Goal: Information Seeking & Learning: Check status

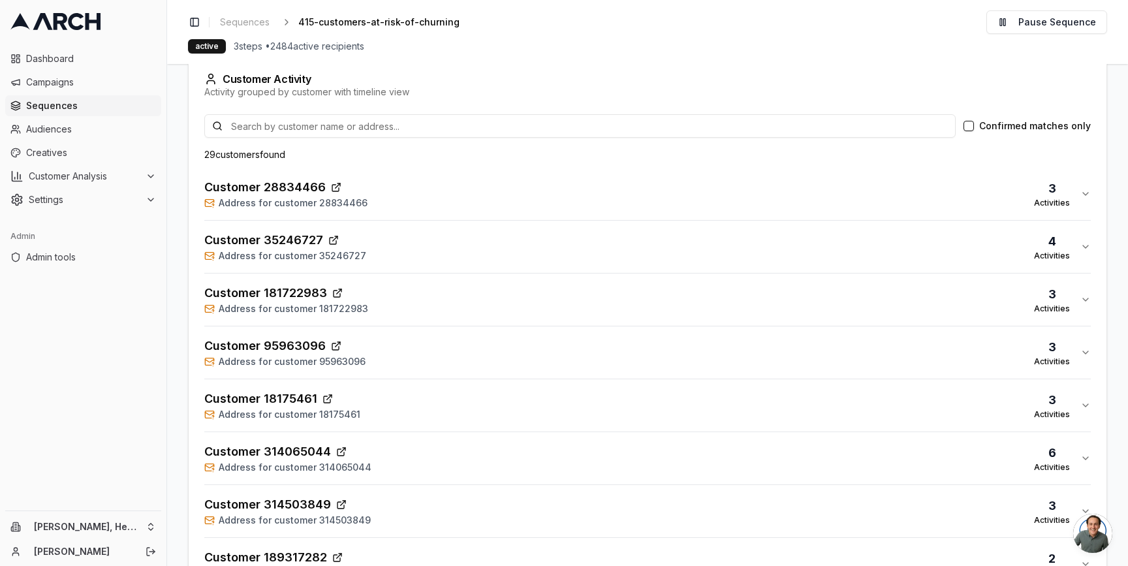
scroll to position [240, 0]
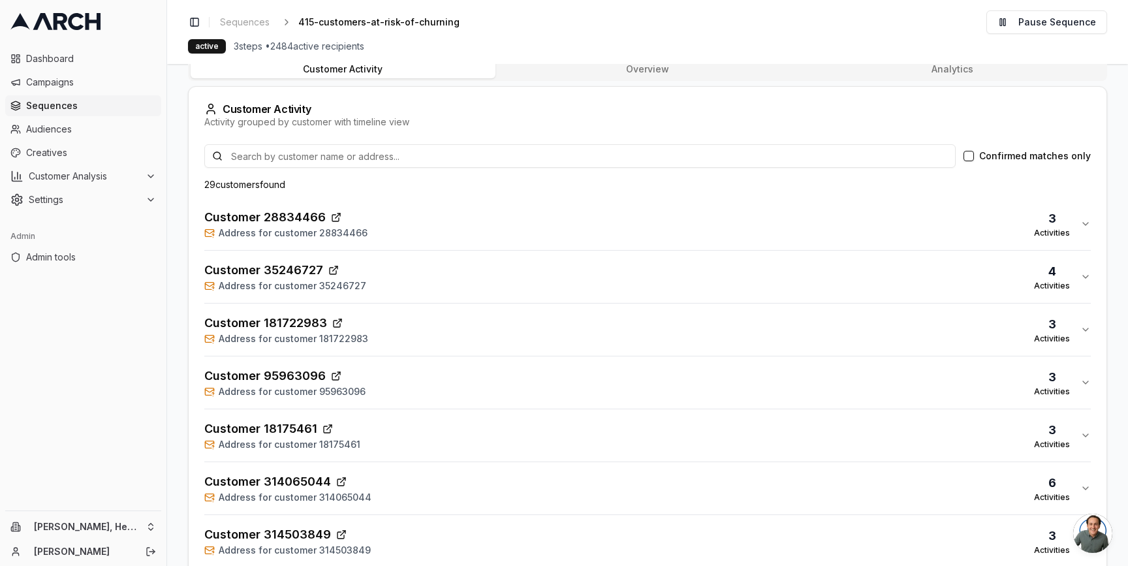
click at [536, 223] on div "Customer 28834466 Address for customer 28834466 3 Activities" at bounding box center [642, 223] width 876 height 31
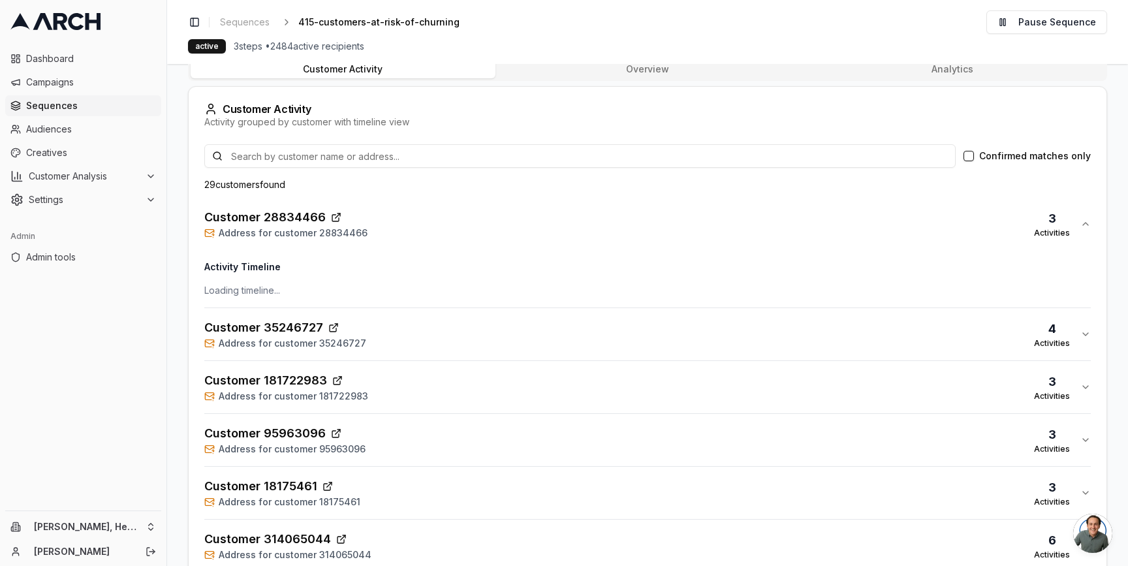
click at [536, 222] on div "Customer 28834466 Address for customer 28834466 3 Activities" at bounding box center [642, 223] width 876 height 31
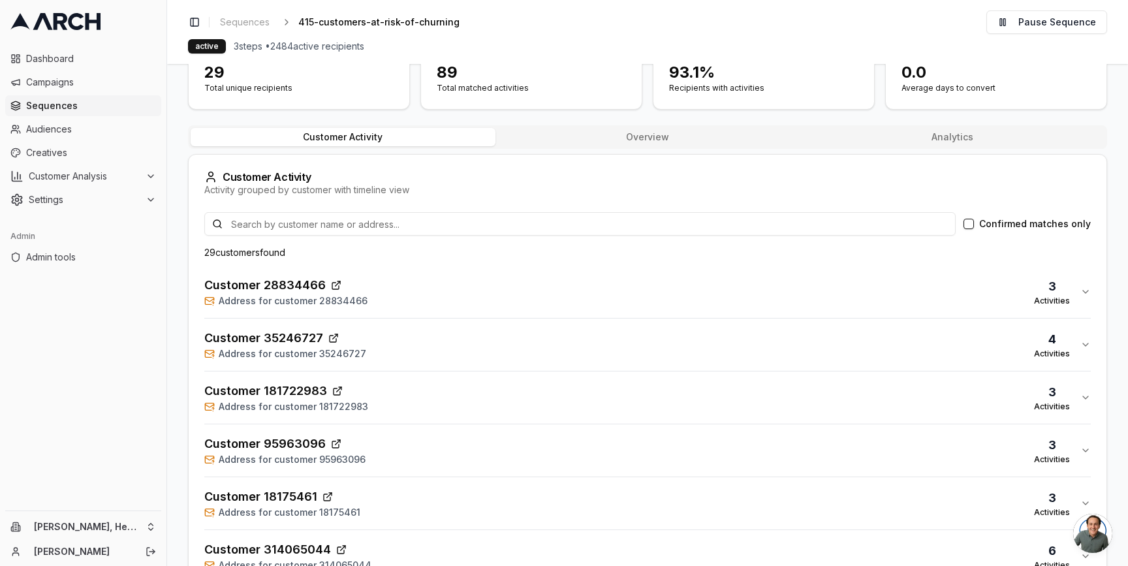
scroll to position [158, 0]
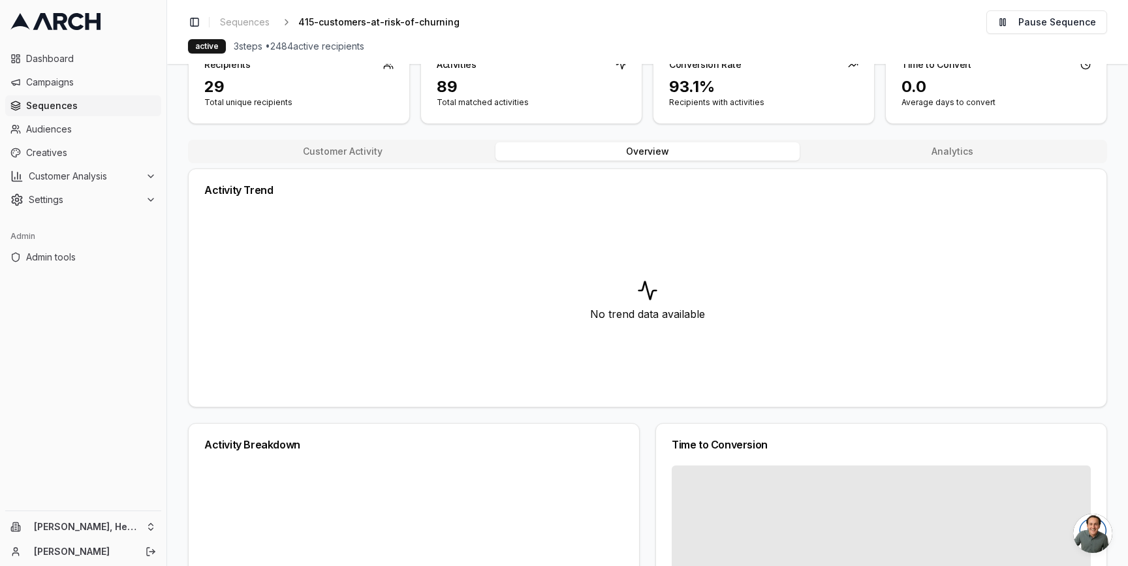
click at [647, 153] on button "Overview" at bounding box center [647, 151] width 305 height 18
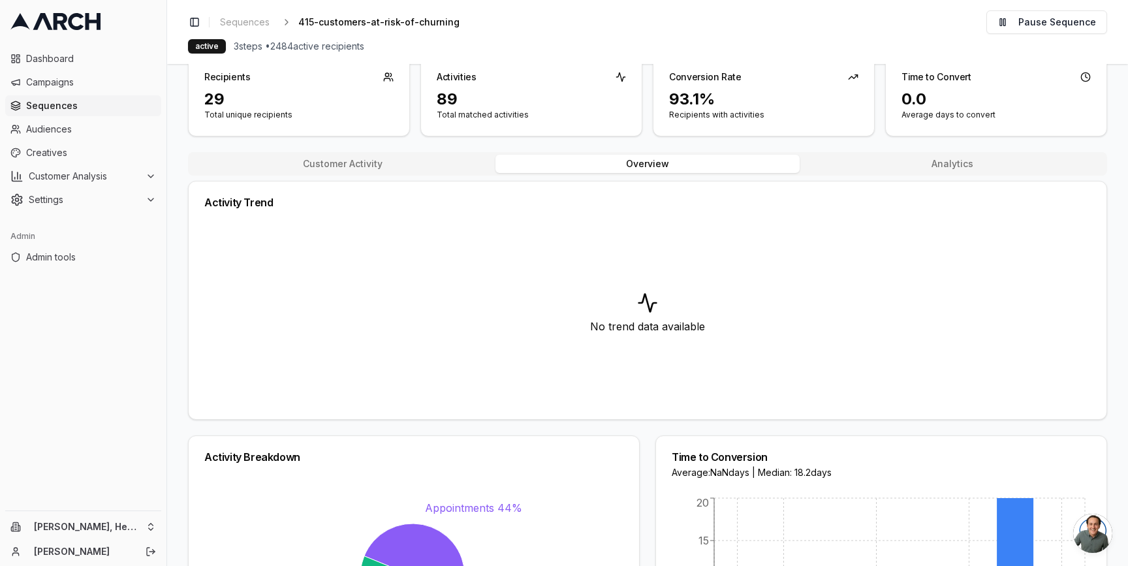
scroll to position [43, 0]
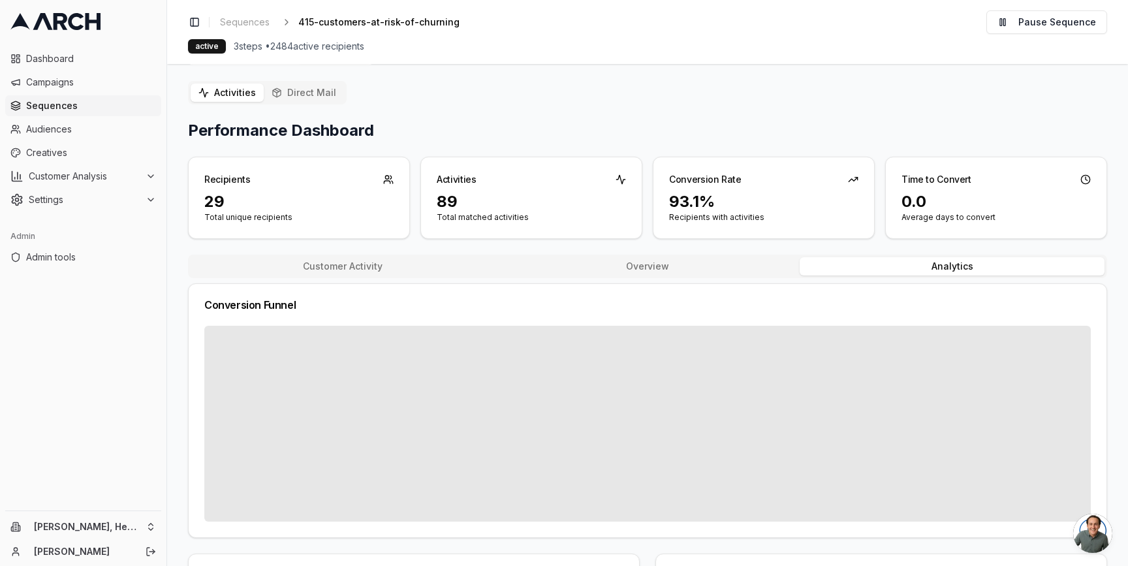
click at [929, 260] on button "Analytics" at bounding box center [952, 266] width 305 height 18
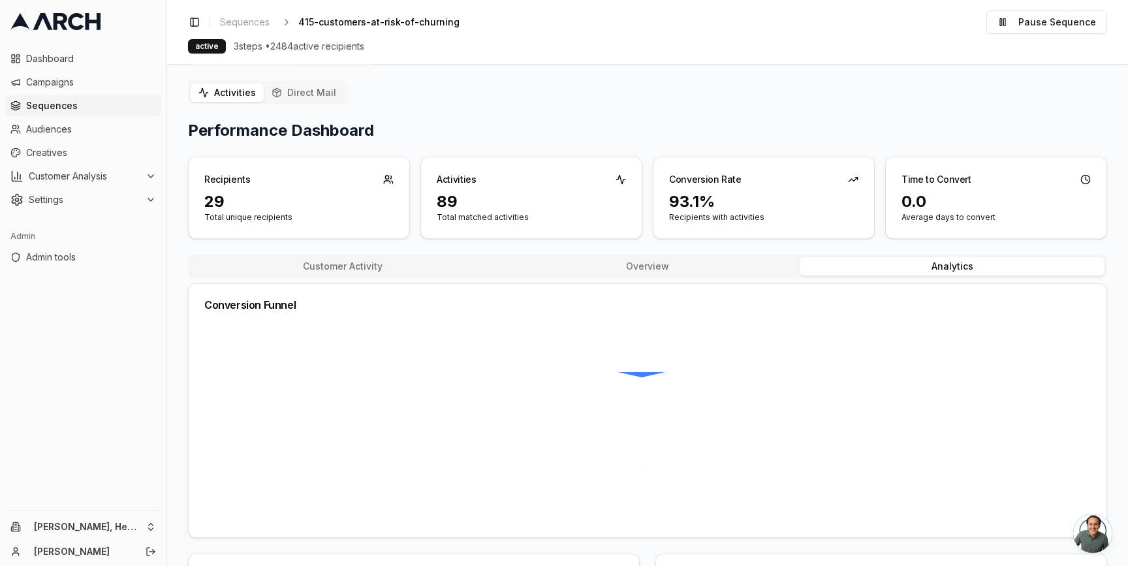
click at [736, 258] on button "Overview" at bounding box center [647, 266] width 305 height 18
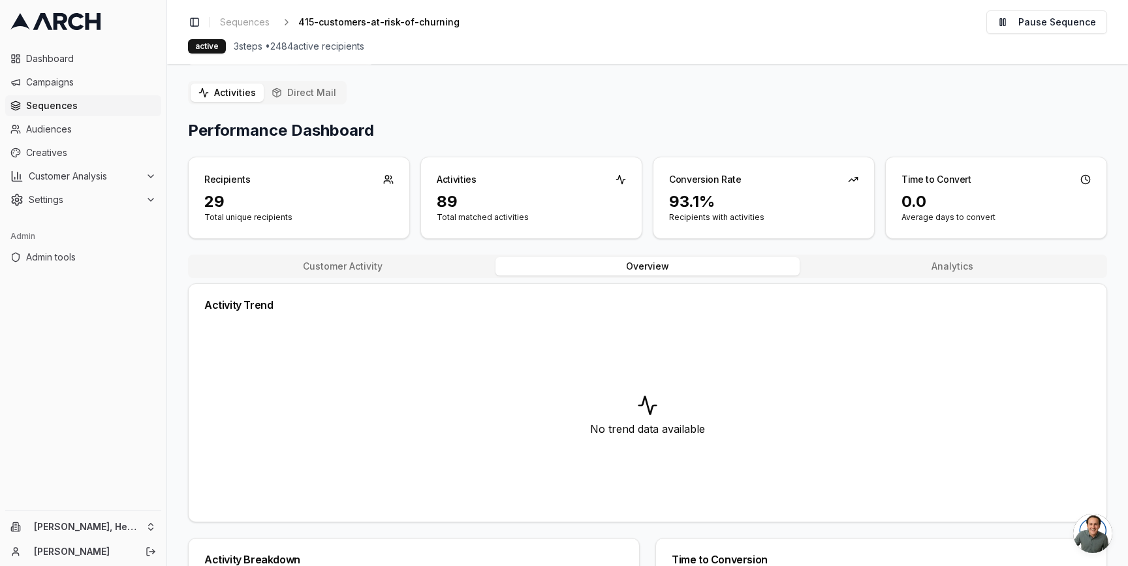
click at [413, 264] on button "Customer Activity" at bounding box center [343, 266] width 305 height 18
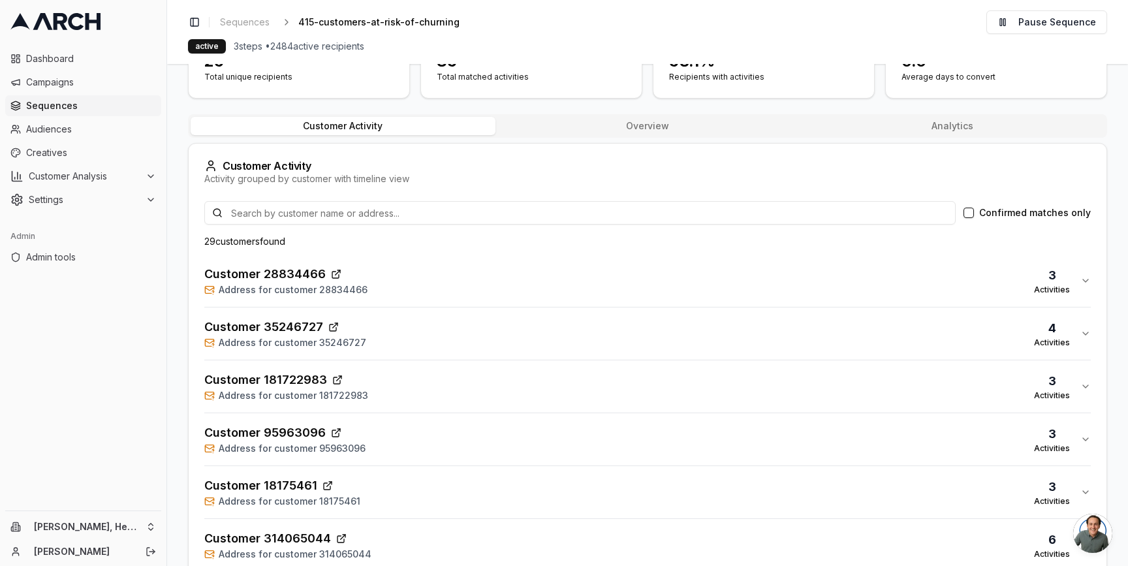
scroll to position [142, 0]
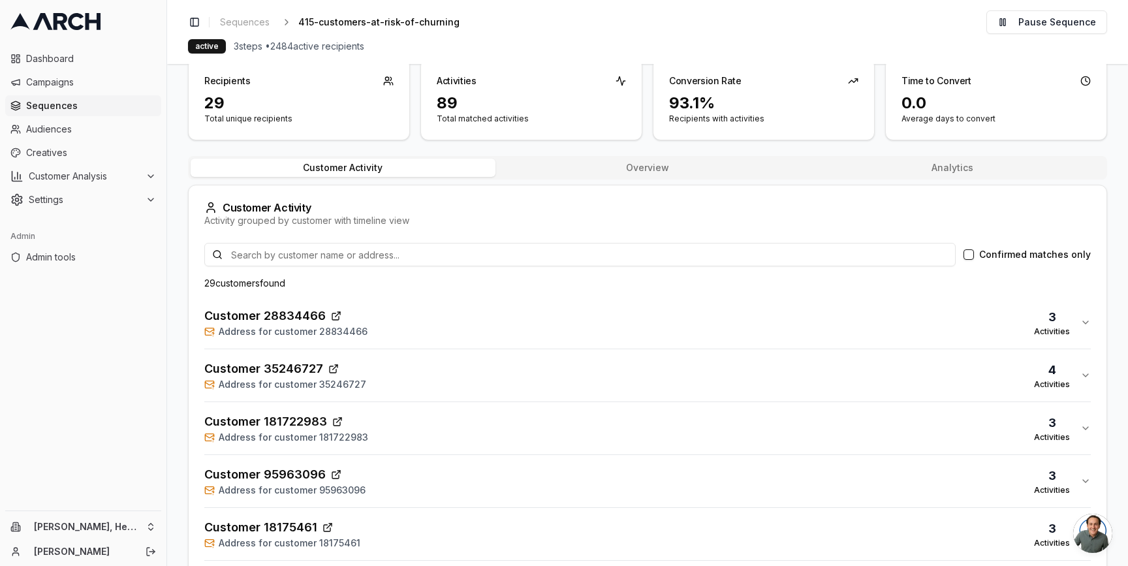
click at [398, 337] on div "Customer 28834466 Address for customer 28834466 3 Activities" at bounding box center [642, 322] width 876 height 31
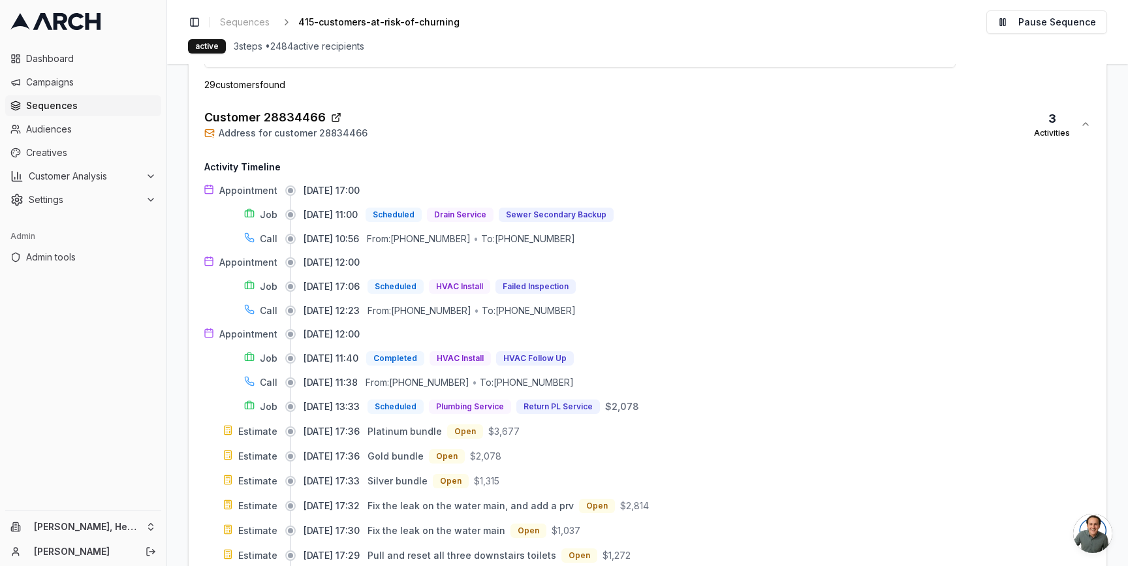
scroll to position [329, 0]
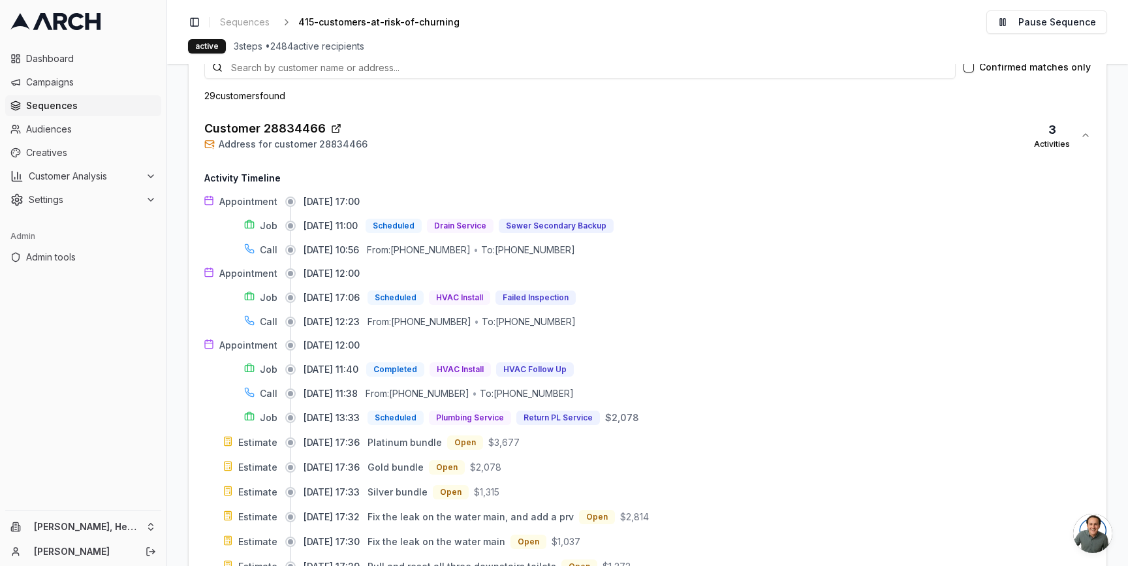
click at [441, 150] on div "Customer 28834466 Address for customer 28834466 3 Activities" at bounding box center [642, 134] width 876 height 31
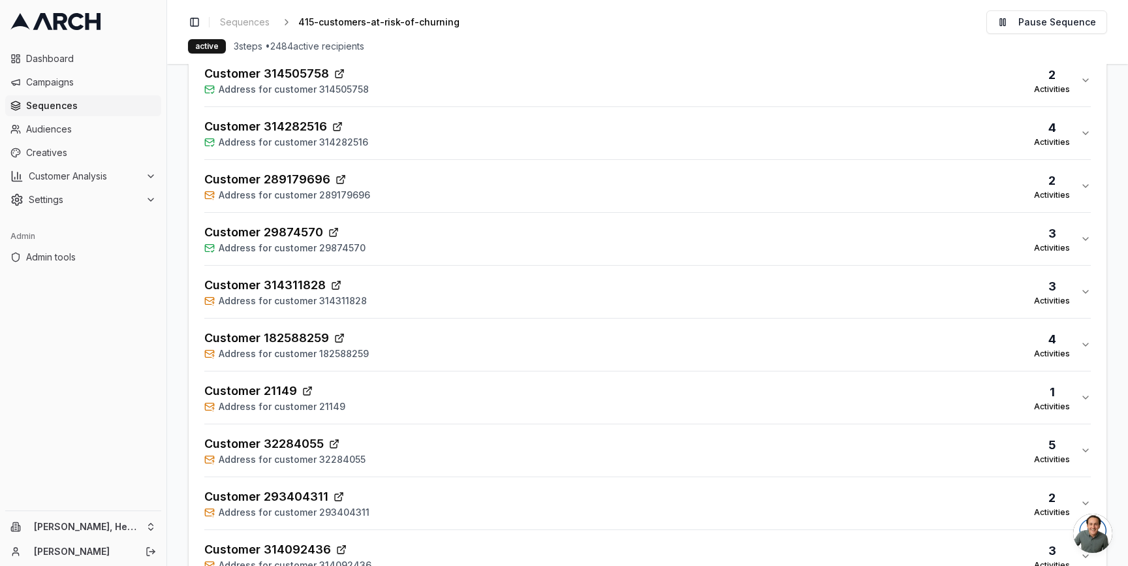
scroll to position [912, 0]
click at [462, 293] on div "Customer 29874570 Address for customer 29874570 3 Activities" at bounding box center [642, 292] width 876 height 31
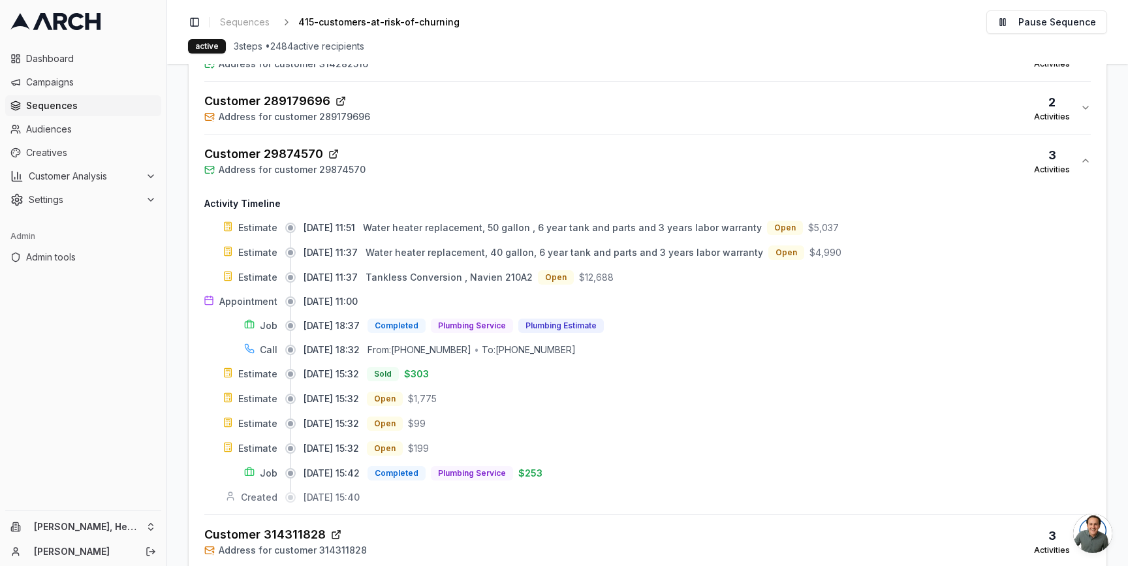
scroll to position [1042, 0]
click at [444, 161] on div "Customer 29874570 Address for customer 29874570 3 Activities" at bounding box center [642, 161] width 876 height 31
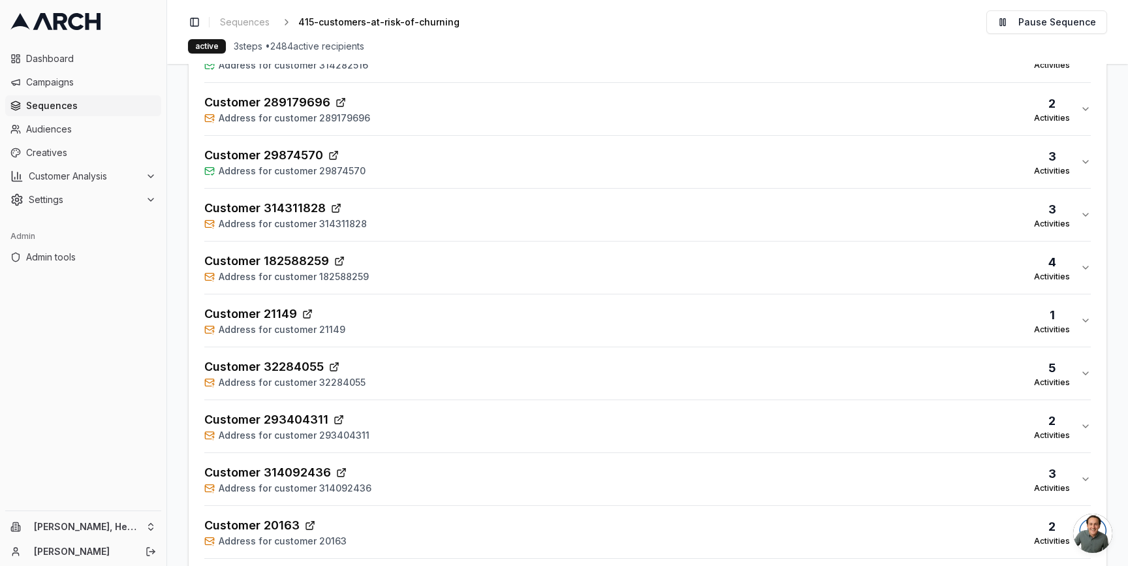
click at [436, 108] on div "Customer 289179696 Address for customer 289179696 2 Activities" at bounding box center [642, 108] width 876 height 31
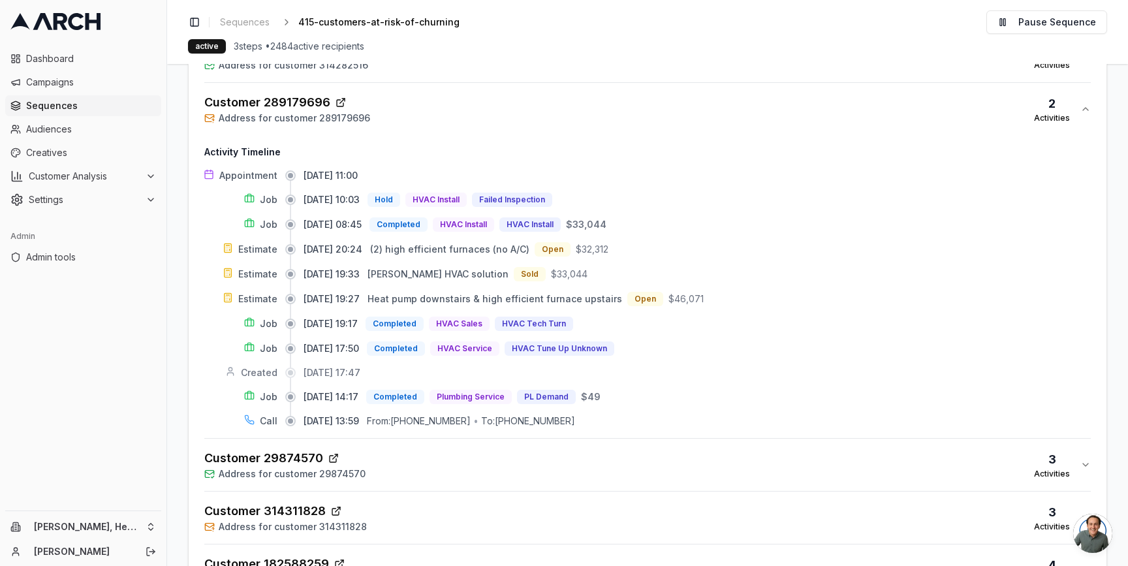
click at [436, 108] on div "Customer 289179696 Address for customer 289179696 2 Activities" at bounding box center [642, 108] width 876 height 31
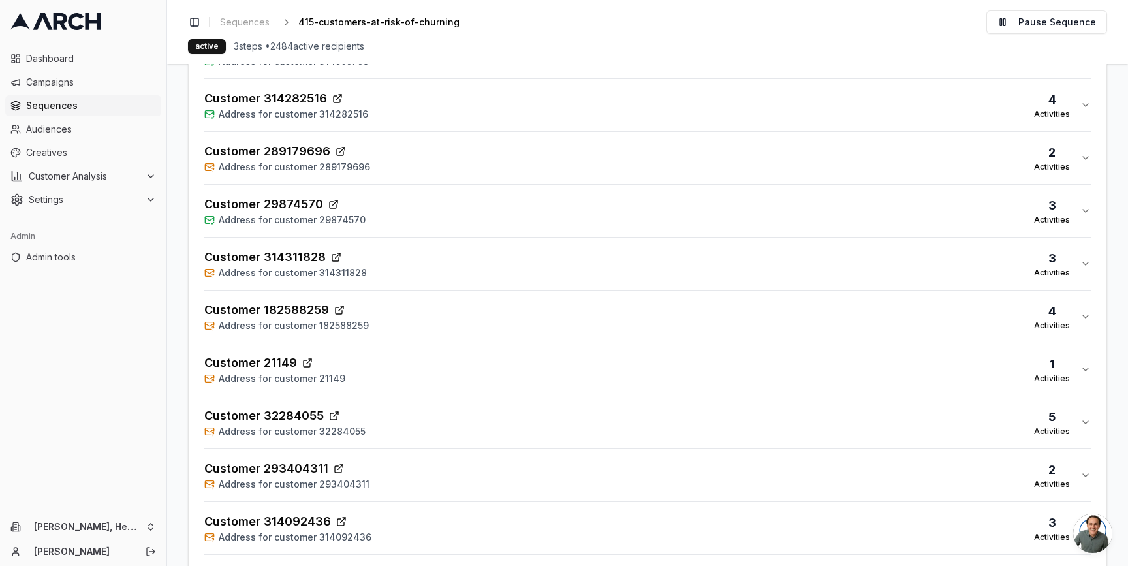
scroll to position [987, 0]
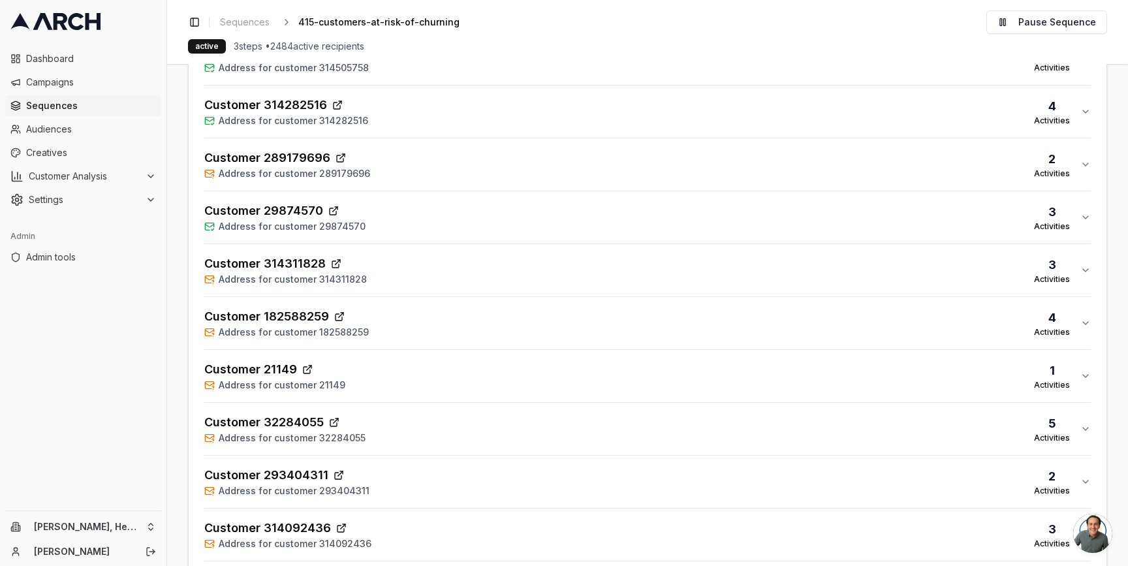
click at [436, 108] on div "Customer 314282516 Address for customer 314282516 4 Activities" at bounding box center [642, 111] width 876 height 31
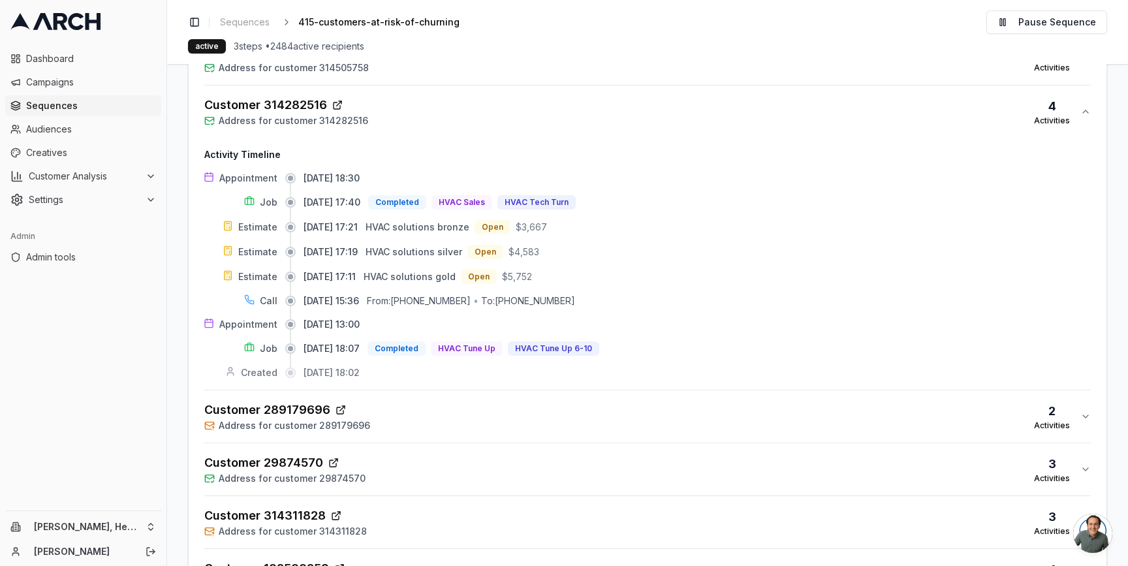
click at [436, 108] on div "Customer 314282516 Address for customer 314282516 4 Activities" at bounding box center [642, 111] width 876 height 31
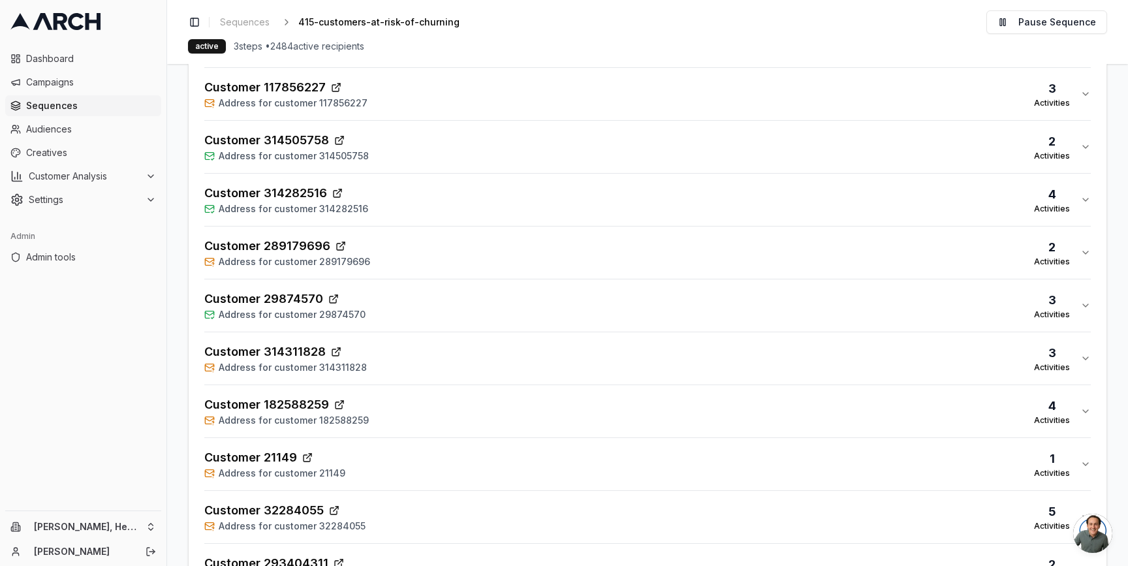
scroll to position [889, 0]
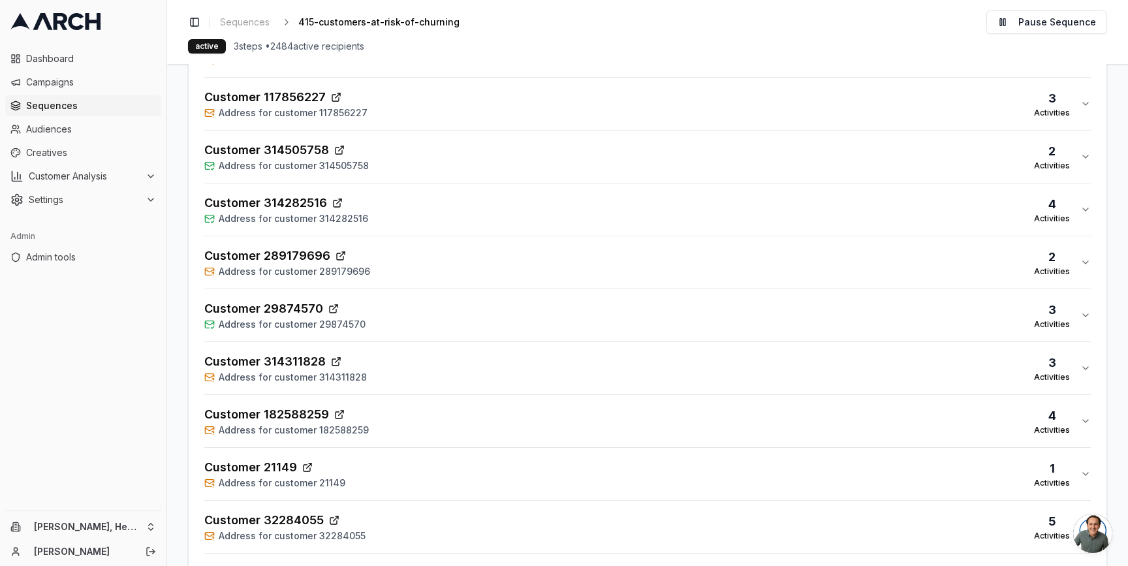
click at [431, 155] on div "Customer 314505758 Address for customer 314505758 2 Activities" at bounding box center [642, 156] width 876 height 31
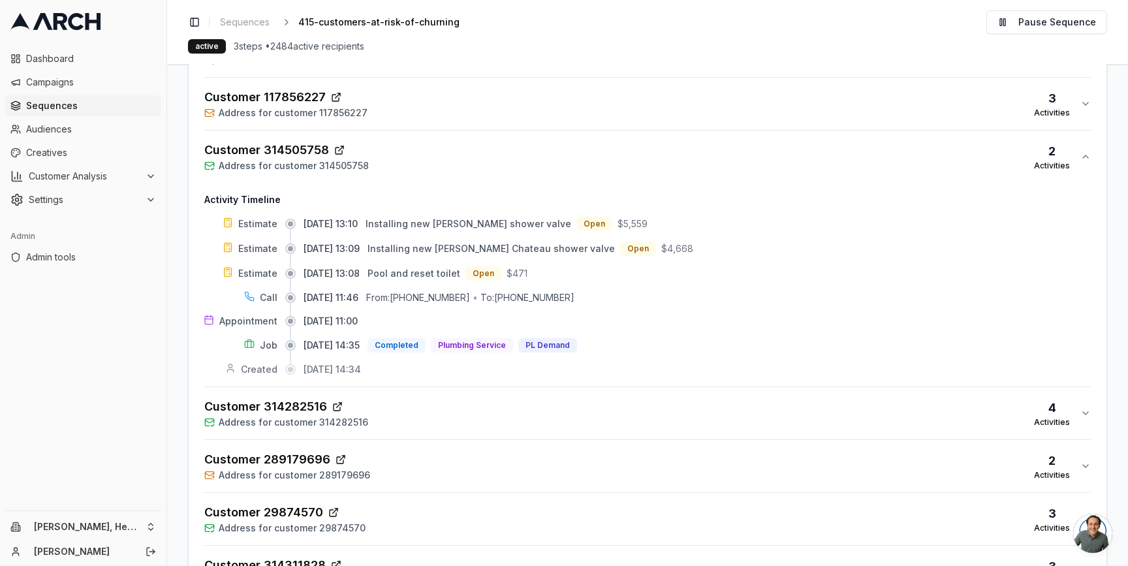
click at [431, 155] on div "Customer 314505758 Address for customer 314505758 2 Activities" at bounding box center [642, 156] width 876 height 31
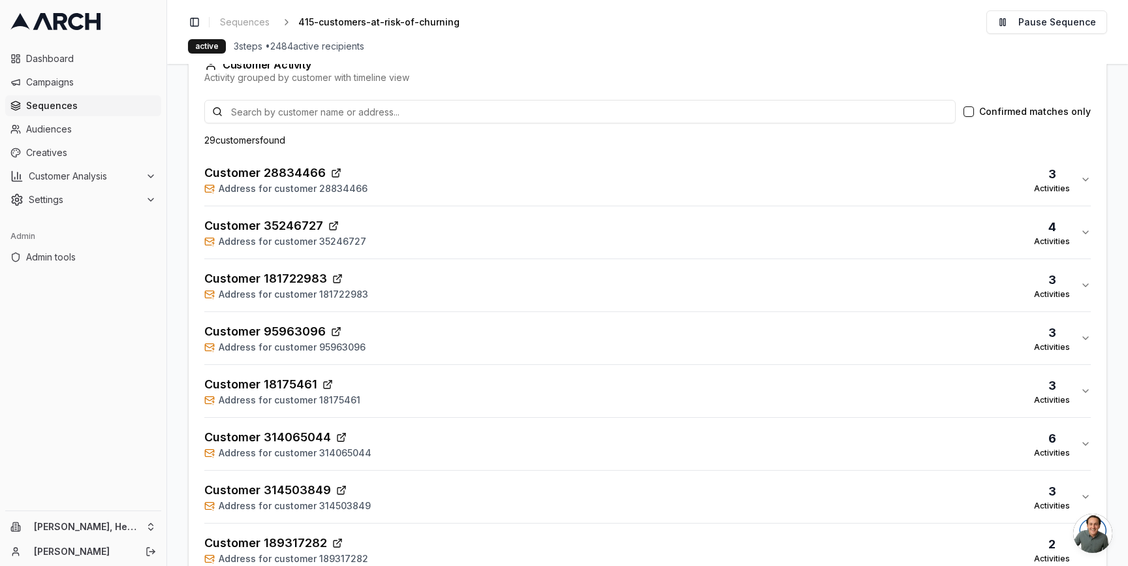
scroll to position [0, 0]
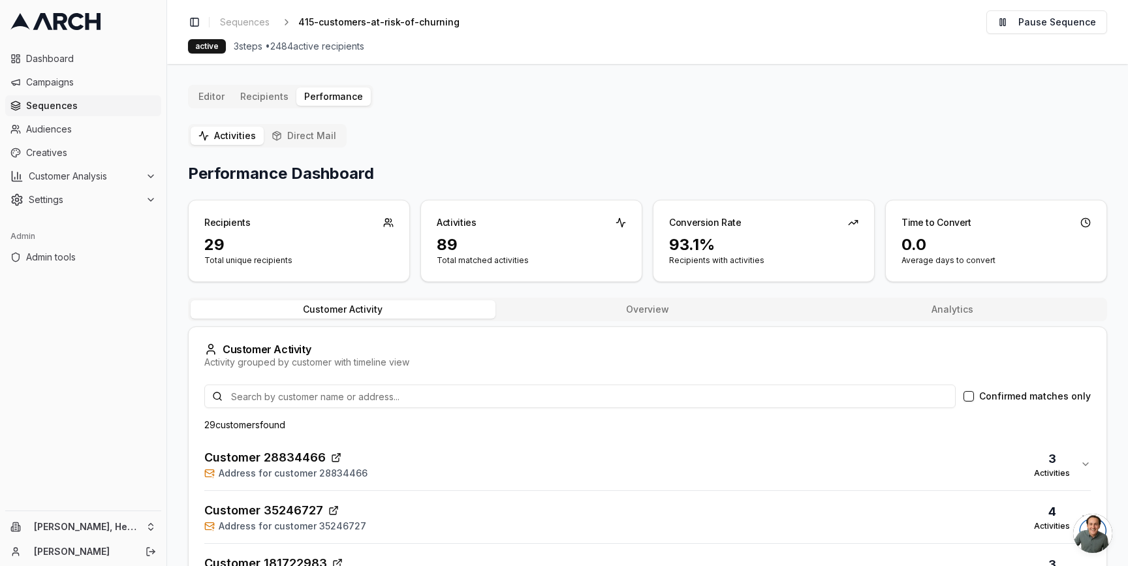
click at [314, 136] on button "Direct Mail" at bounding box center [304, 136] width 80 height 18
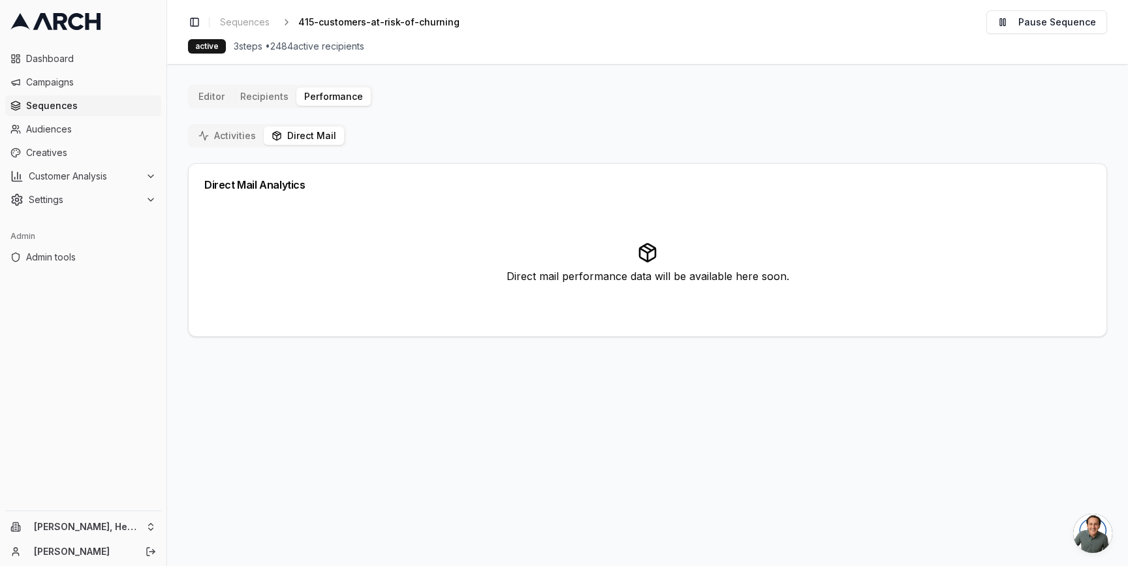
click at [244, 134] on button "Activities" at bounding box center [227, 136] width 73 height 18
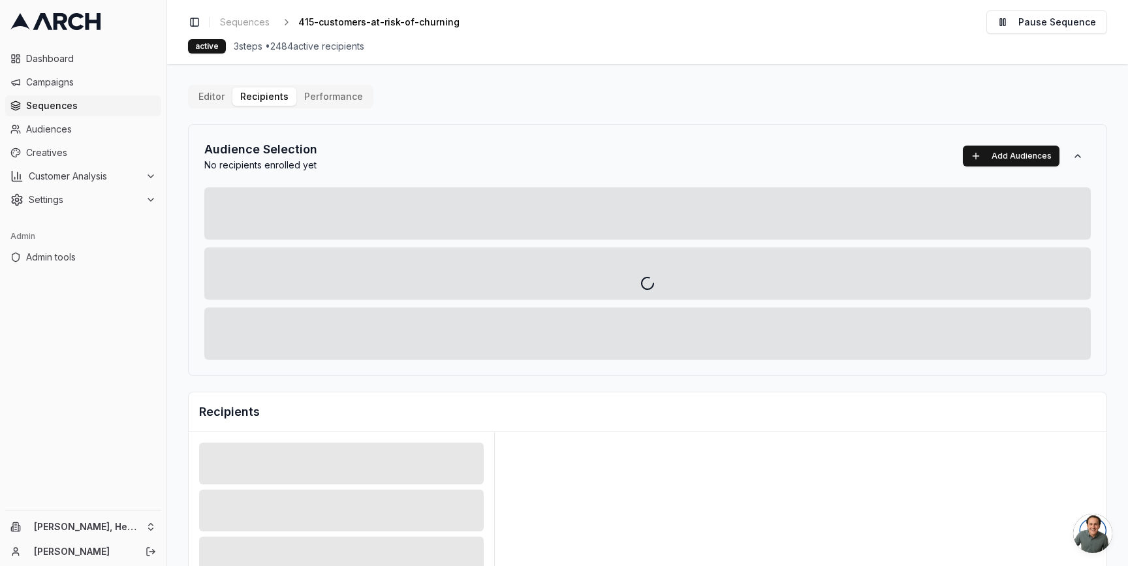
click at [264, 95] on div "Editor Recipients Performance Audience Selection No recipients enrolled yet Add…" at bounding box center [647, 455] width 919 height 740
click at [343, 91] on div at bounding box center [647, 283] width 961 height 566
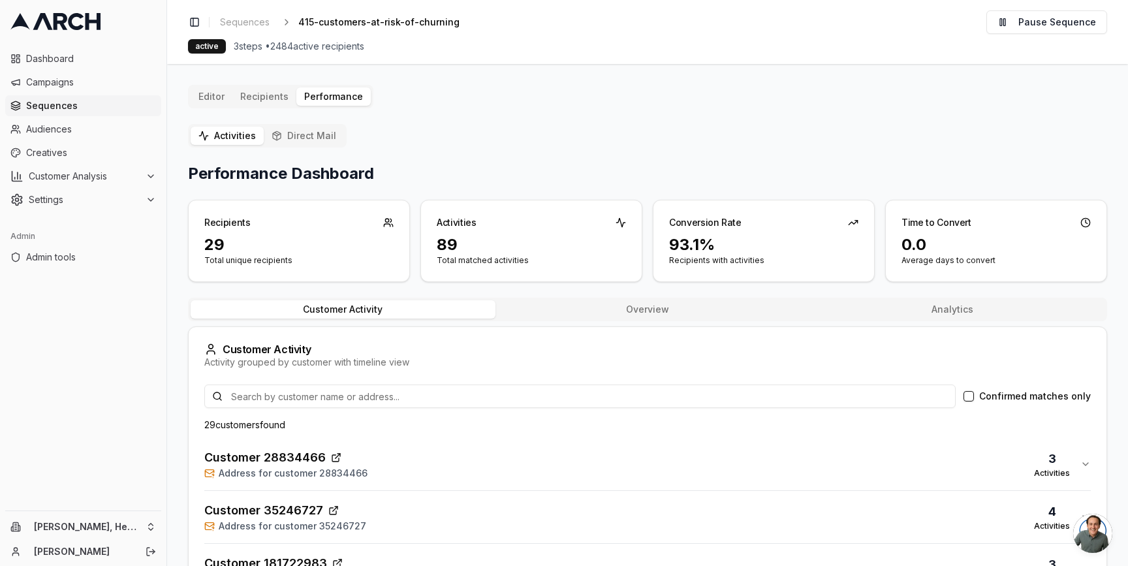
click at [327, 96] on button "Performance" at bounding box center [333, 96] width 74 height 18
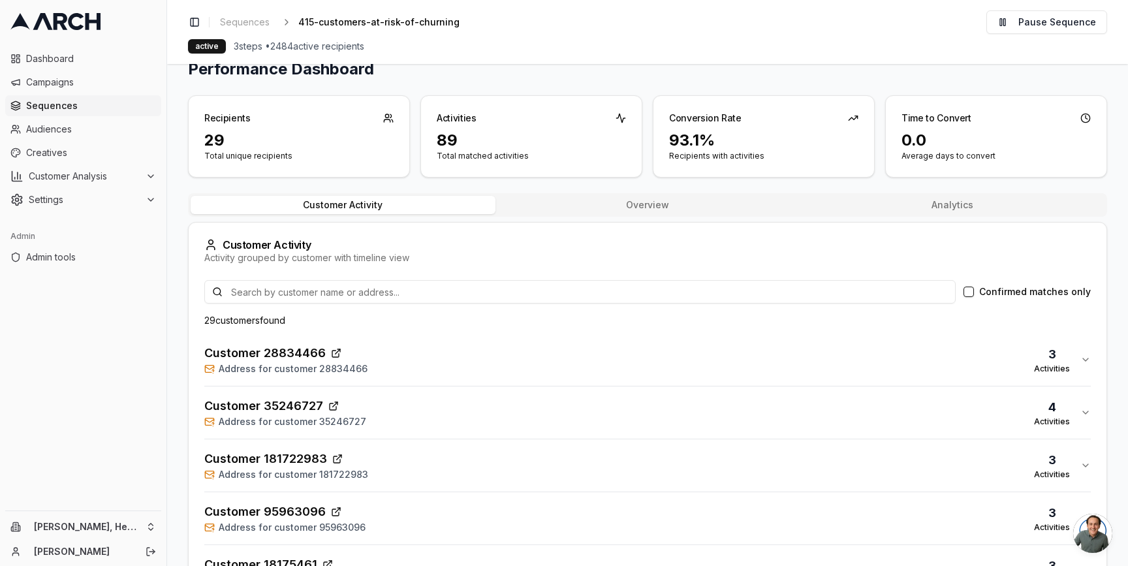
scroll to position [71, 0]
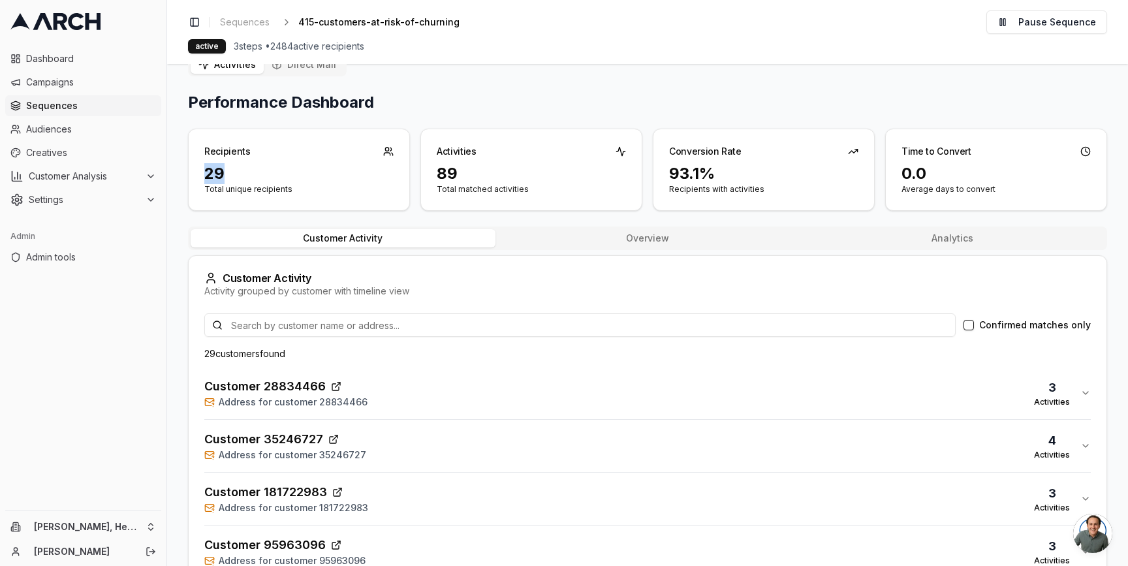
drag, startPoint x: 205, startPoint y: 171, endPoint x: 240, endPoint y: 175, distance: 35.5
click at [240, 175] on div "29" at bounding box center [298, 173] width 189 height 21
click at [296, 194] on p "Total unique recipients" at bounding box center [298, 189] width 189 height 10
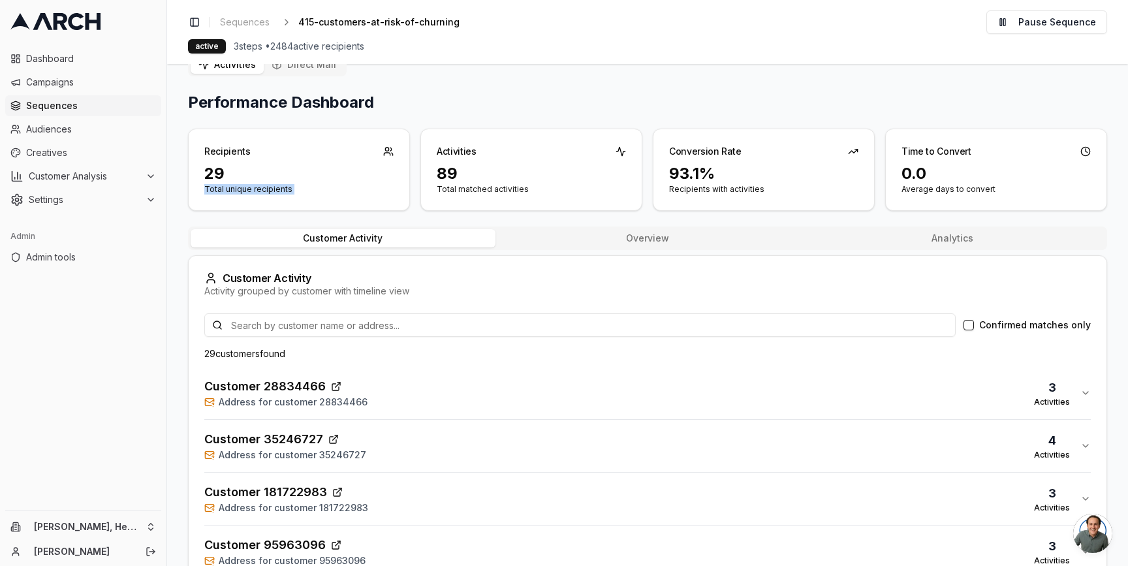
click at [238, 193] on p "Total unique recipients" at bounding box center [298, 189] width 189 height 10
click at [566, 238] on button "Overview" at bounding box center [647, 238] width 305 height 18
click at [383, 239] on button "Customer Activity" at bounding box center [343, 238] width 305 height 18
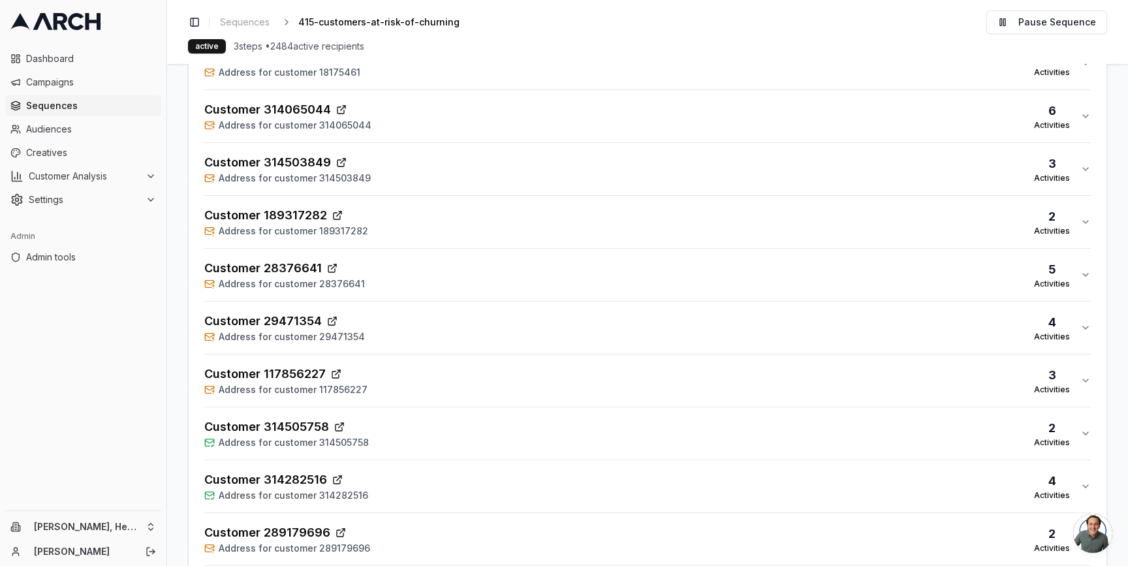
scroll to position [619, 0]
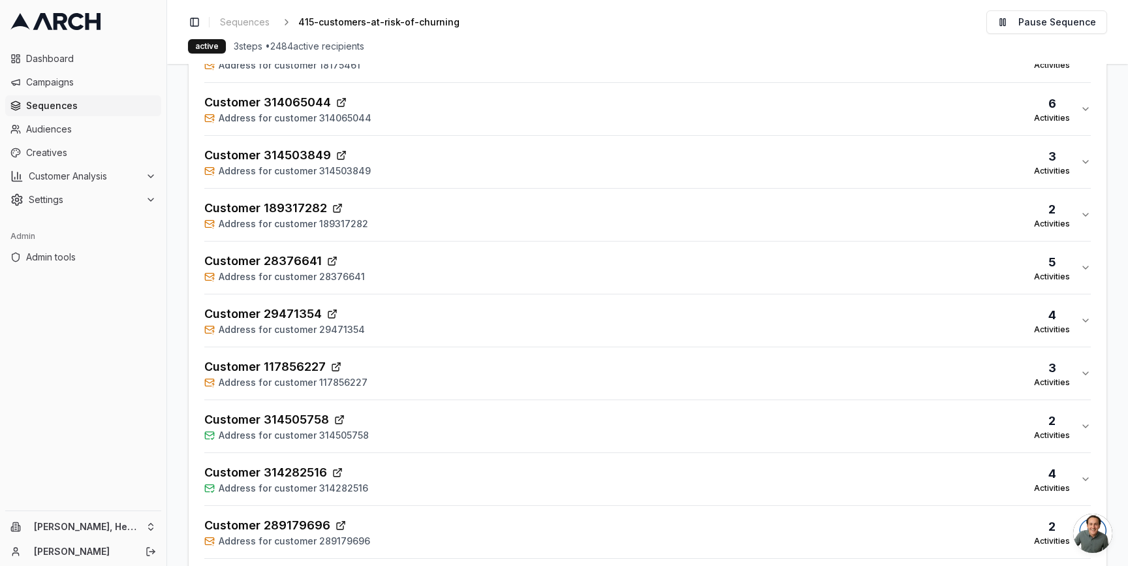
click at [280, 437] on span "Address for customer 314505758" at bounding box center [294, 435] width 150 height 13
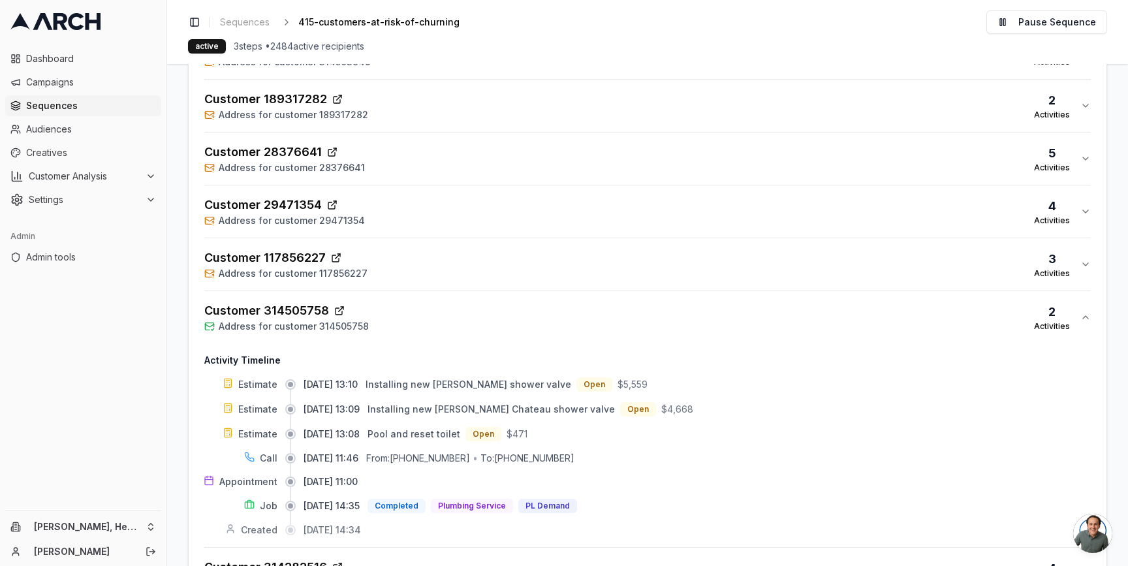
scroll to position [776, 0]
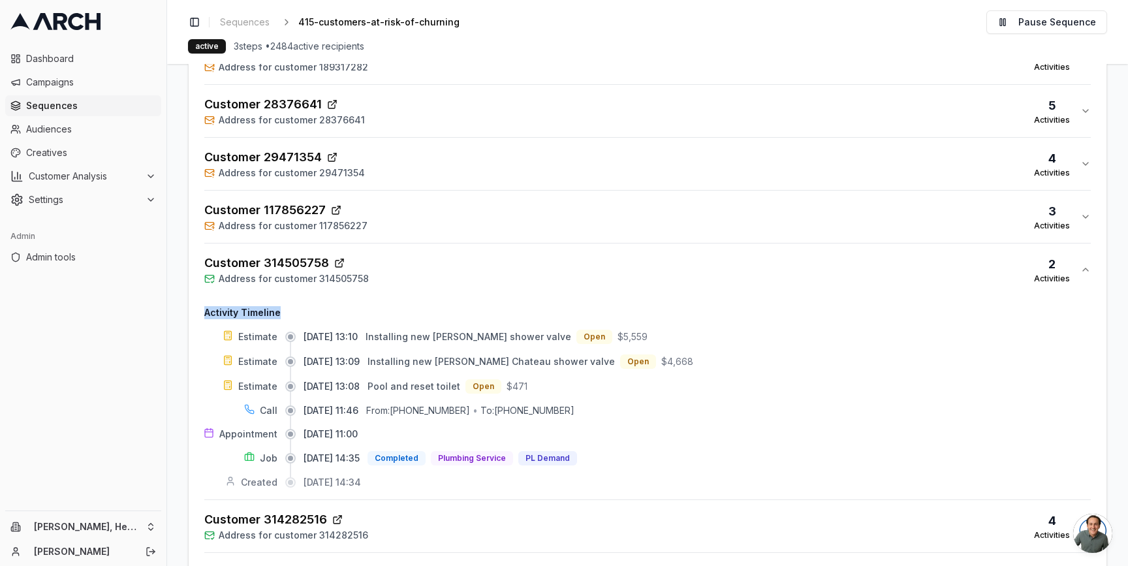
drag, startPoint x: 206, startPoint y: 313, endPoint x: 288, endPoint y: 316, distance: 81.6
click at [278, 315] on h4 "Activity Timeline" at bounding box center [647, 312] width 886 height 13
click at [320, 341] on span "[DATE] 13:10" at bounding box center [331, 336] width 54 height 13
drag, startPoint x: 451, startPoint y: 340, endPoint x: 486, endPoint y: 338, distance: 34.6
click at [473, 340] on span "Installing new [PERSON_NAME] shower valve" at bounding box center [469, 336] width 206 height 11
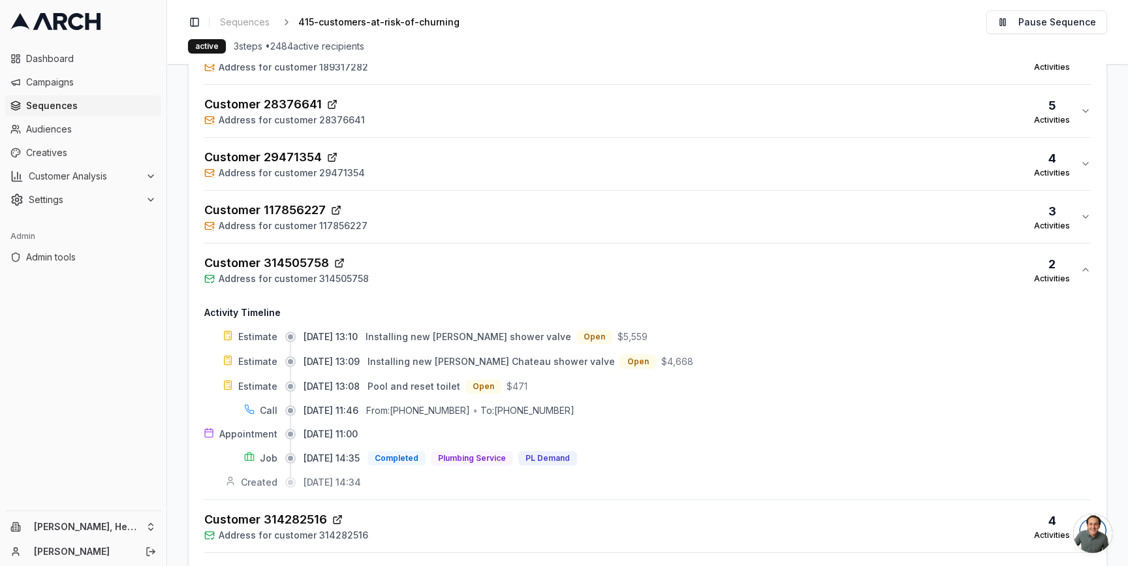
drag, startPoint x: 514, startPoint y: 337, endPoint x: 454, endPoint y: 335, distance: 60.1
click at [452, 337] on span "Installing new [PERSON_NAME] shower valve" at bounding box center [469, 336] width 206 height 11
click at [176, 384] on main "Editor Recipients Performance Activities Direct Mail Performance Dashboard Reci…" at bounding box center [647, 315] width 961 height 502
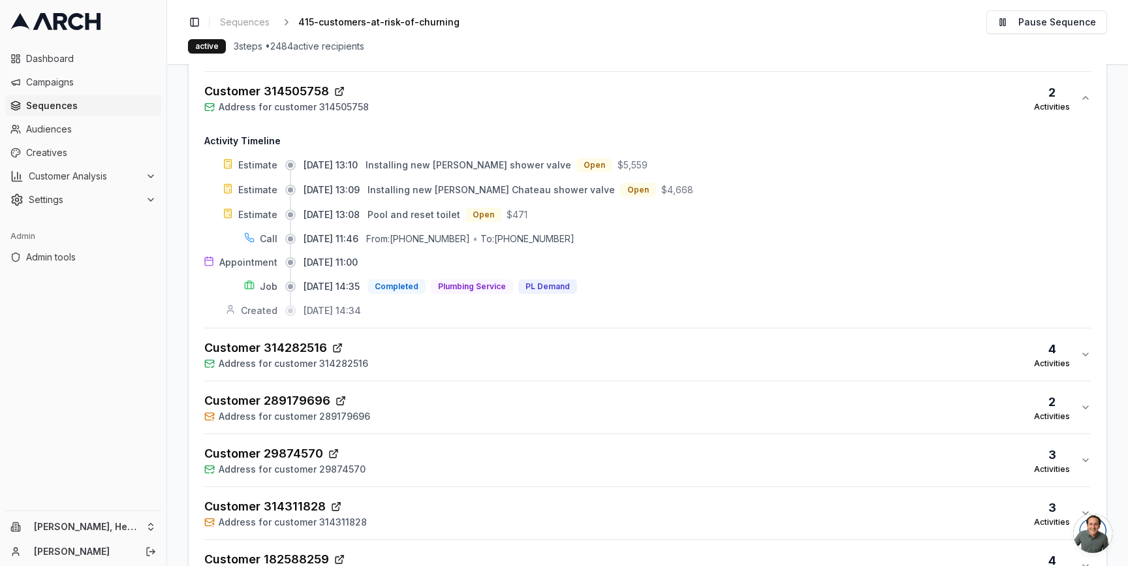
scroll to position [952, 0]
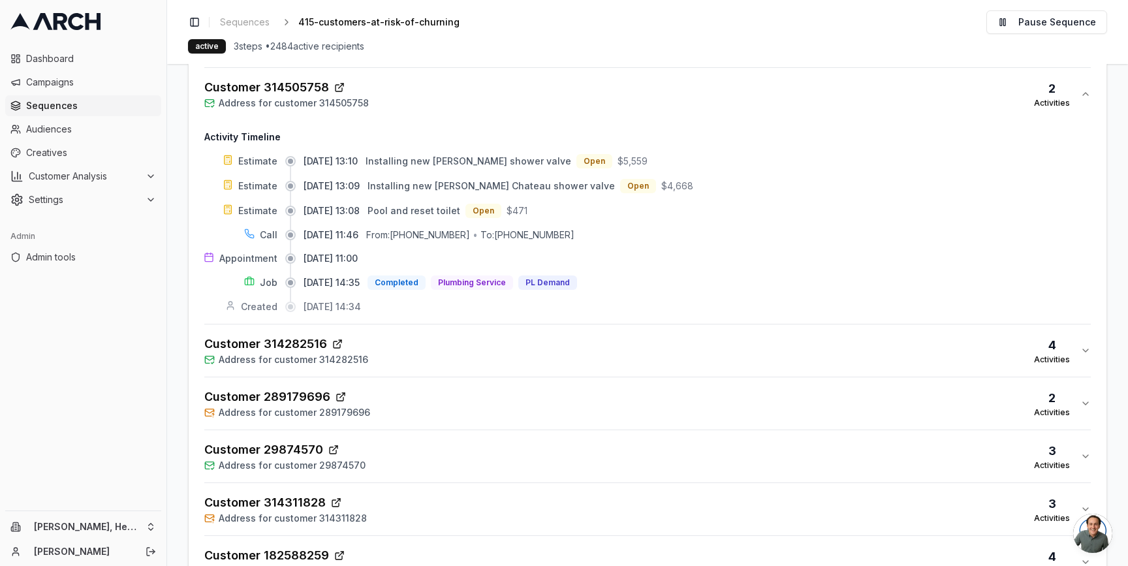
click at [426, 92] on div "Customer 314505758 Address for customer 314505758 2 Activities" at bounding box center [642, 93] width 876 height 31
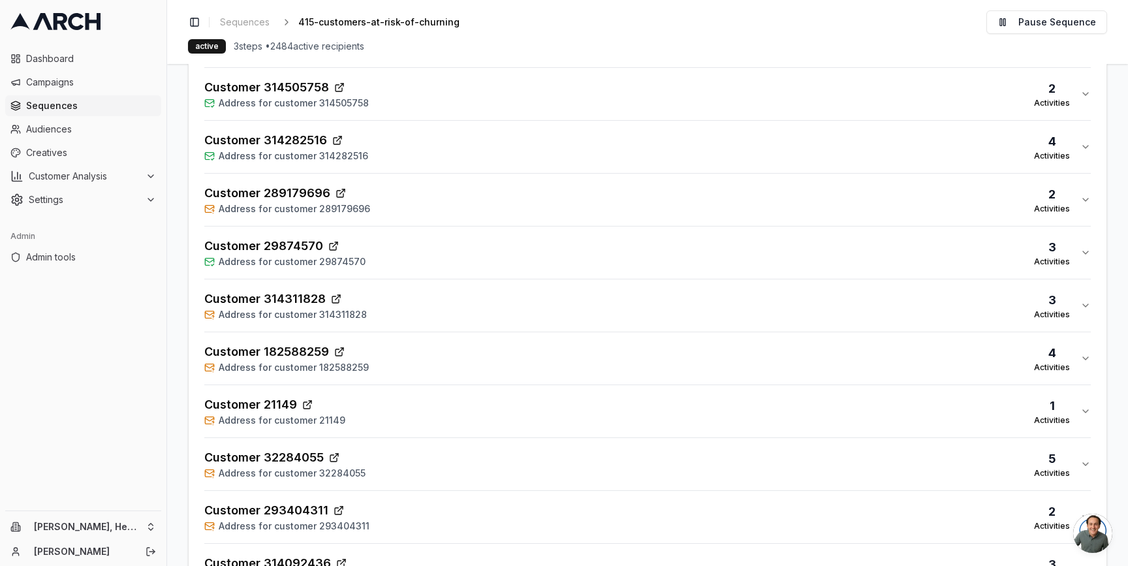
scroll to position [1442, 0]
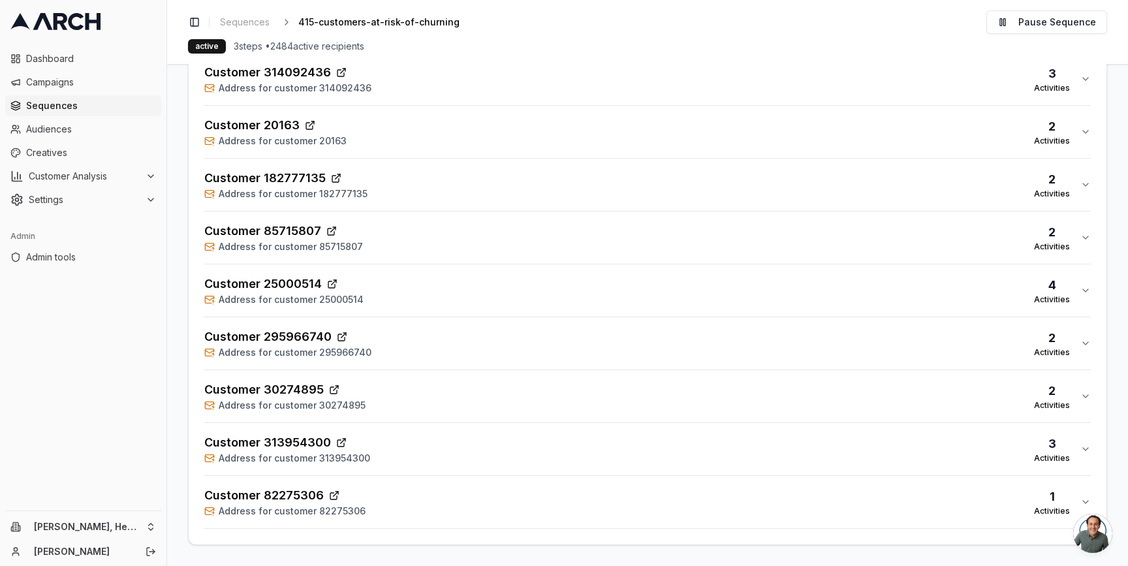
click at [389, 505] on div "Customer 82275306 Address for customer 82275306 1 Activities" at bounding box center [642, 501] width 876 height 31
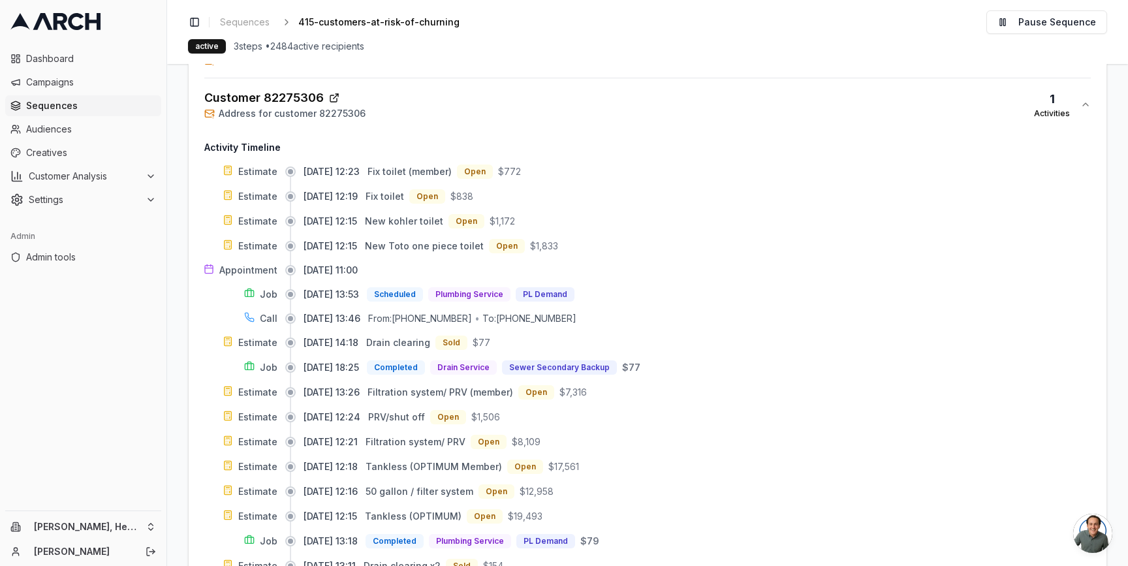
scroll to position [1843, 0]
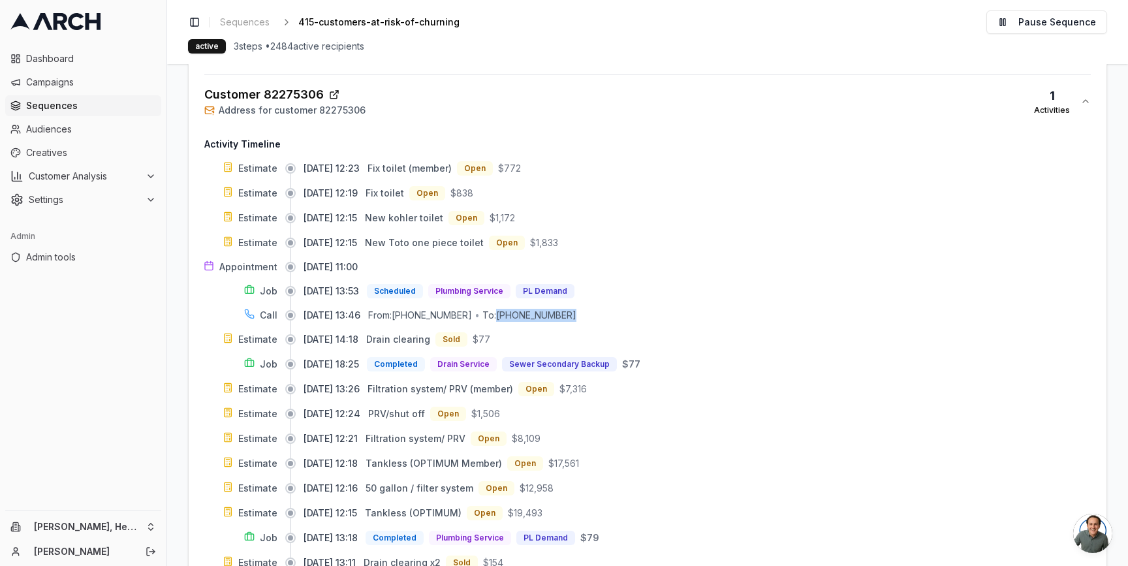
drag, startPoint x: 582, startPoint y: 317, endPoint x: 512, endPoint y: 317, distance: 69.8
click at [512, 317] on div "[DATE] 13:46 From: [PHONE_NUMBER] • To: [PHONE_NUMBER]" at bounding box center [697, 315] width 787 height 13
click at [512, 317] on div "To: [PHONE_NUMBER]" at bounding box center [529, 315] width 94 height 13
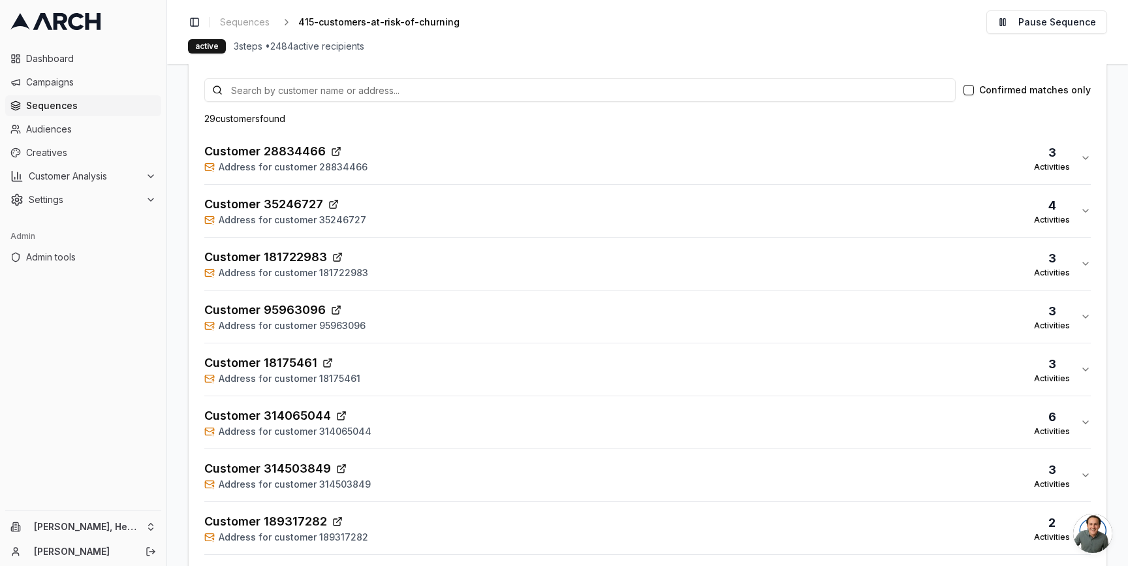
scroll to position [0, 0]
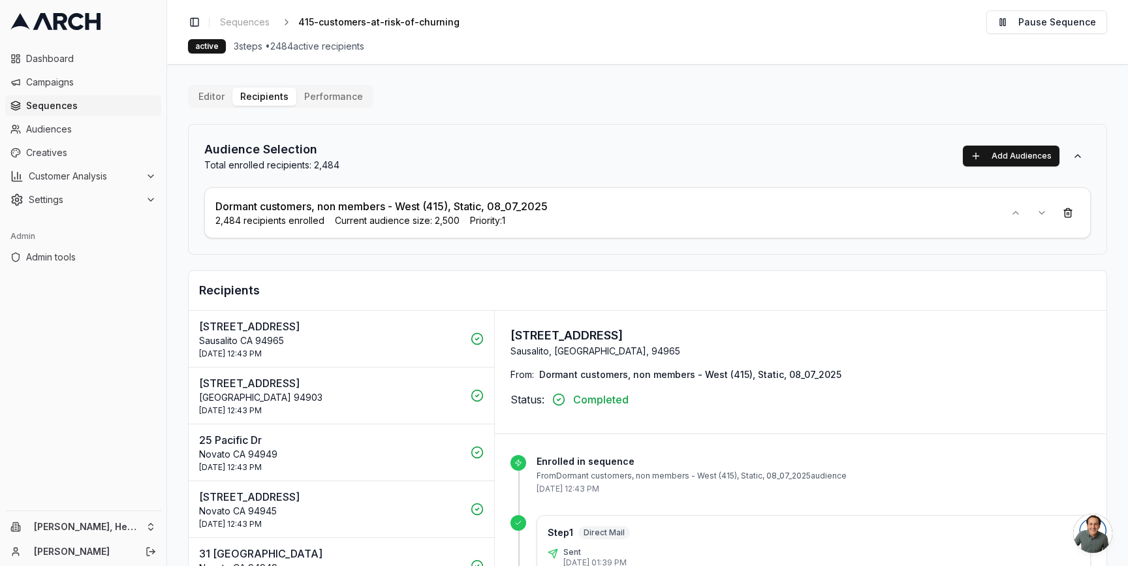
click at [209, 93] on button "Editor" at bounding box center [212, 96] width 42 height 18
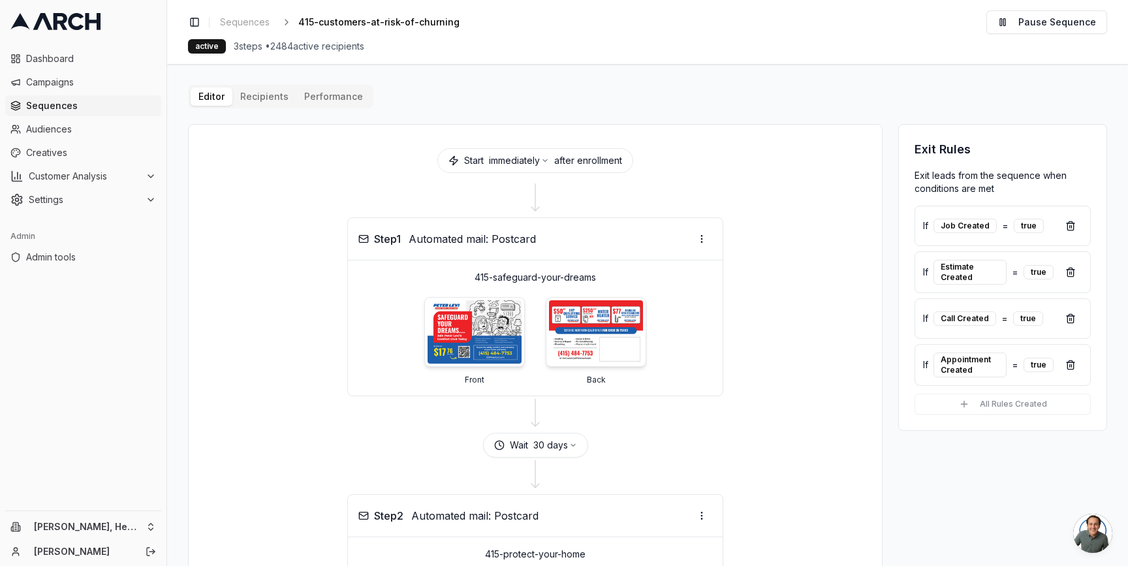
click at [340, 105] on button "Performance" at bounding box center [333, 96] width 74 height 18
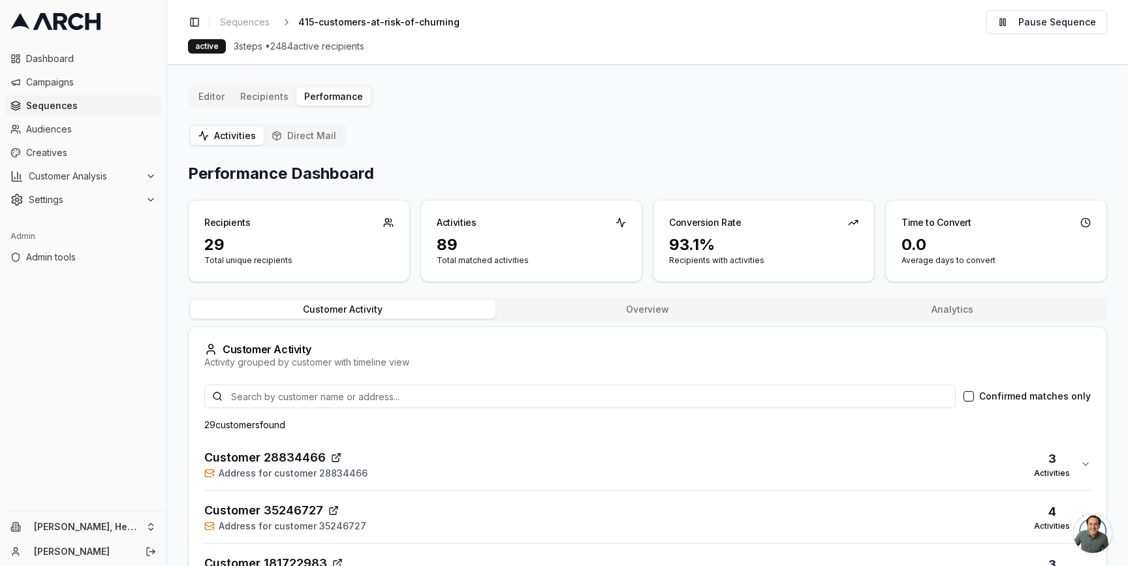
click at [288, 463] on span "Customer 28834466" at bounding box center [264, 457] width 121 height 18
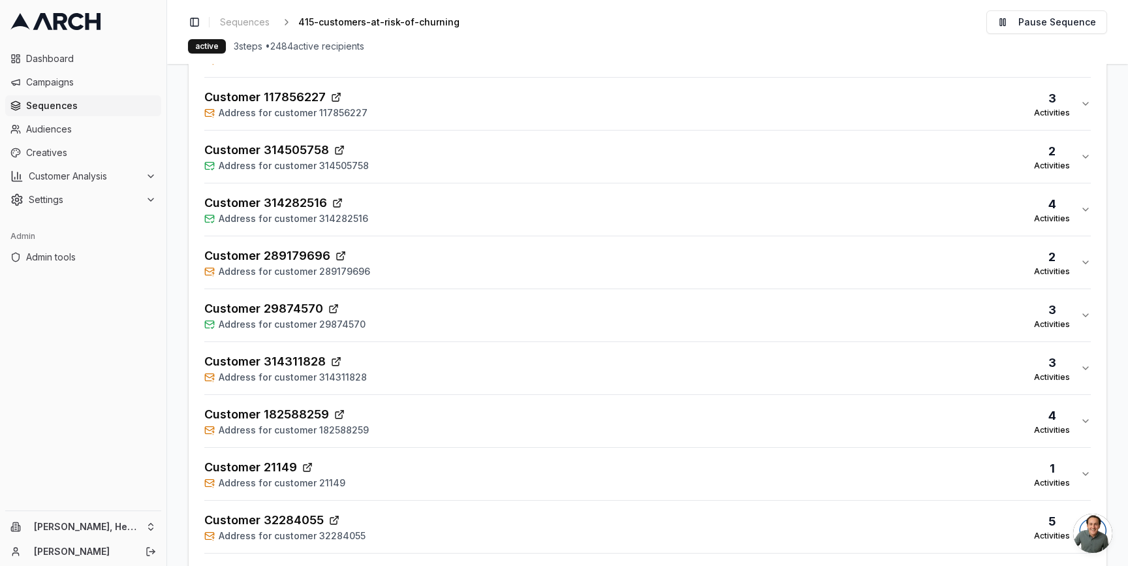
scroll to position [1882, 0]
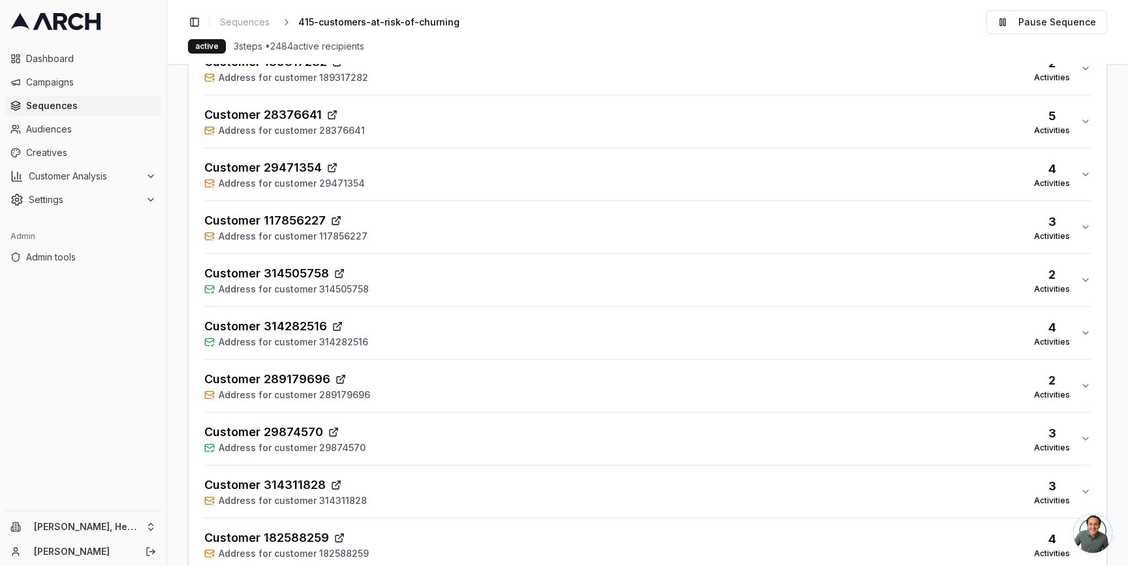
click at [401, 448] on div "Customer 29874570 Address for customer 29874570 3 Activities" at bounding box center [642, 438] width 876 height 31
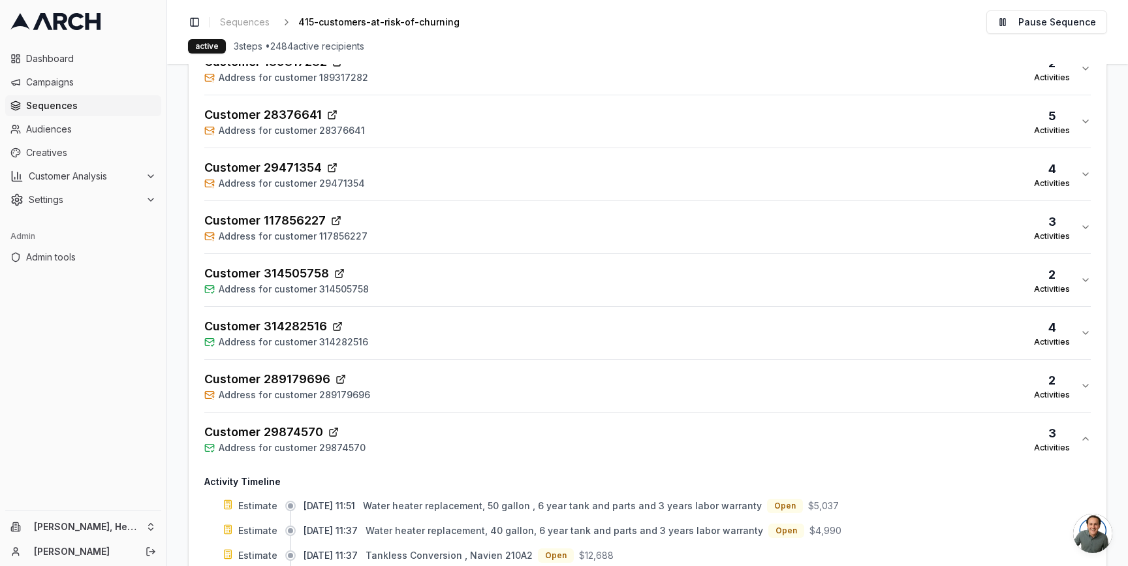
click at [401, 338] on div "Customer 314282516 Address for customer 314282516 4 Activities" at bounding box center [642, 332] width 876 height 31
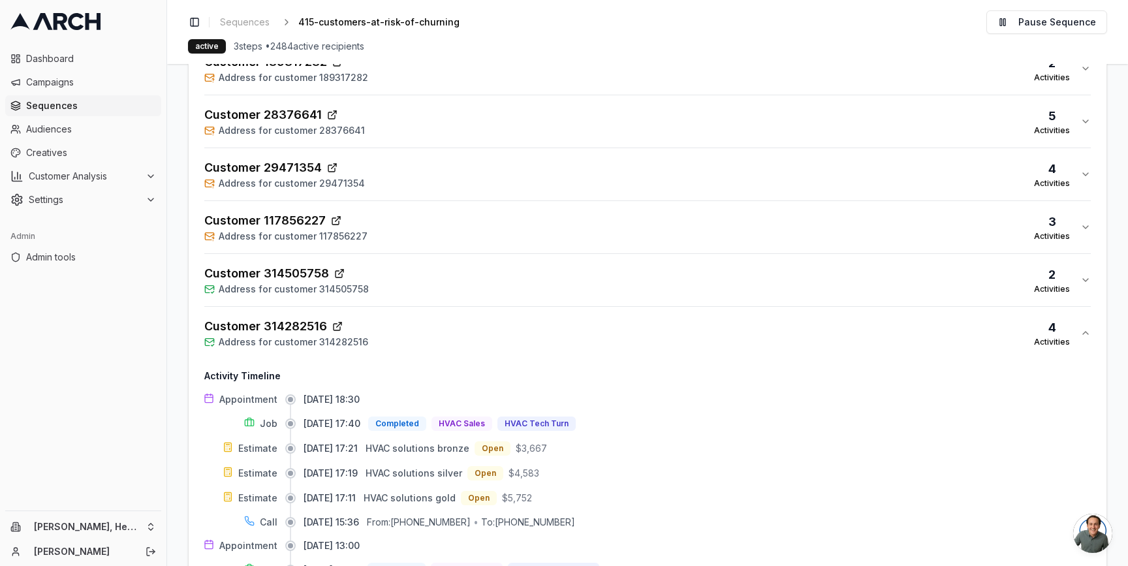
click at [404, 268] on div "Customer 314505758 Address for customer 314505758 2 Activities" at bounding box center [642, 279] width 876 height 31
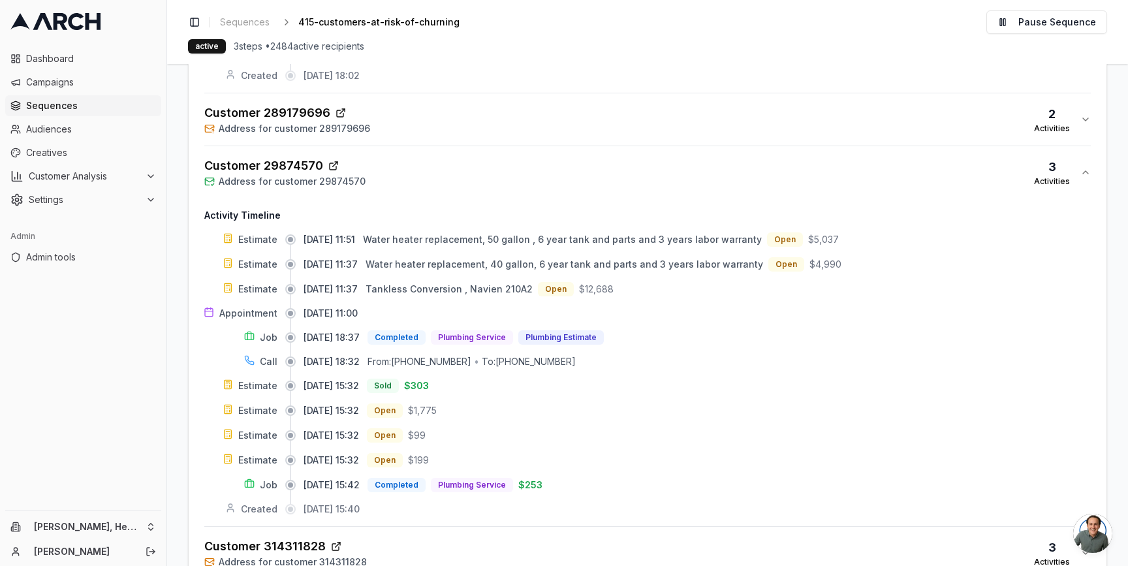
scroll to position [2602, 0]
click at [181, 258] on main "Editor Recipients Performance Activities Direct Mail Performance Dashboard Reci…" at bounding box center [647, 315] width 961 height 502
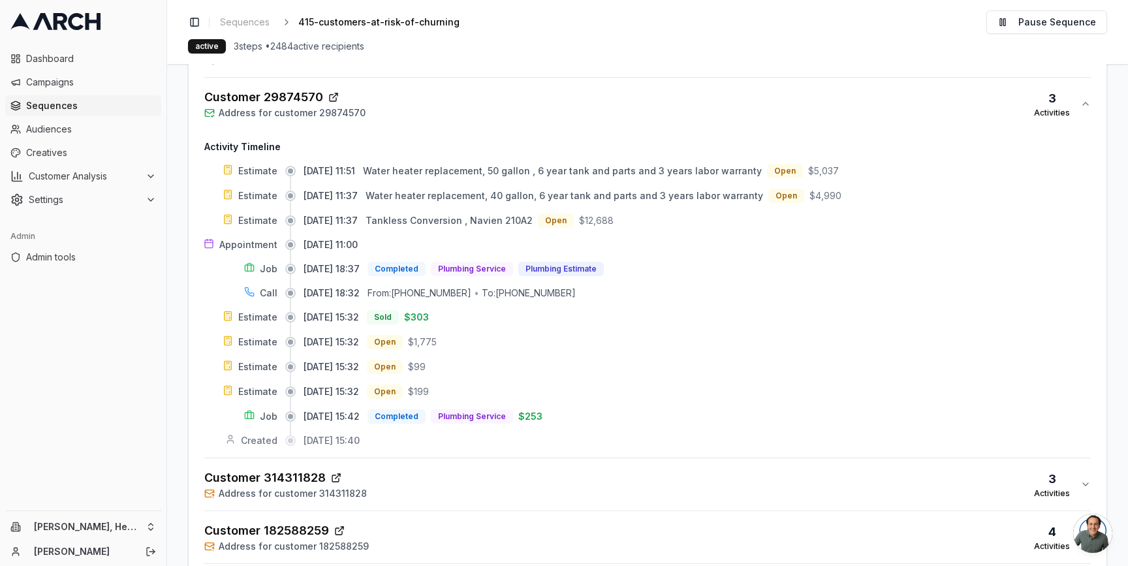
scroll to position [2671, 0]
click at [174, 335] on main "Editor Recipients Performance Activities Direct Mail Performance Dashboard Reci…" at bounding box center [647, 315] width 961 height 502
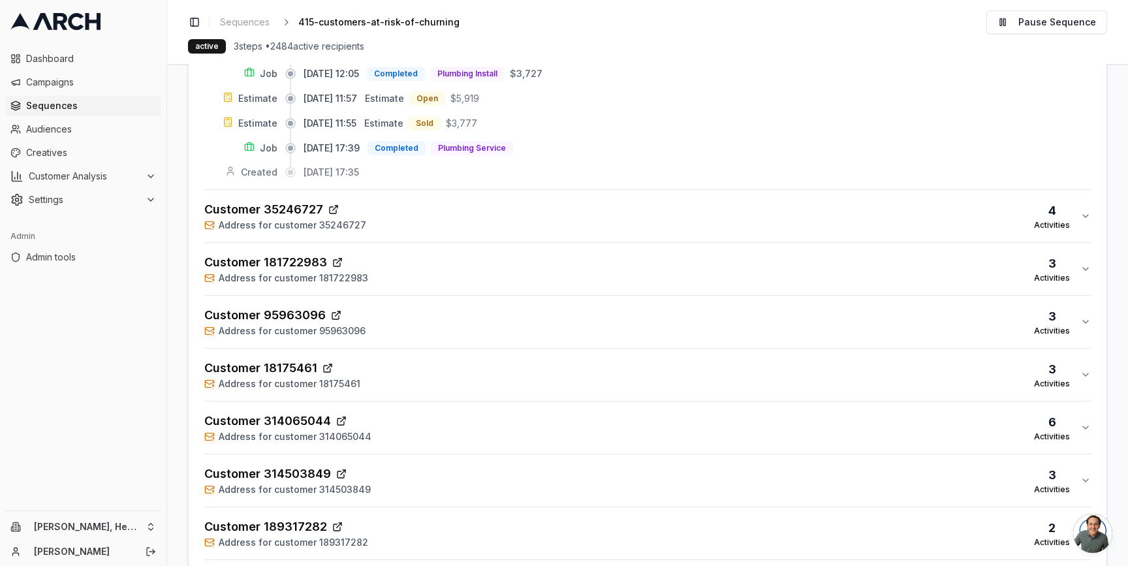
scroll to position [1114, 0]
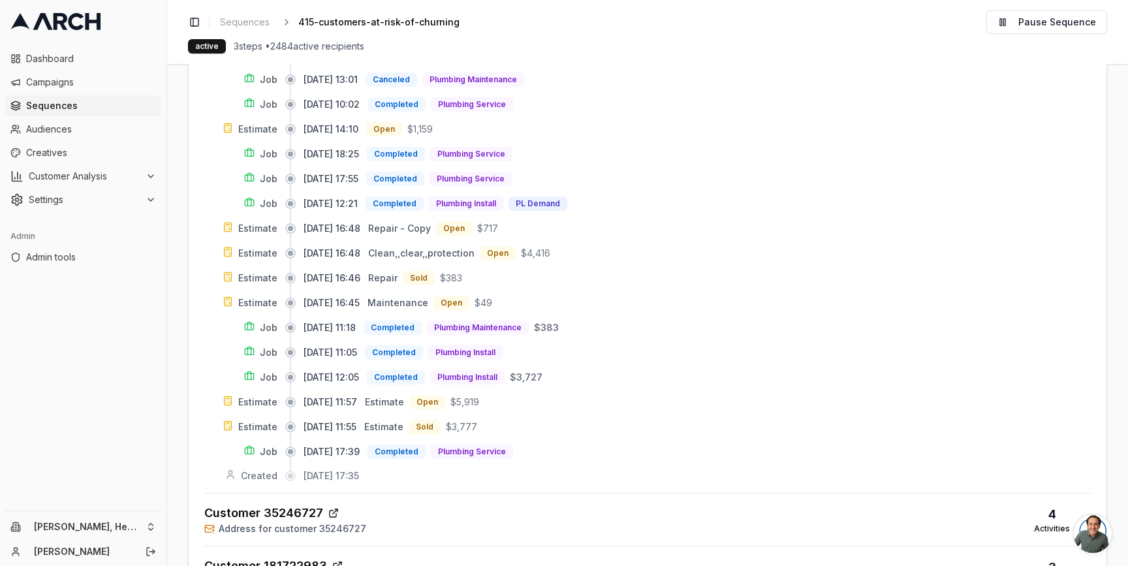
drag, startPoint x: 826, startPoint y: 66, endPoint x: 826, endPoint y: 84, distance: 17.6
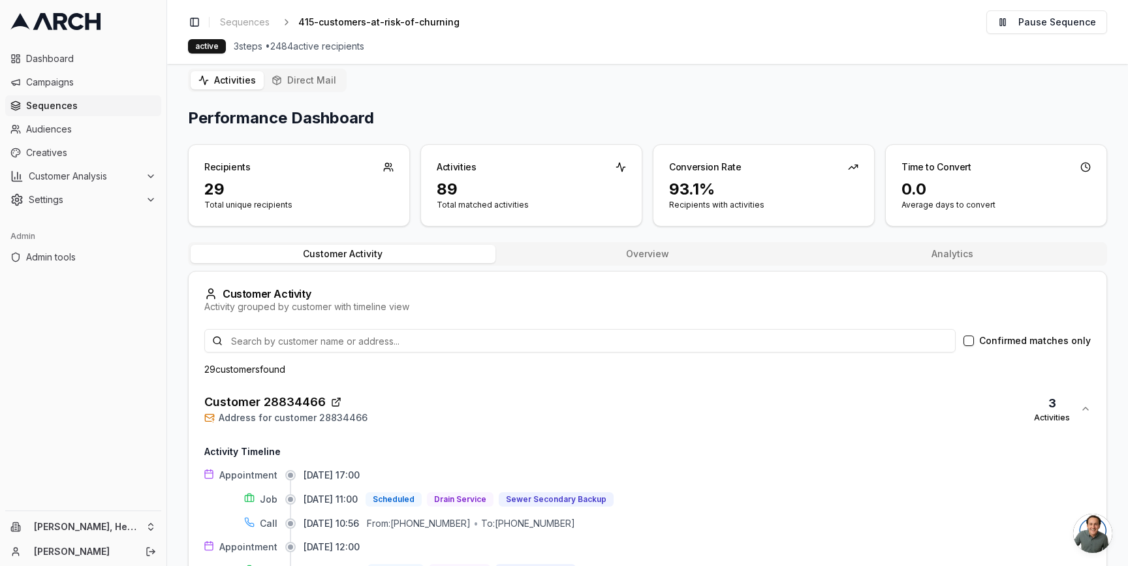
scroll to position [0, 0]
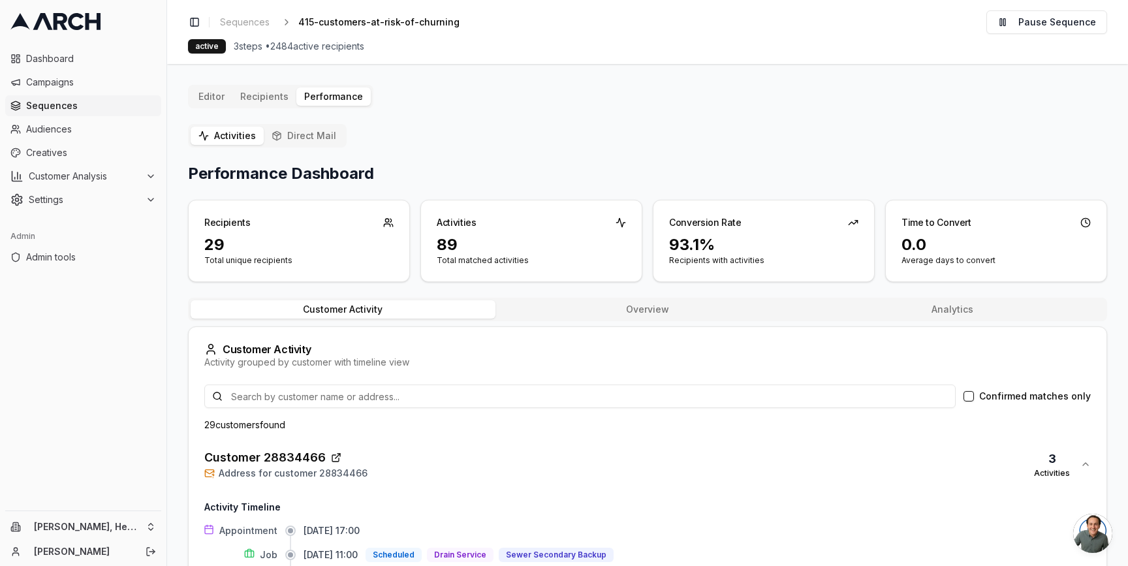
click at [704, 306] on button "Overview" at bounding box center [647, 309] width 305 height 18
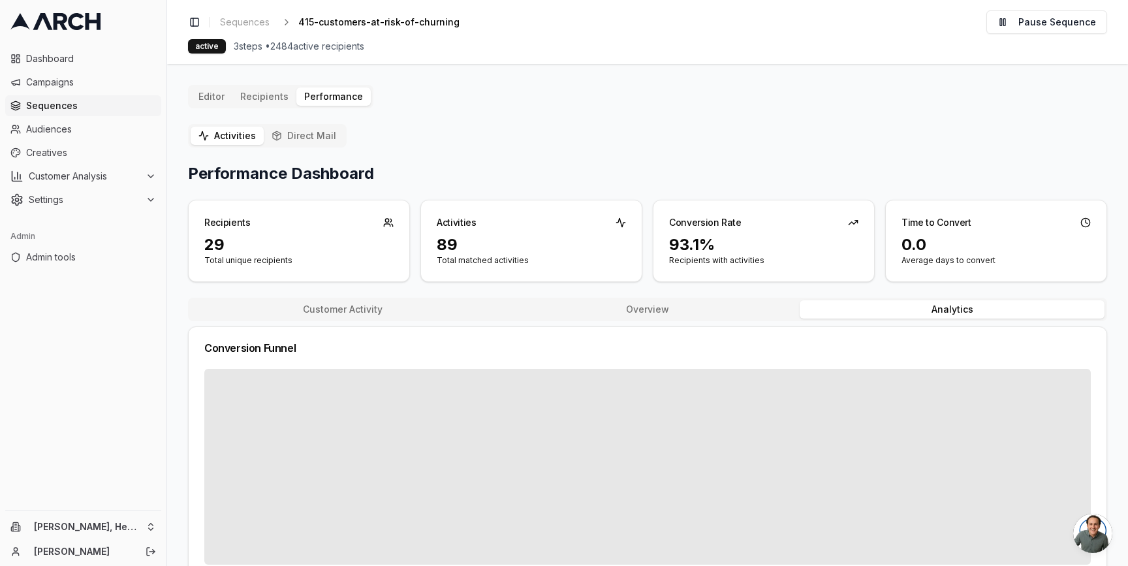
click at [920, 311] on button "Analytics" at bounding box center [952, 309] width 305 height 18
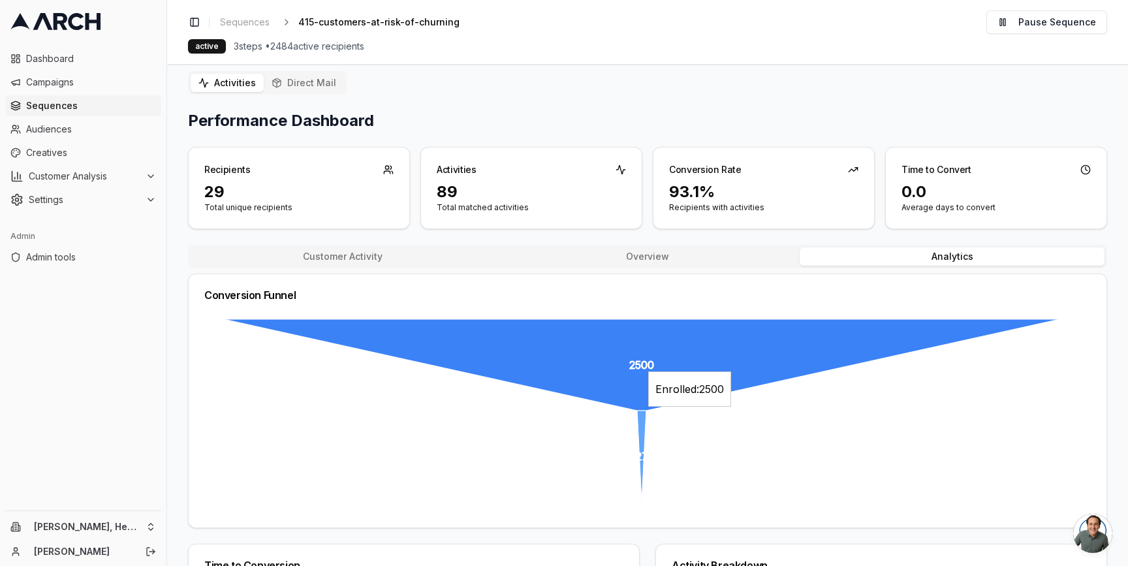
scroll to position [27, 0]
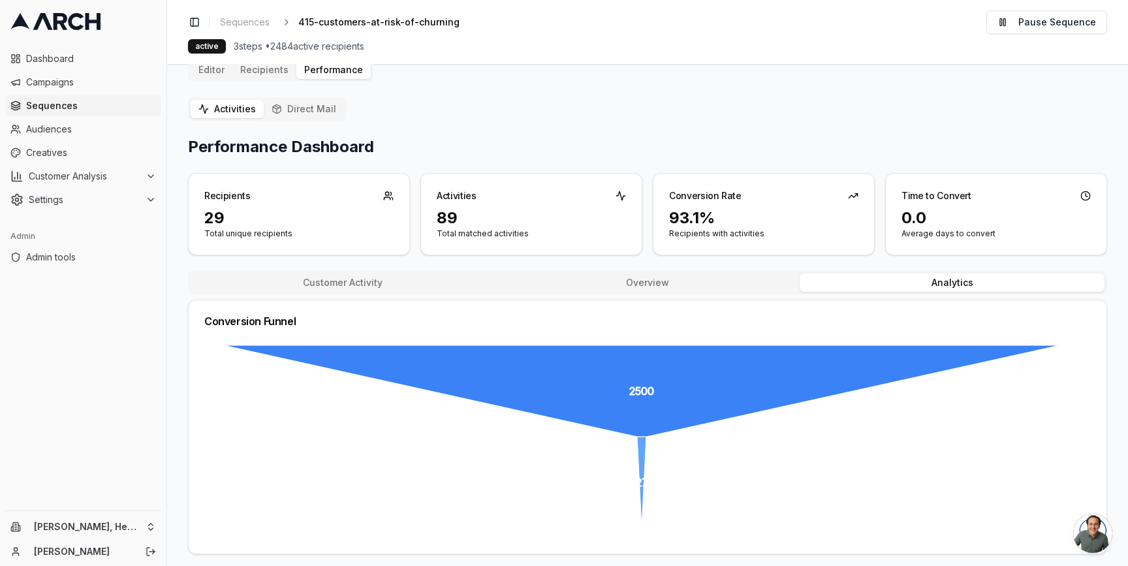
click at [653, 282] on button "Overview" at bounding box center [647, 282] width 305 height 18
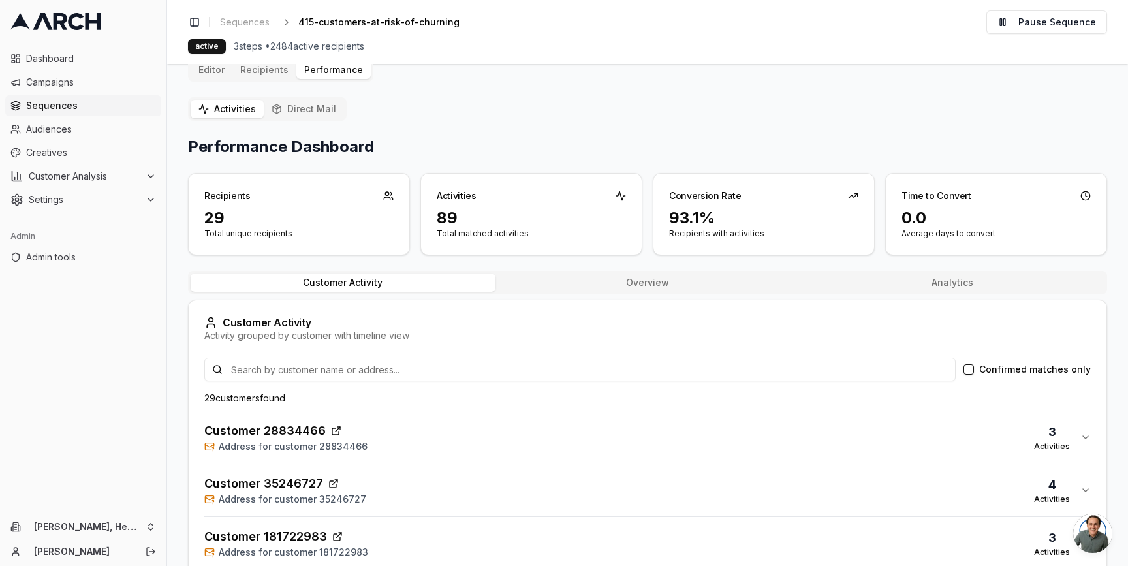
click at [426, 277] on button "Customer Activity" at bounding box center [343, 282] width 305 height 18
click at [979, 365] on label "Confirmed matches only" at bounding box center [1035, 369] width 112 height 9
click at [974, 365] on button "Confirmed matches only" at bounding box center [968, 369] width 10 height 10
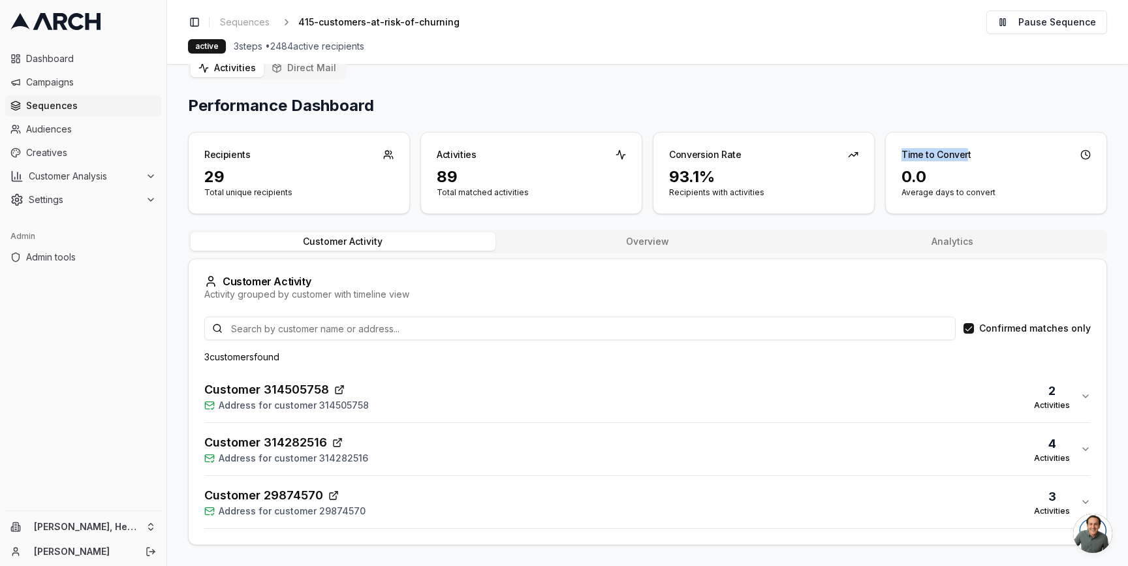
drag, startPoint x: 899, startPoint y: 154, endPoint x: 959, endPoint y: 154, distance: 60.0
click at [959, 154] on div "Time to Convert" at bounding box center [936, 154] width 70 height 13
click at [982, 324] on label "Confirmed matches only" at bounding box center [1035, 328] width 112 height 9
click at [974, 323] on button "Confirmed matches only" at bounding box center [968, 328] width 10 height 10
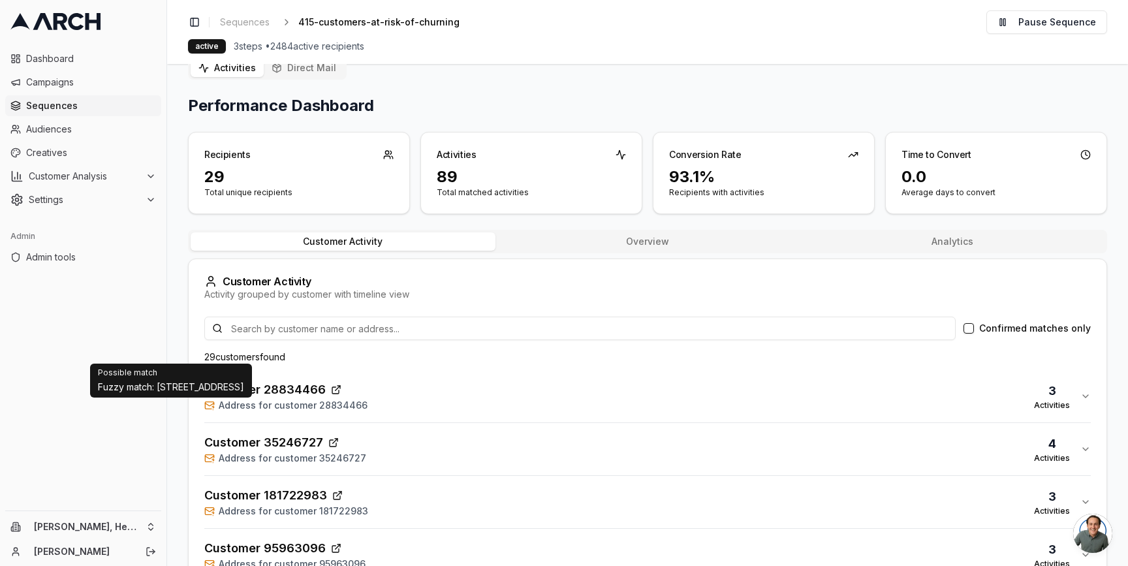
click at [211, 404] on icon "button" at bounding box center [209, 404] width 8 height 3
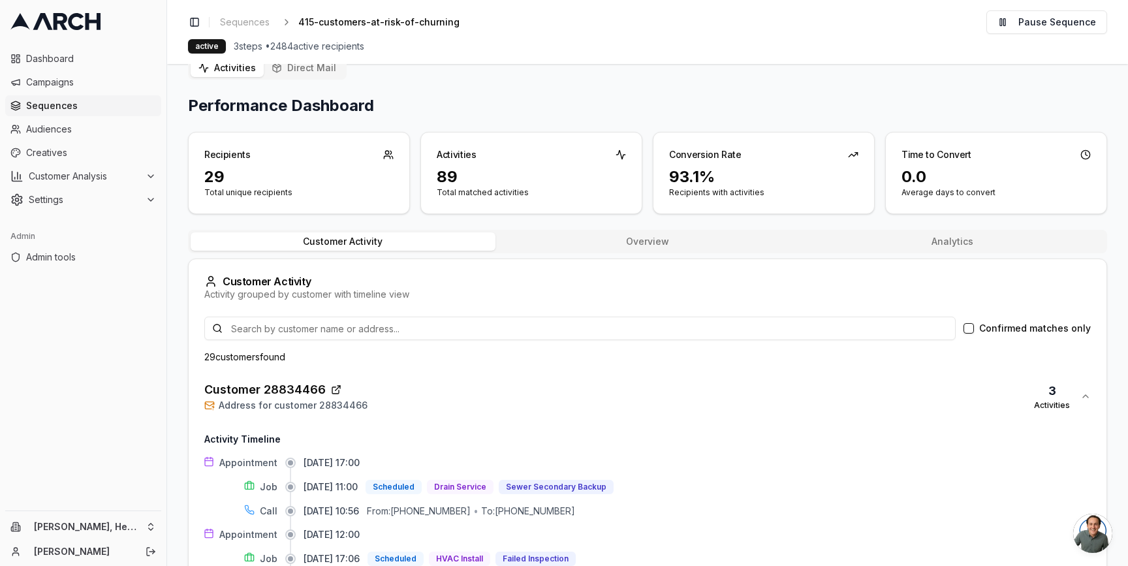
click at [439, 397] on div "Customer 28834466 Address for customer 28834466 3 Activities" at bounding box center [642, 396] width 876 height 31
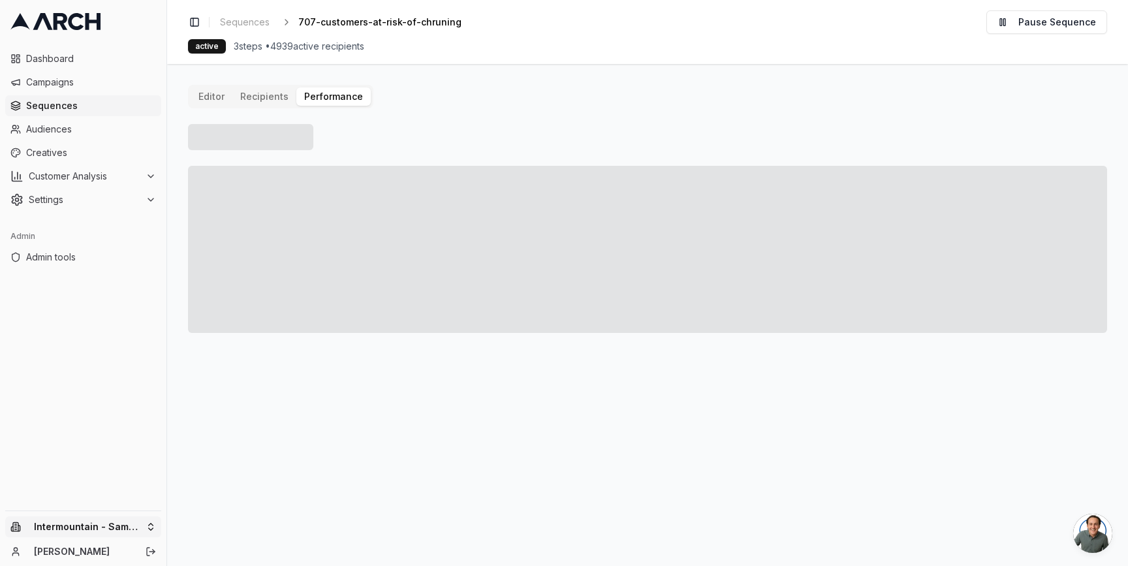
click at [142, 528] on html "Dashboard Campaigns Sequences Audiences Creatives Customer Analysis Settings Ad…" at bounding box center [564, 283] width 1128 height 566
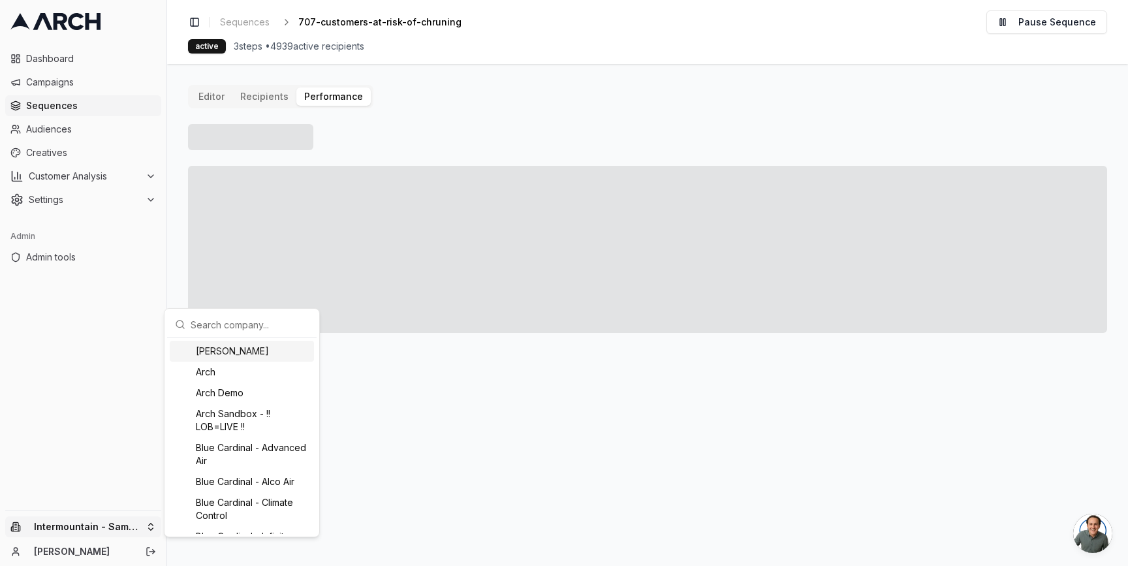
click at [240, 332] on input "text" at bounding box center [250, 324] width 118 height 26
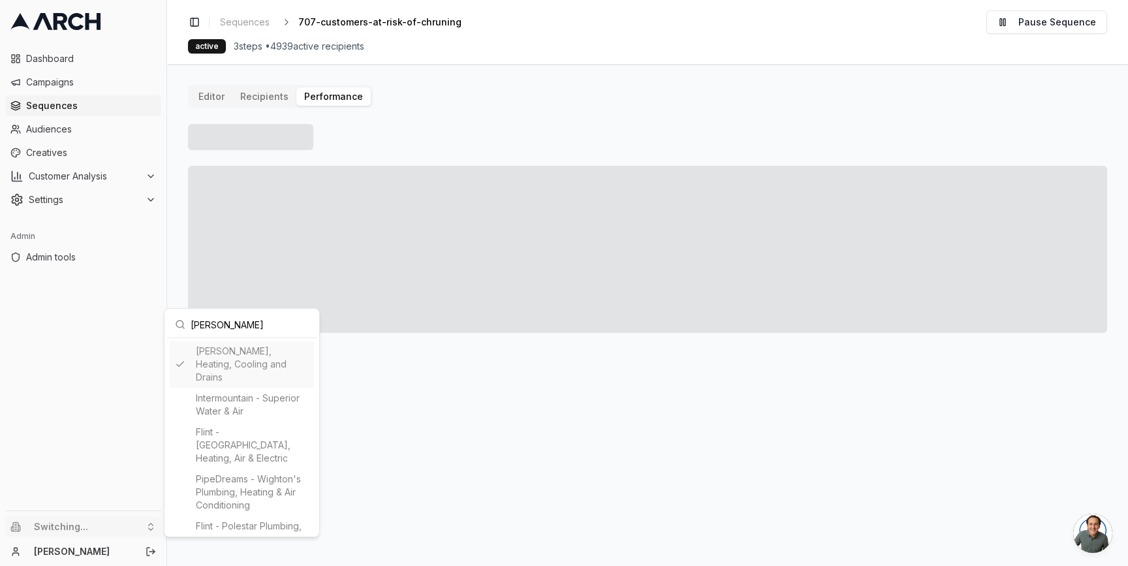
type input "peter"
click at [232, 349] on div "Peter Levi Plumbing, Heating, Cooling and Drains Intermountain - Superior Water…" at bounding box center [242, 452] width 144 height 222
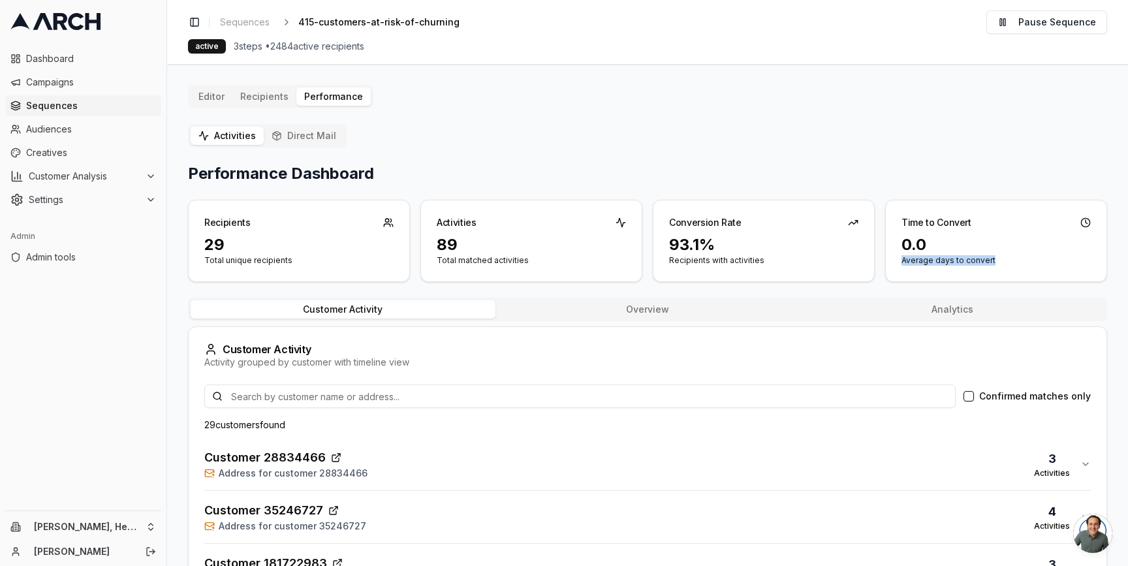
drag, startPoint x: 993, startPoint y: 262, endPoint x: 894, endPoint y: 262, distance: 99.2
click at [894, 262] on div "0.0 Average days to convert" at bounding box center [996, 257] width 221 height 47
click at [906, 264] on p "Average days to convert" at bounding box center [995, 260] width 189 height 10
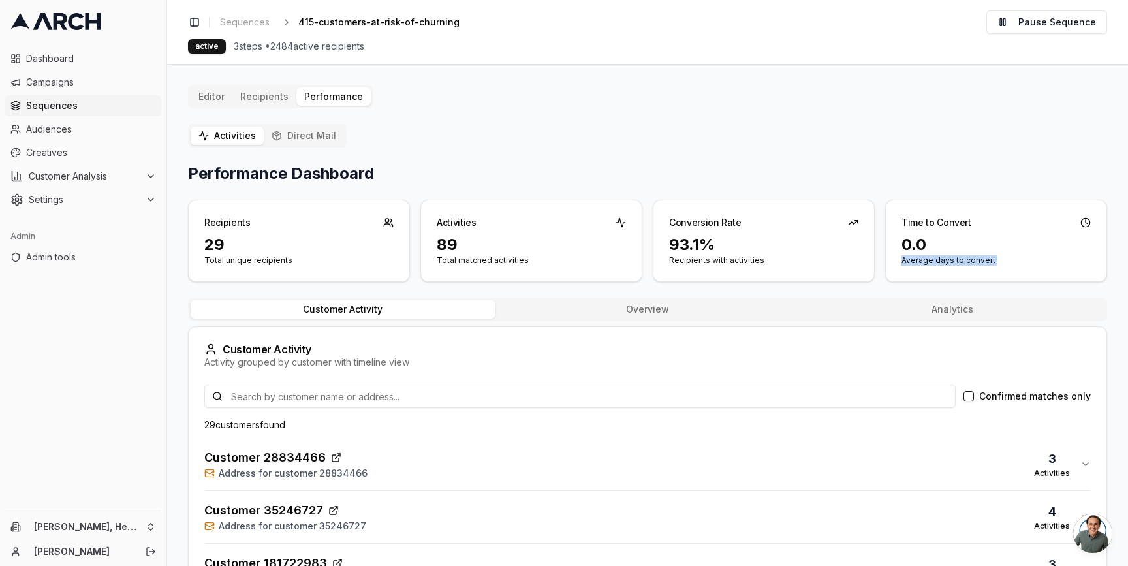
click at [906, 264] on p "Average days to convert" at bounding box center [995, 260] width 189 height 10
drag, startPoint x: 755, startPoint y: 267, endPoint x: 659, endPoint y: 267, distance: 95.3
click at [660, 267] on div "93.1% Recipients with activities" at bounding box center [763, 257] width 221 height 47
click at [95, 103] on span "Sequences" at bounding box center [91, 105] width 130 height 13
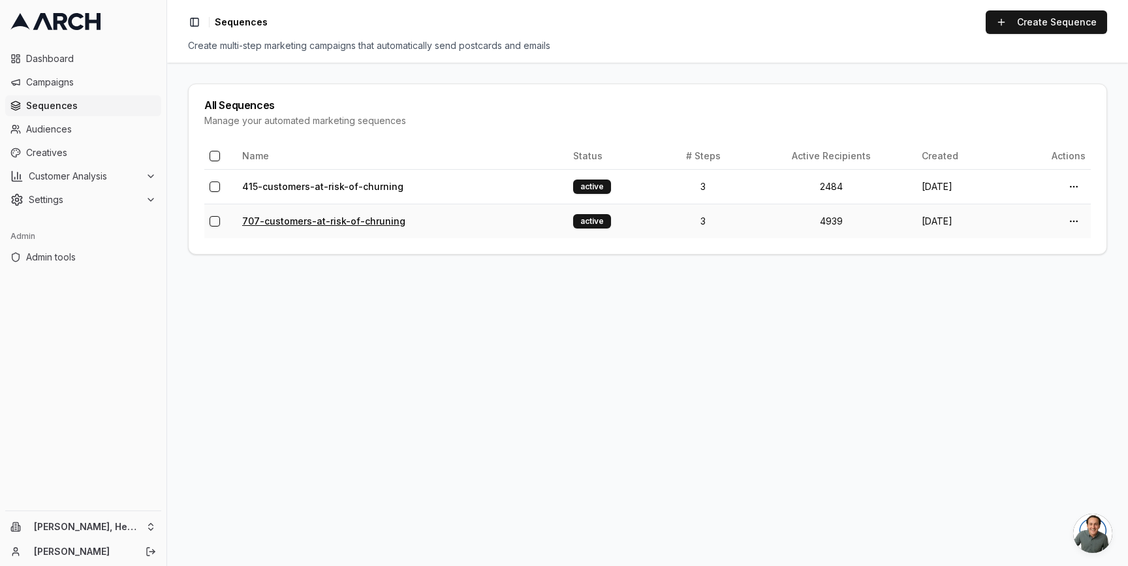
click at [328, 221] on link "707-customers-at-risk-of-chruning" at bounding box center [323, 220] width 163 height 11
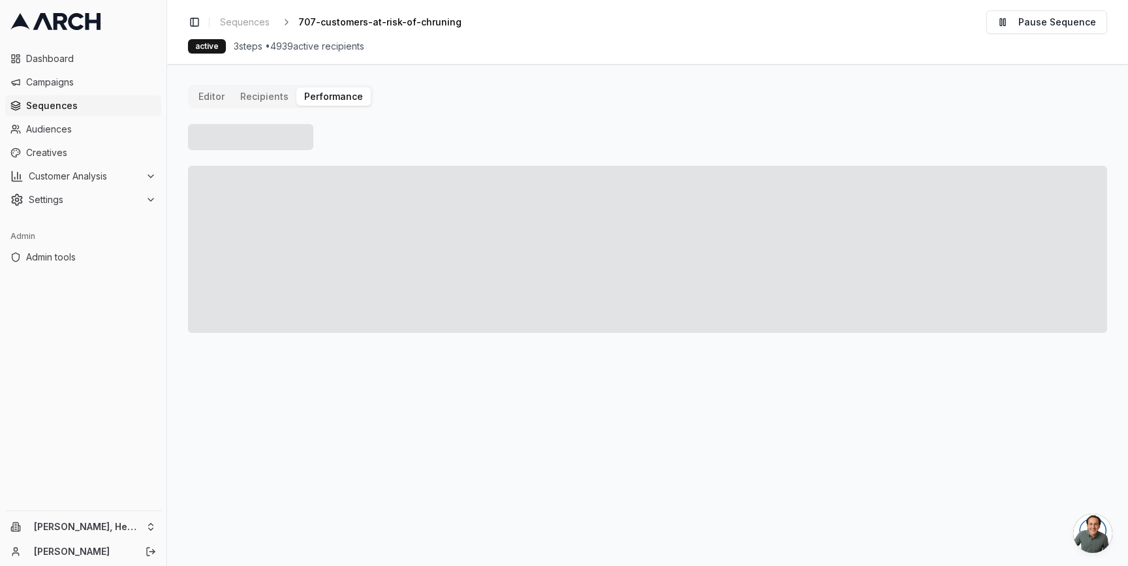
click at [333, 99] on button "Performance" at bounding box center [333, 96] width 74 height 18
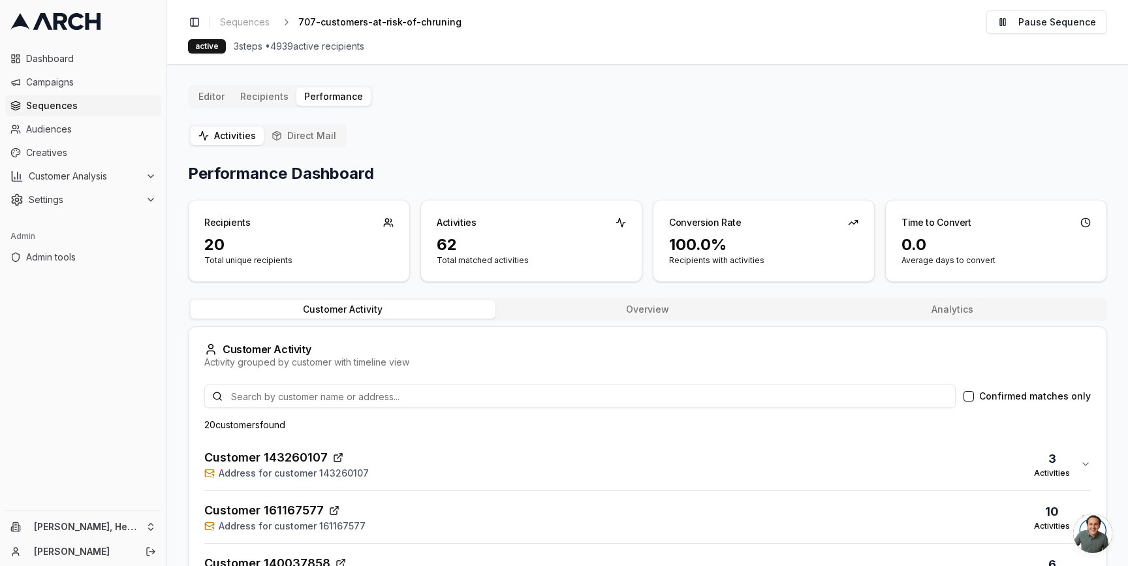
click at [968, 398] on button "Confirmed matches only" at bounding box center [968, 396] width 10 height 10
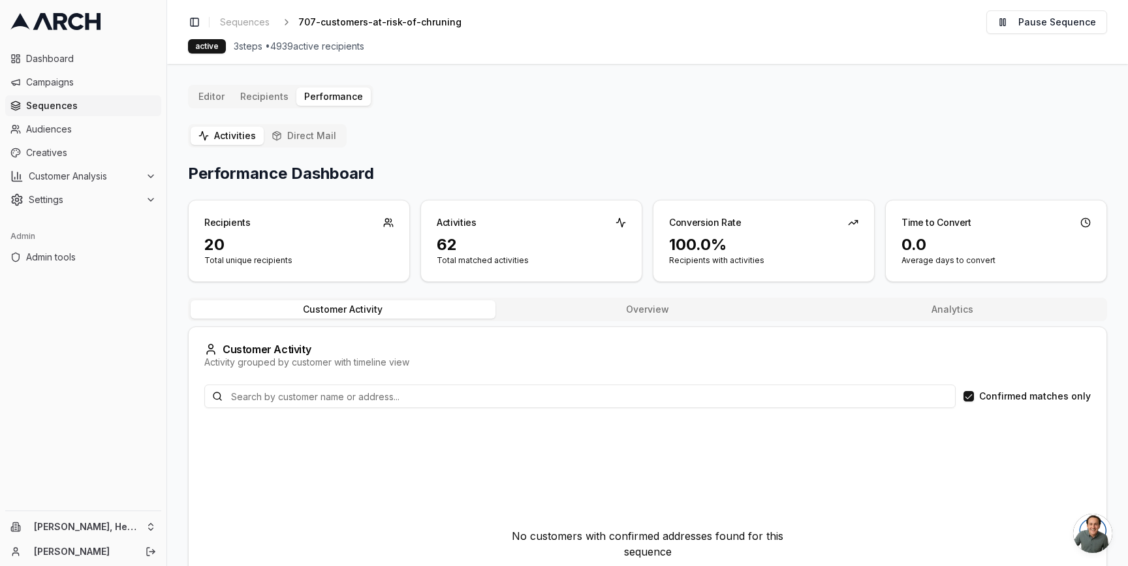
click at [968, 398] on button "Confirmed matches only" at bounding box center [968, 396] width 10 height 10
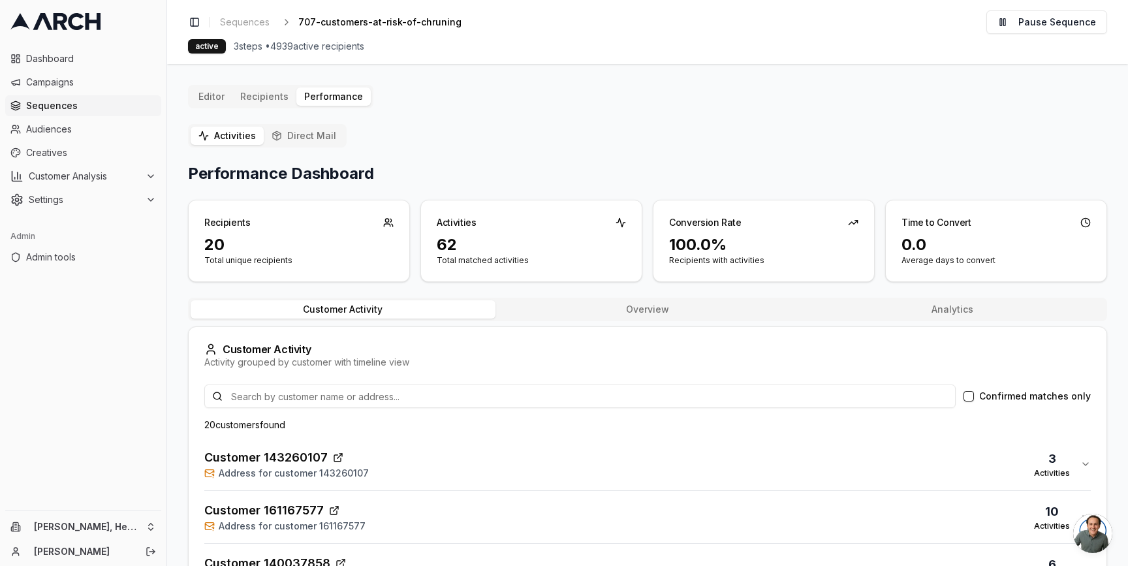
click at [399, 463] on div "Customer 143260107 Address for customer 143260107 3 Activities" at bounding box center [642, 463] width 876 height 31
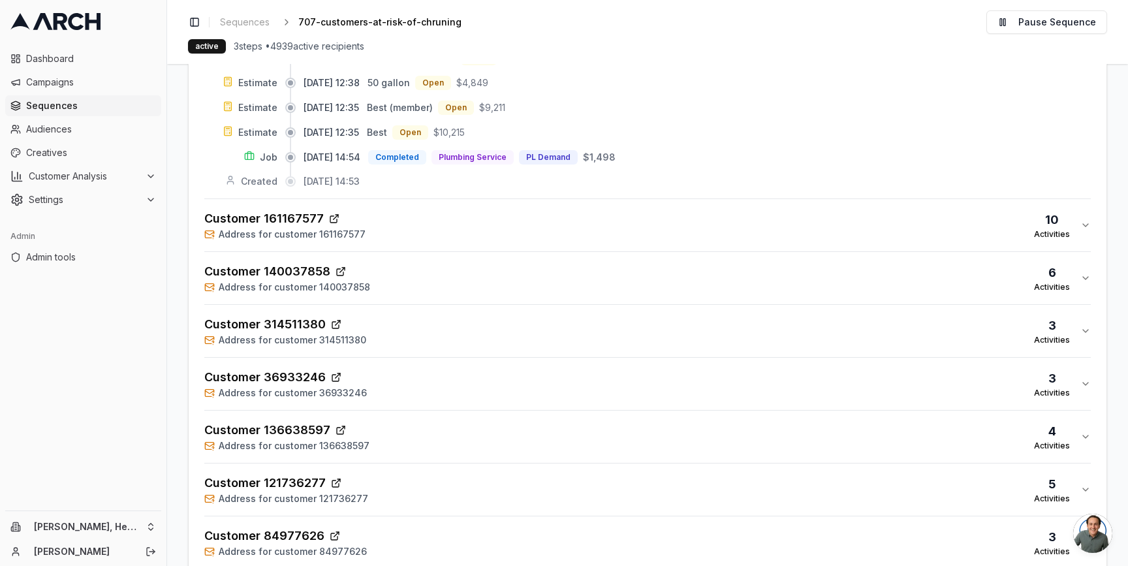
scroll to position [877, 0]
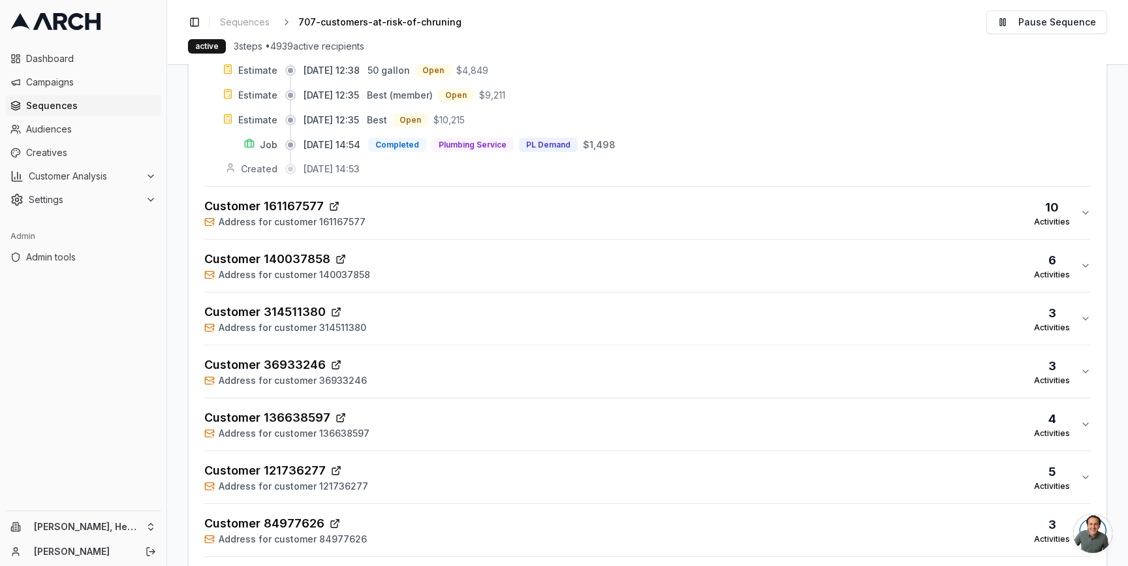
click at [401, 225] on div "Customer 161167577 Address for customer 161167577 10 Activities" at bounding box center [642, 212] width 876 height 31
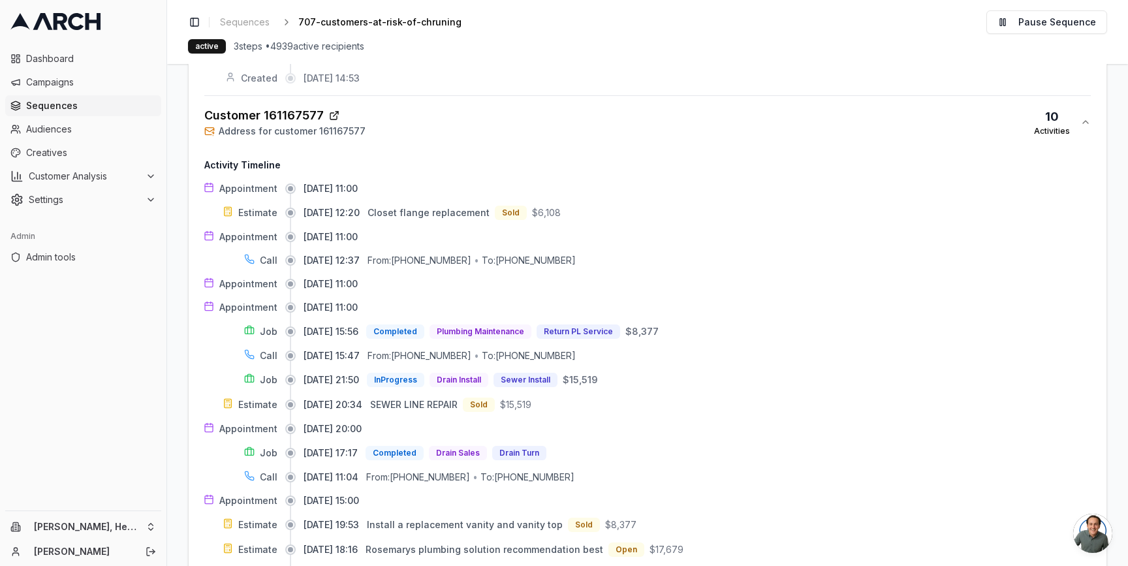
scroll to position [965, 0]
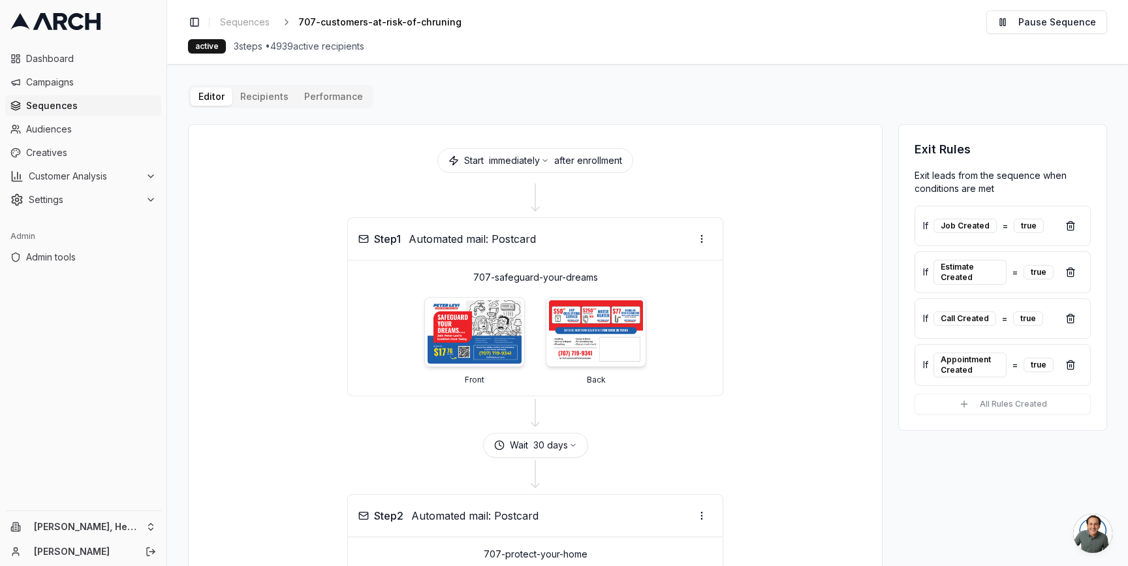
click at [328, 86] on div "Editor Recipients Performance" at bounding box center [280, 96] width 185 height 23
click at [324, 91] on button "Performance" at bounding box center [333, 96] width 74 height 18
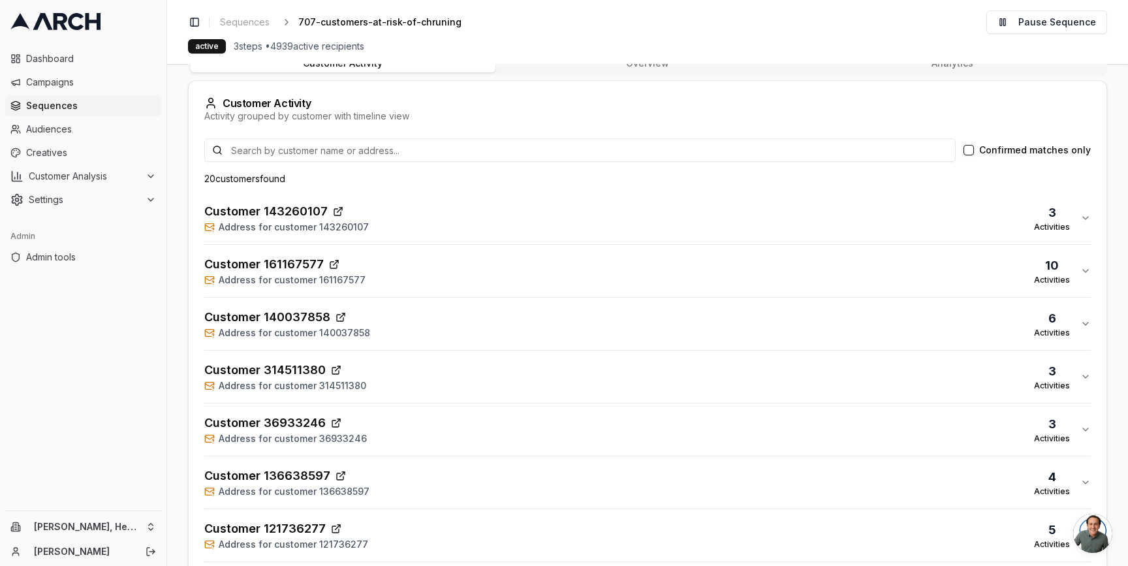
scroll to position [334, 0]
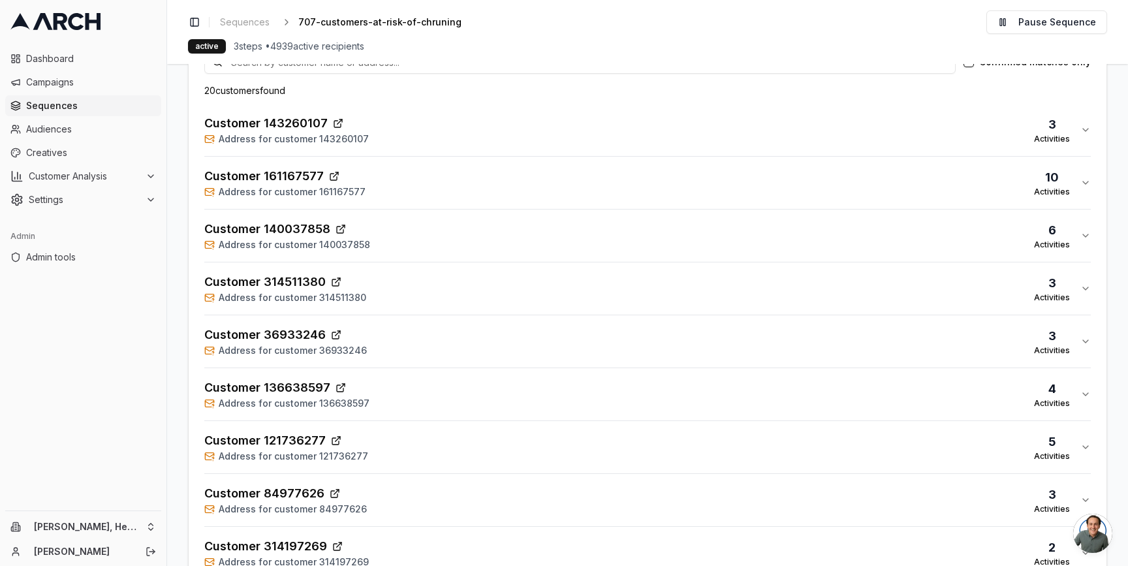
click at [401, 121] on div "Customer 143260107 Address for customer 143260107 3 Activities" at bounding box center [642, 129] width 876 height 31
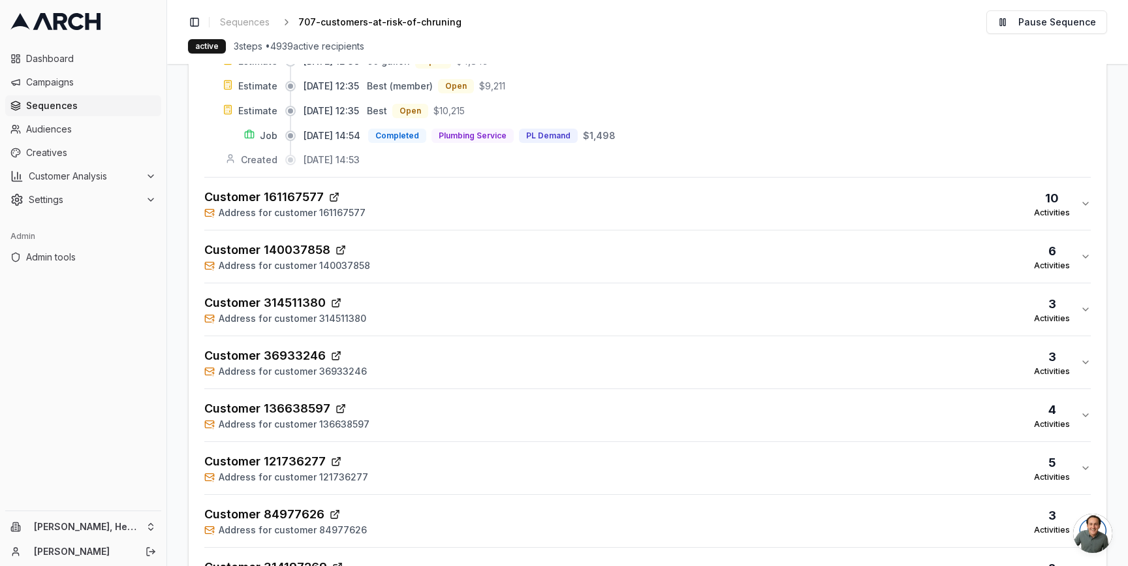
click at [392, 215] on div "Customer 161167577 Address for customer 161167577 10 Activities" at bounding box center [642, 203] width 876 height 31
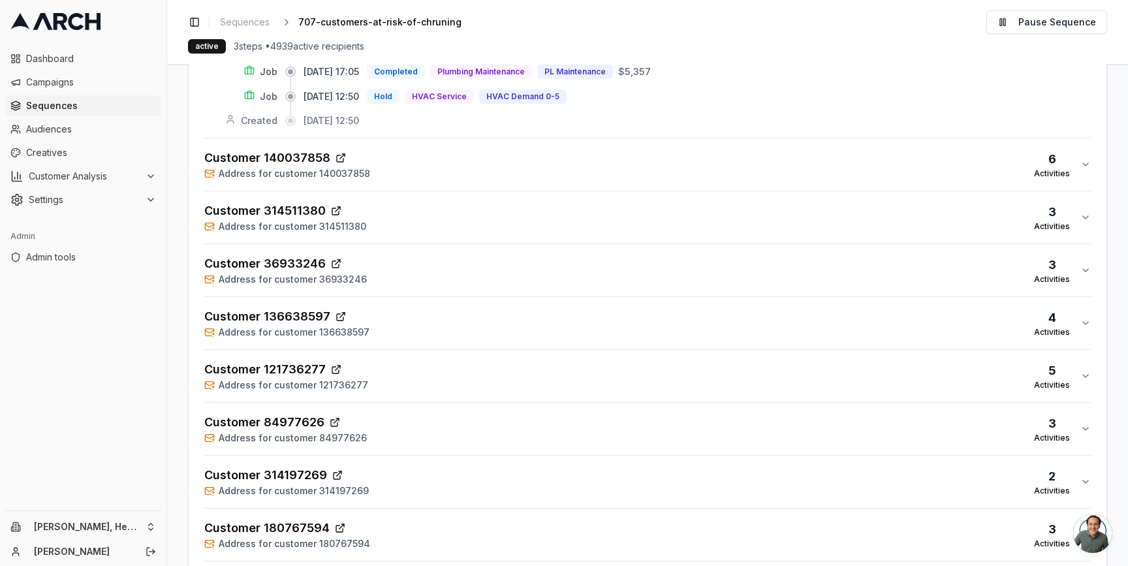
scroll to position [1929, 0]
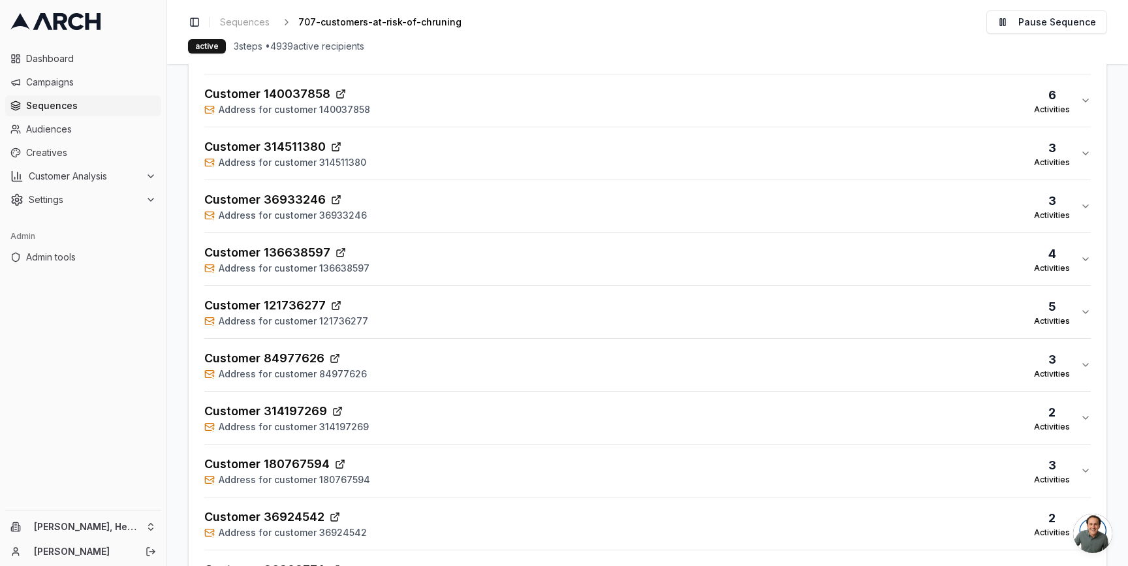
click at [409, 99] on div "Customer 140037858 Address for customer 140037858 6 Activities" at bounding box center [642, 100] width 876 height 31
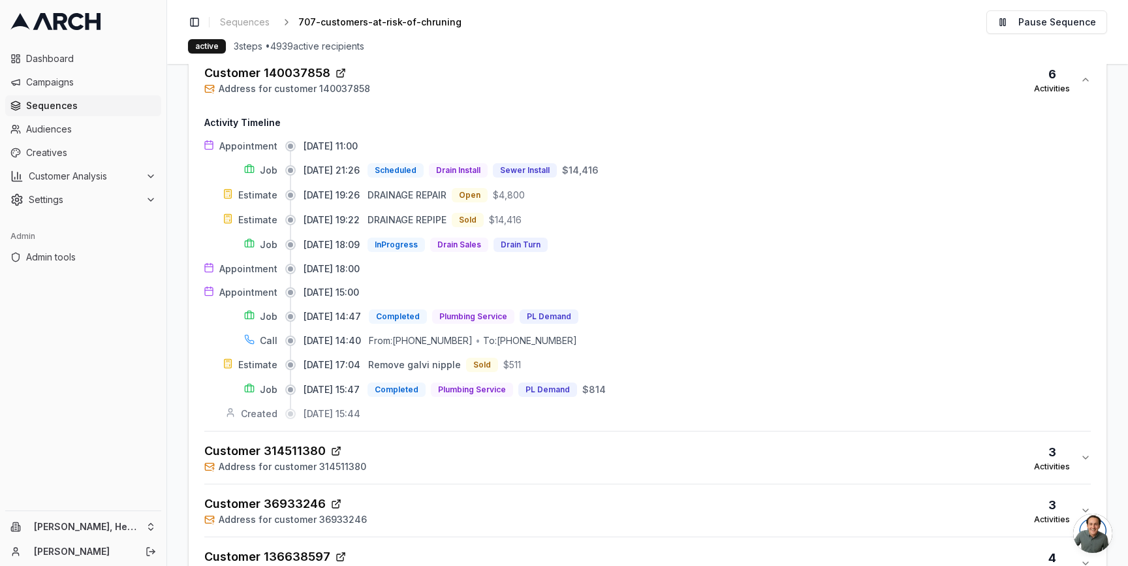
scroll to position [1956, 0]
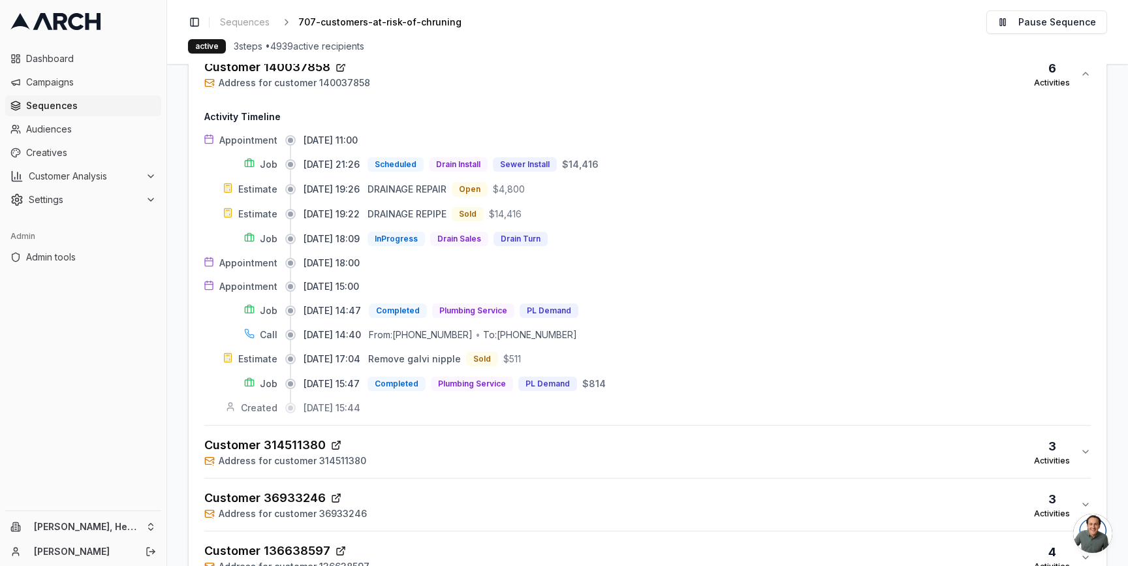
click at [407, 451] on div "Customer 314511380 Address for customer 314511380 3 Activities" at bounding box center [642, 451] width 876 height 31
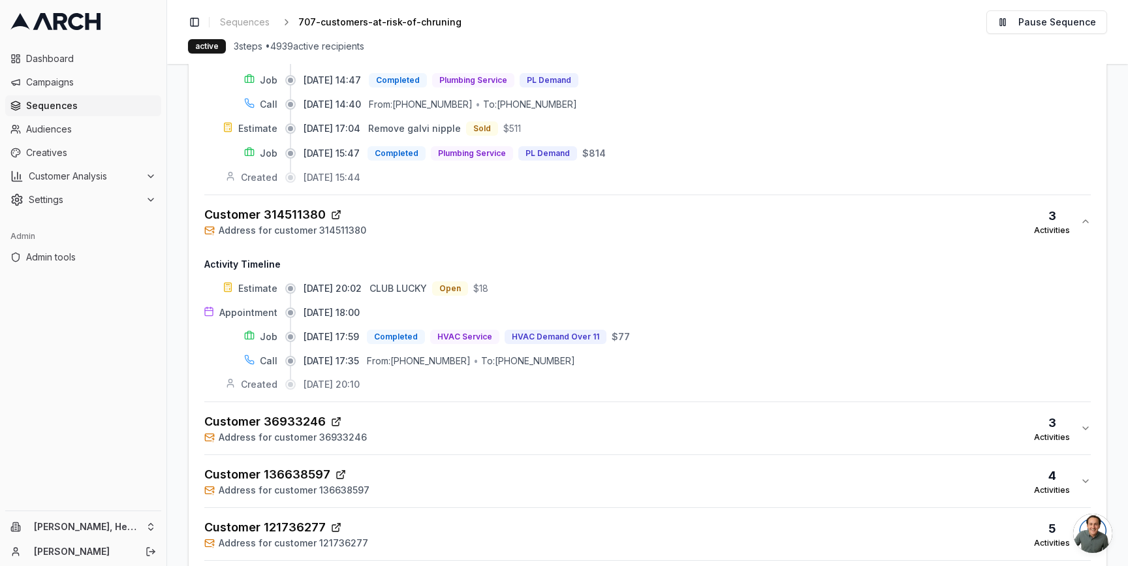
click at [410, 429] on div "Customer 36933246 Address for customer 36933246 3 Activities" at bounding box center [642, 428] width 876 height 31
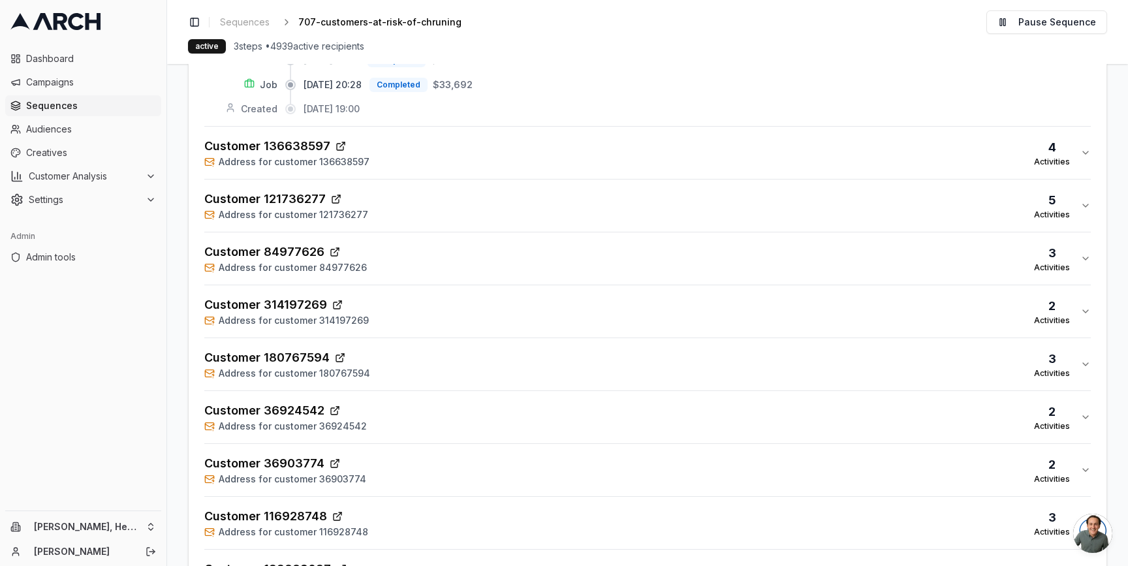
scroll to position [4272, 0]
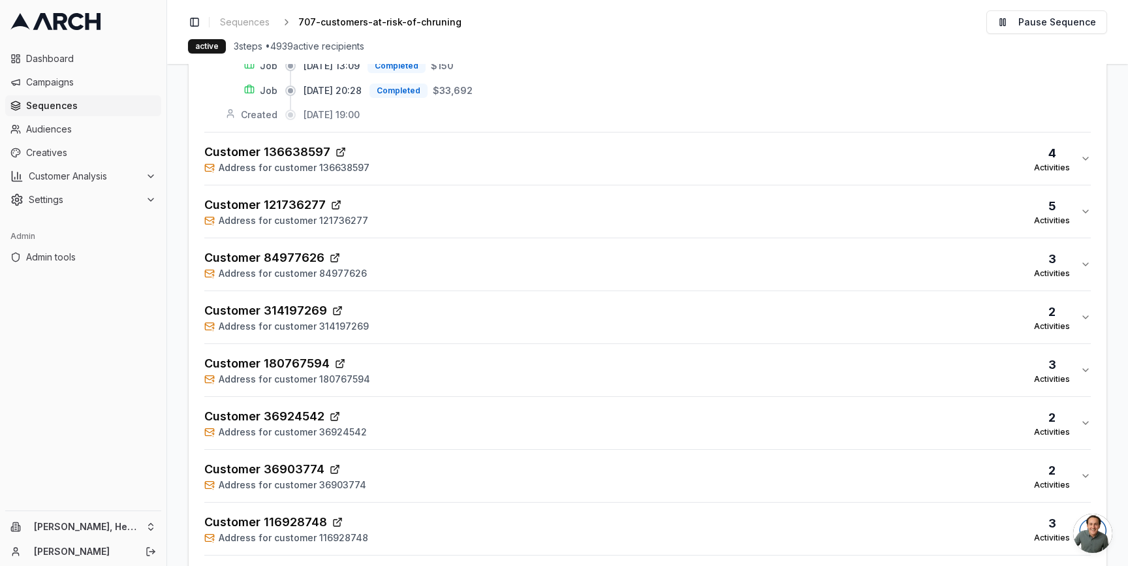
click at [423, 174] on button "Customer 136638597 Address for customer 136638597 4 Activities" at bounding box center [647, 159] width 886 height 52
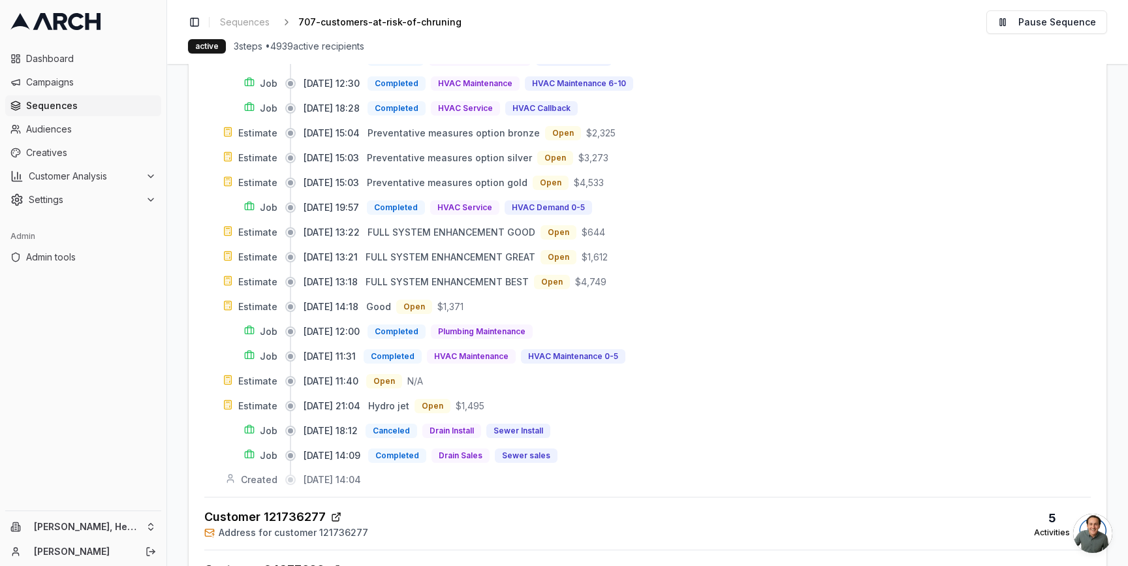
scroll to position [4840, 0]
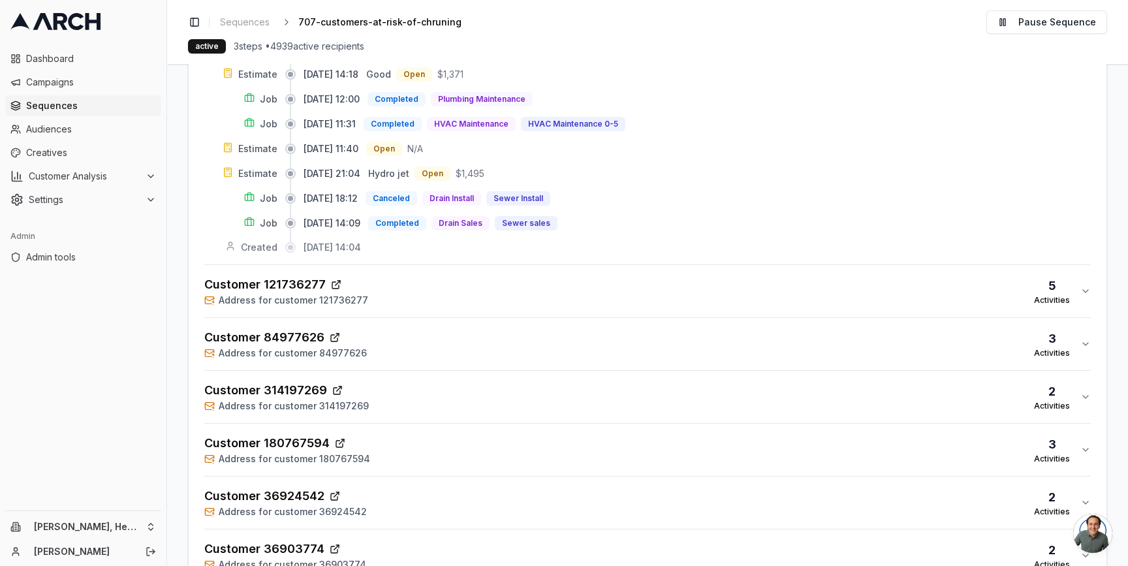
click at [420, 292] on div "Customer 121736277 Address for customer 121736277 5 Activities" at bounding box center [642, 290] width 876 height 31
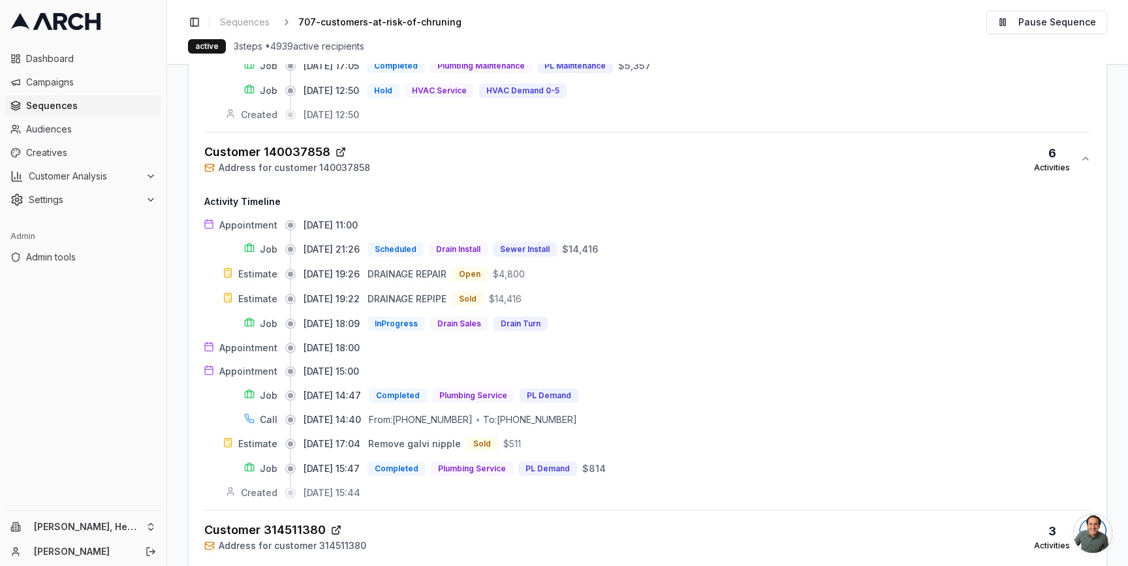
scroll to position [1863, 0]
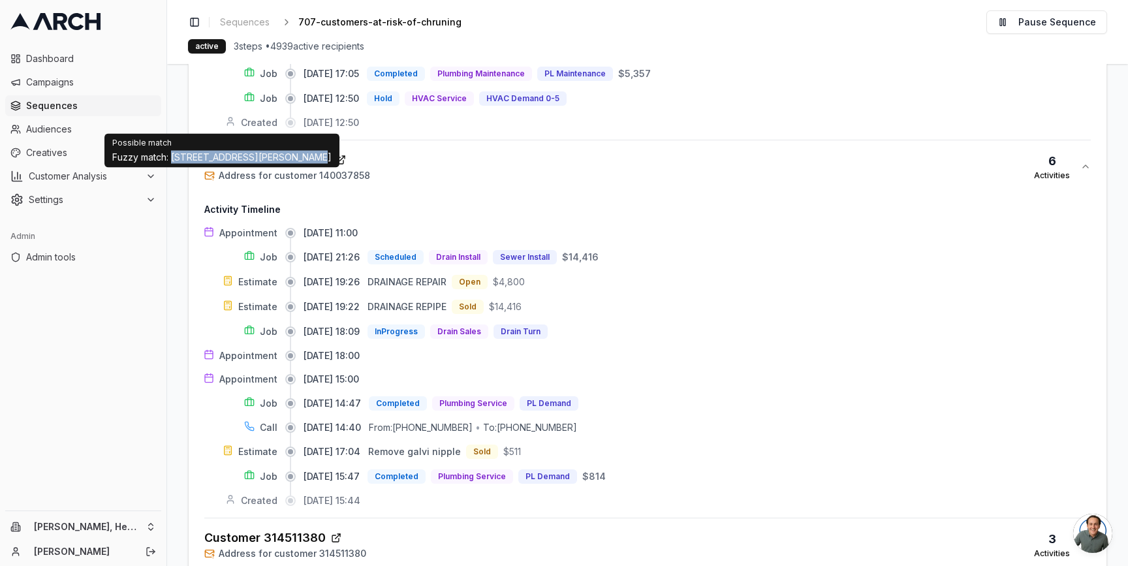
drag, startPoint x: 172, startPoint y: 157, endPoint x: 298, endPoint y: 157, distance: 126.6
click at [299, 157] on p "Fuzzy match: 3611 baxter ave napa ca 94558" at bounding box center [221, 157] width 219 height 13
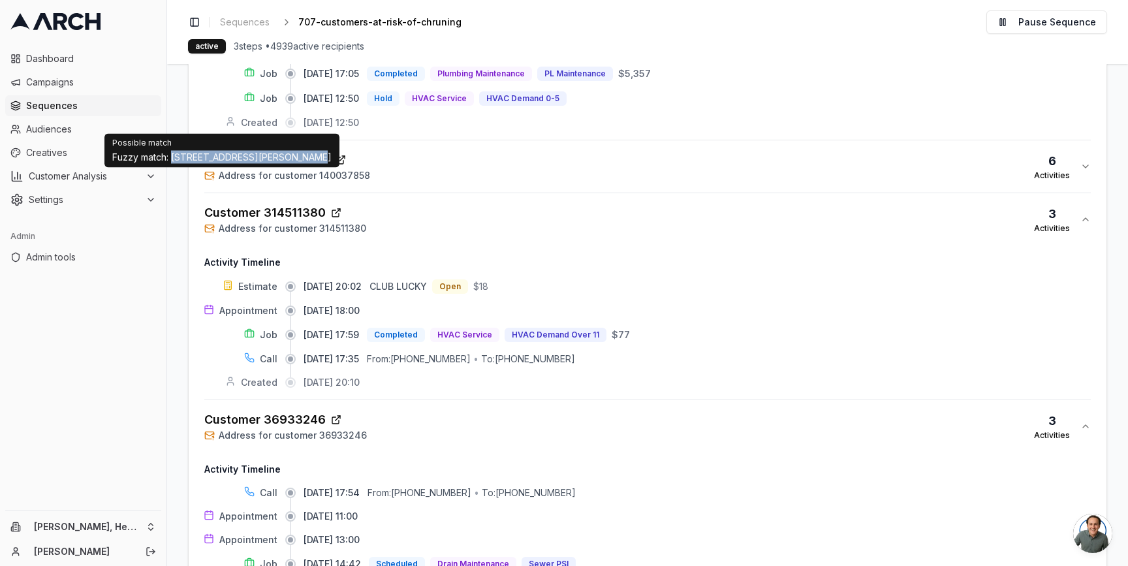
click at [285, 157] on p "Fuzzy match: 3611 baxter ave napa ca 94558" at bounding box center [221, 157] width 219 height 13
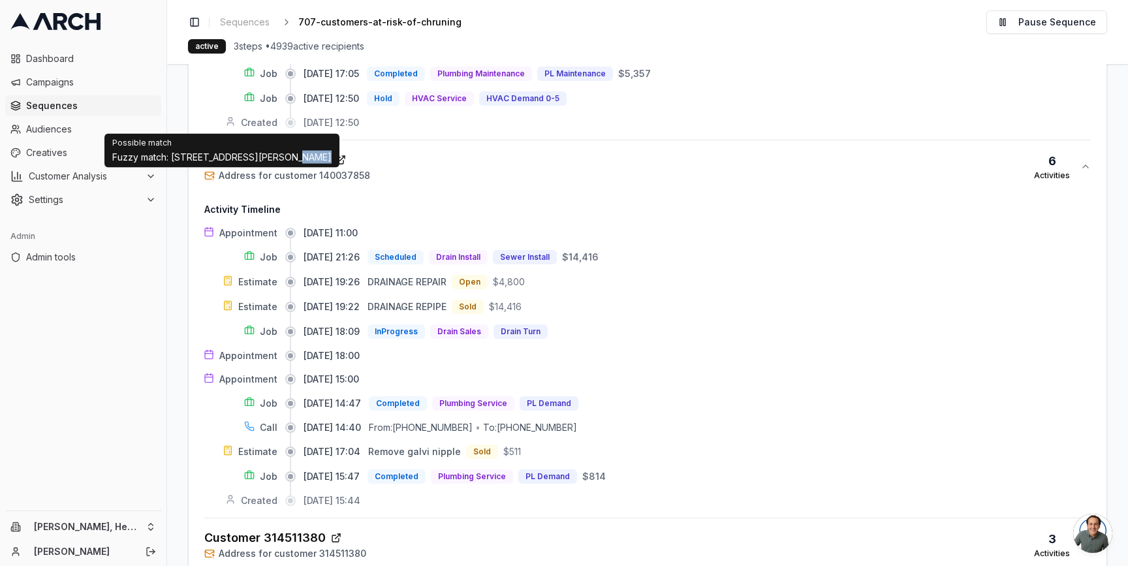
click at [285, 157] on p "Fuzzy match: 3611 baxter ave napa ca 94558" at bounding box center [221, 157] width 219 height 13
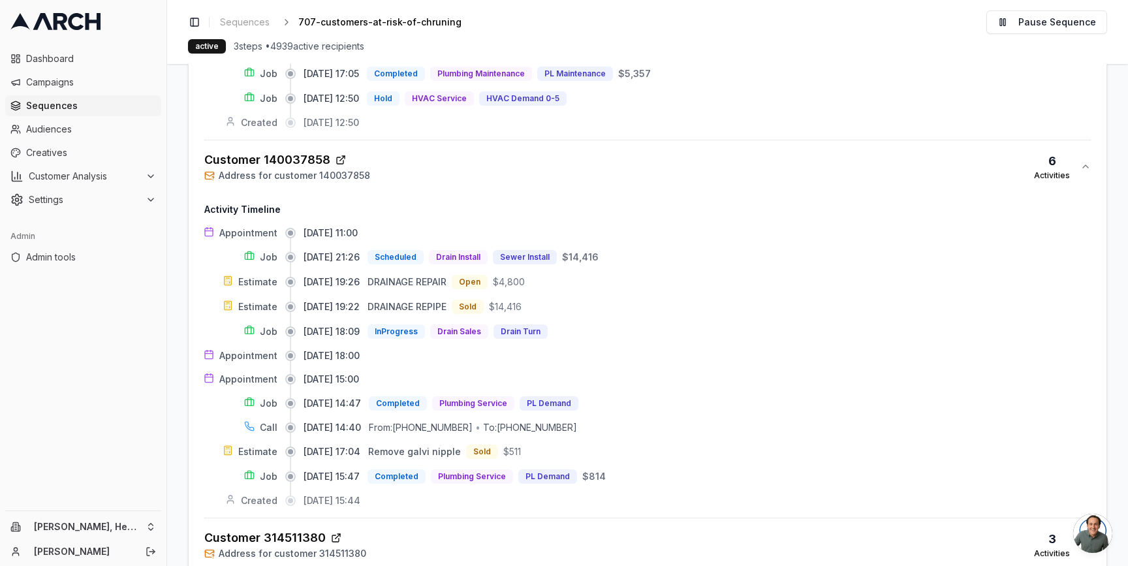
click at [174, 347] on main "Editor Recipients Performance Activities Direct Mail Performance Dashboard Reci…" at bounding box center [647, 315] width 961 height 502
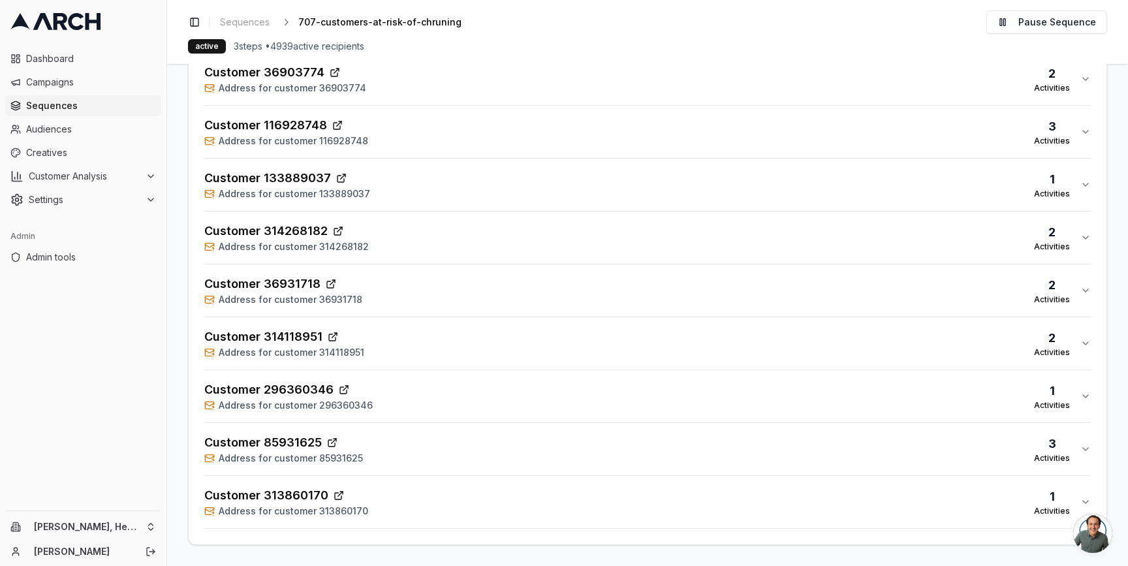
scroll to position [6025, 0]
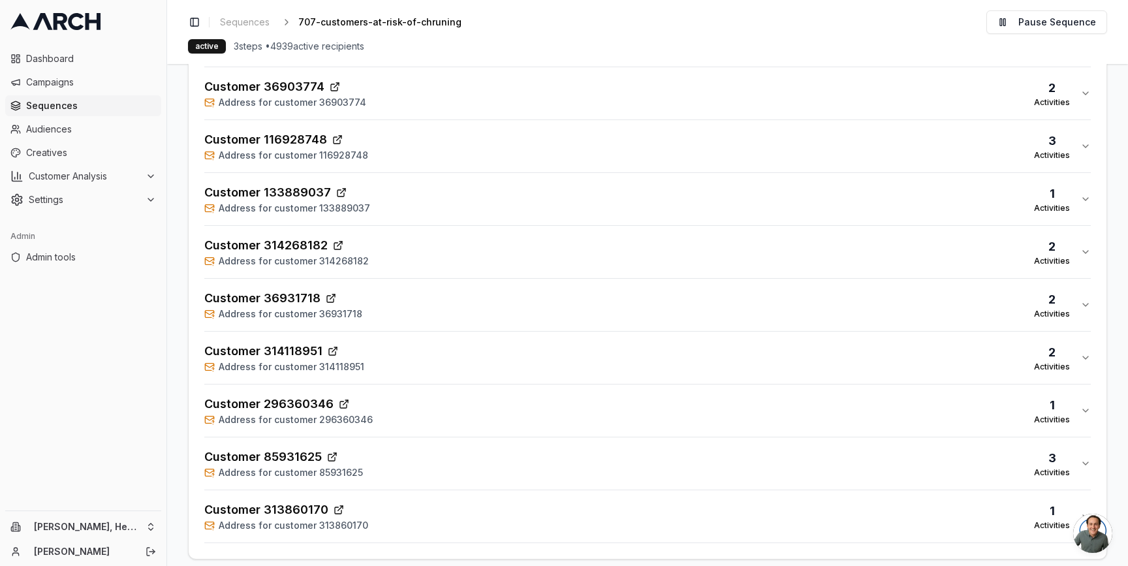
click at [443, 524] on div "Customer 313860170 Address for customer 313860170 1 Activities" at bounding box center [642, 516] width 876 height 31
click at [440, 463] on div "Customer 85931625 Address for customer 85931625 3 Activities" at bounding box center [642, 463] width 876 height 31
click at [440, 409] on div "Customer 296360346 Address for customer 296360346 1 Activities" at bounding box center [642, 410] width 876 height 31
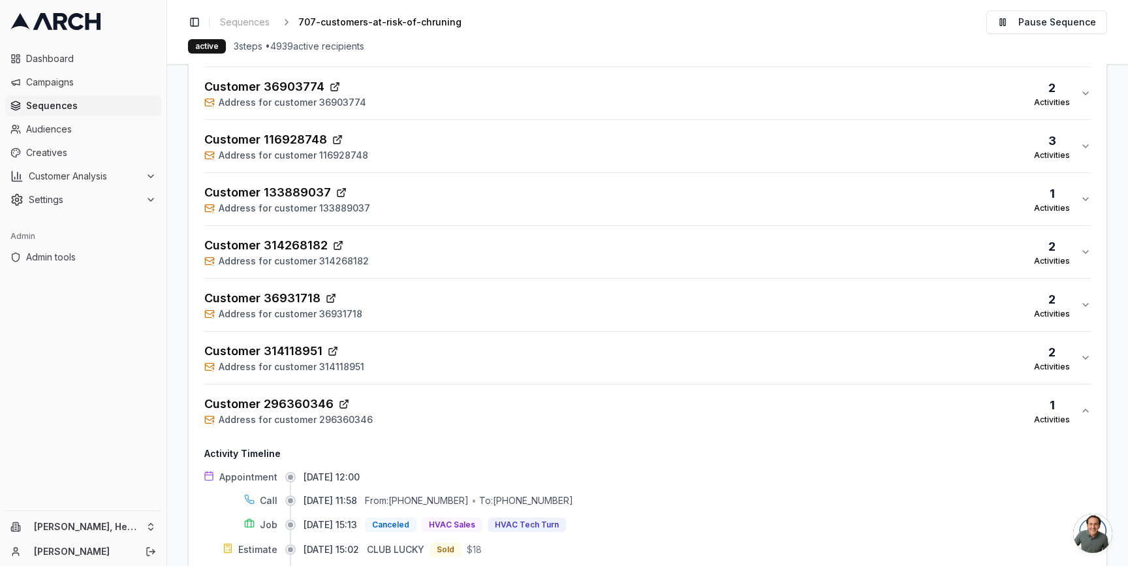
click at [443, 357] on div "Customer 314118951 Address for customer 314118951 2 Activities" at bounding box center [642, 357] width 876 height 31
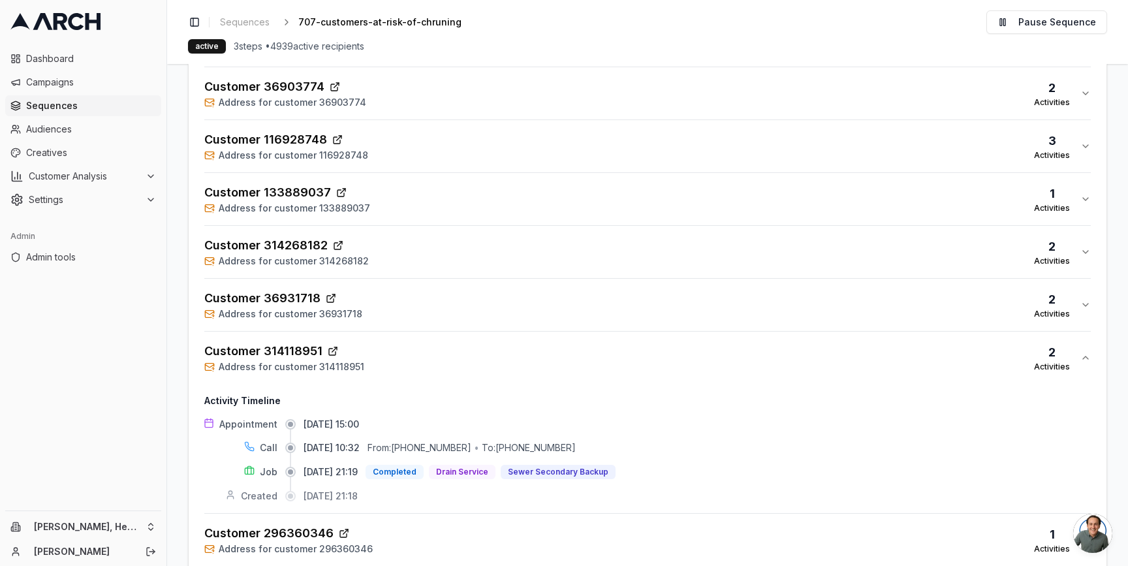
click at [443, 295] on div "Customer 36931718 Address for customer 36931718 2 Activities" at bounding box center [642, 304] width 876 height 31
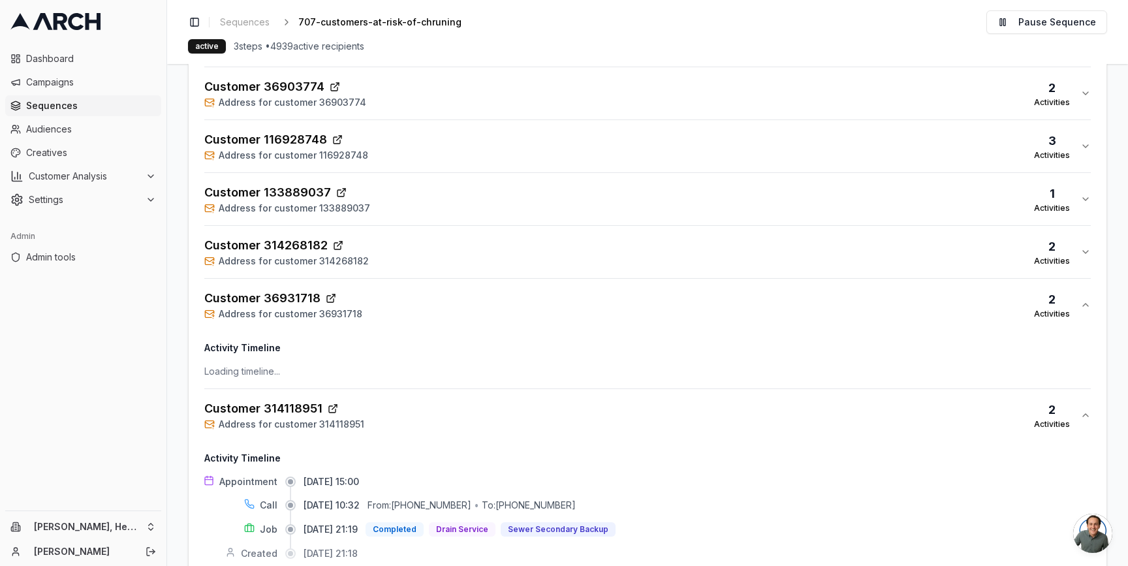
click at [443, 250] on div "Customer 314268182 Address for customer 314268182 2 Activities" at bounding box center [642, 251] width 876 height 31
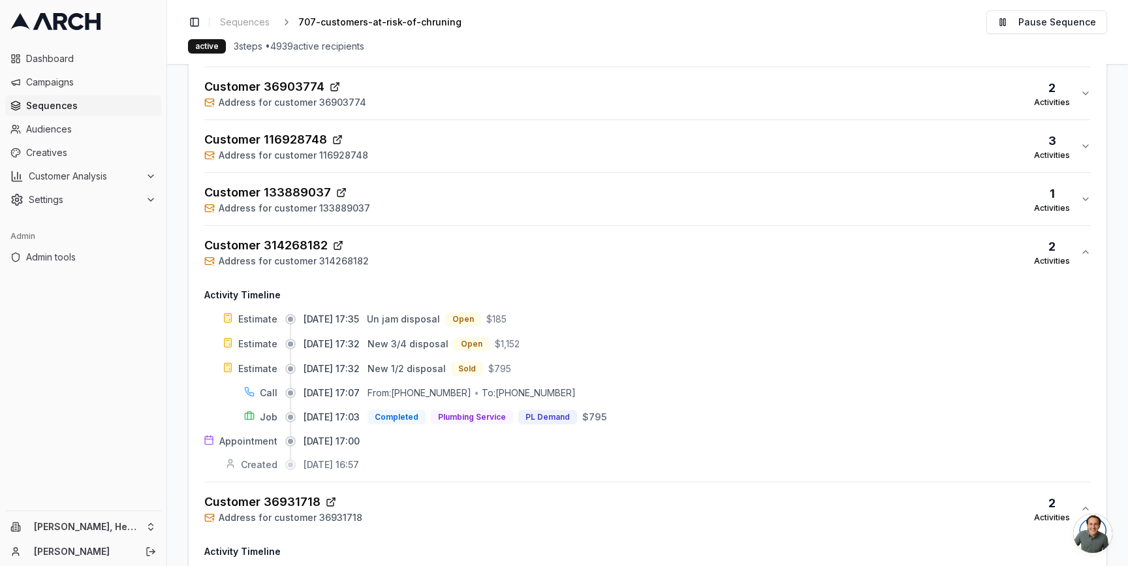
click at [440, 206] on div "Customer 133889037 Address for customer 133889037 1 Activities" at bounding box center [642, 198] width 876 height 31
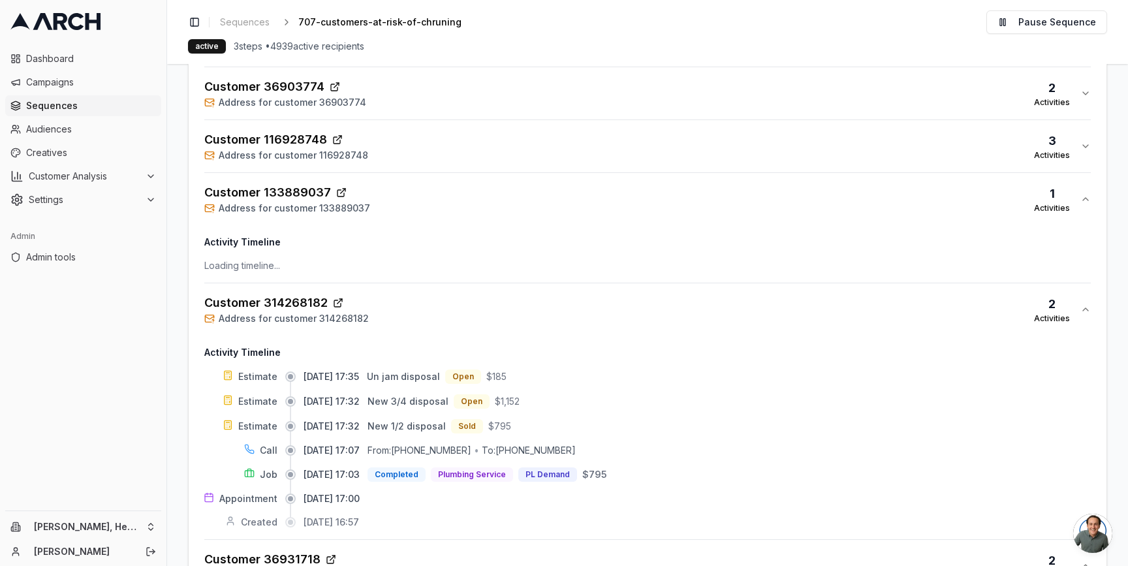
click at [442, 156] on div "Customer 116928748 Address for customer 116928748 3 Activities" at bounding box center [642, 146] width 876 height 31
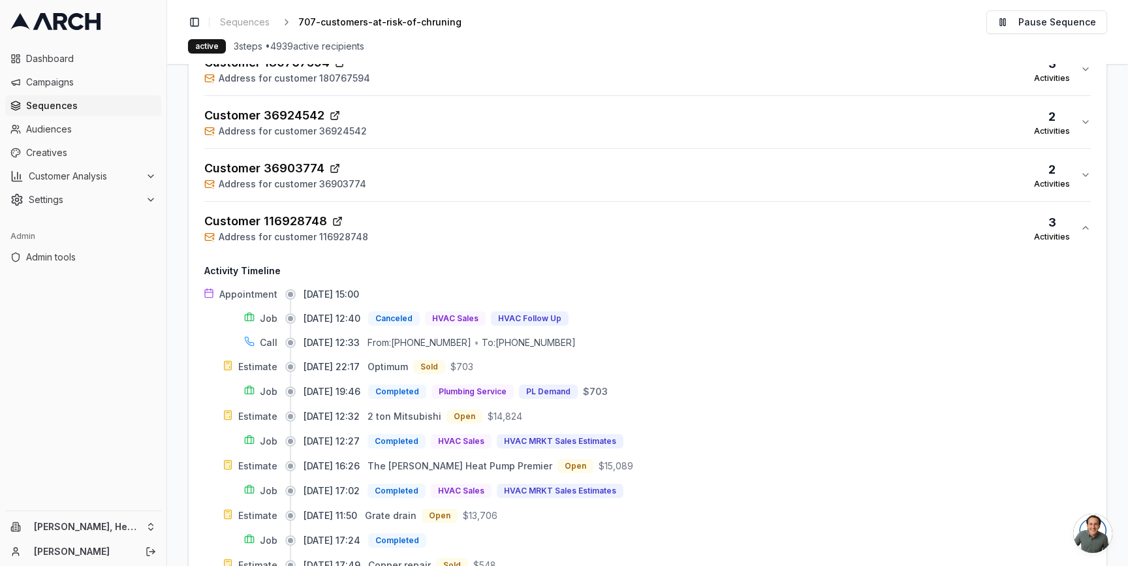
click at [438, 162] on div "Customer 36903774 Address for customer 36903774 2 Activities" at bounding box center [642, 174] width 876 height 31
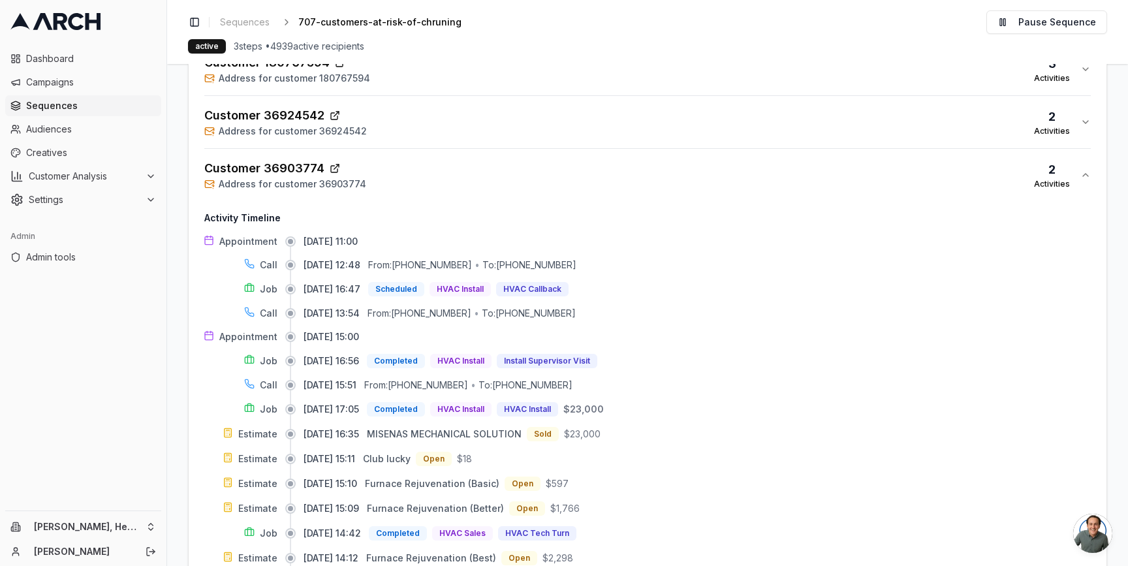
click at [438, 126] on div "Customer 36924542 Address for customer 36924542 2 Activities" at bounding box center [642, 121] width 876 height 31
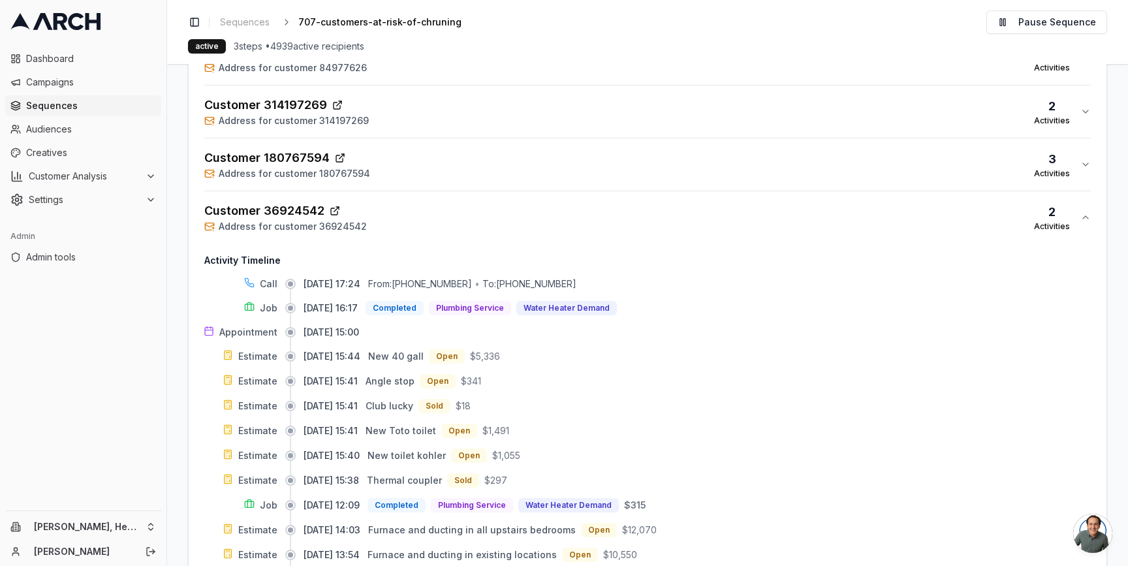
scroll to position [5818, 0]
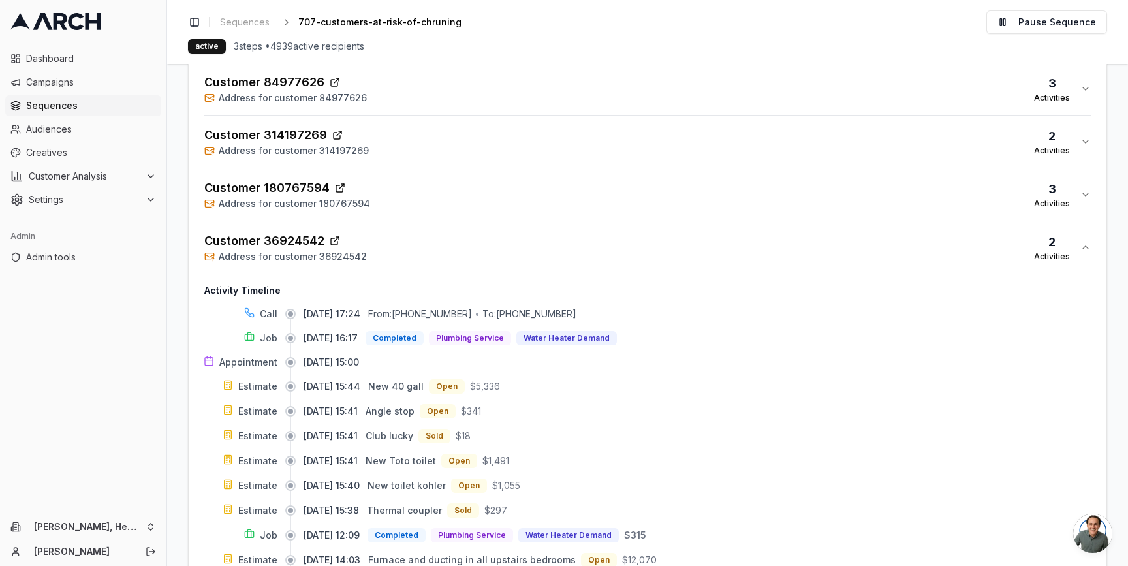
click at [423, 192] on div "Customer 180767594 Address for customer 180767594 3 Activities" at bounding box center [642, 194] width 876 height 31
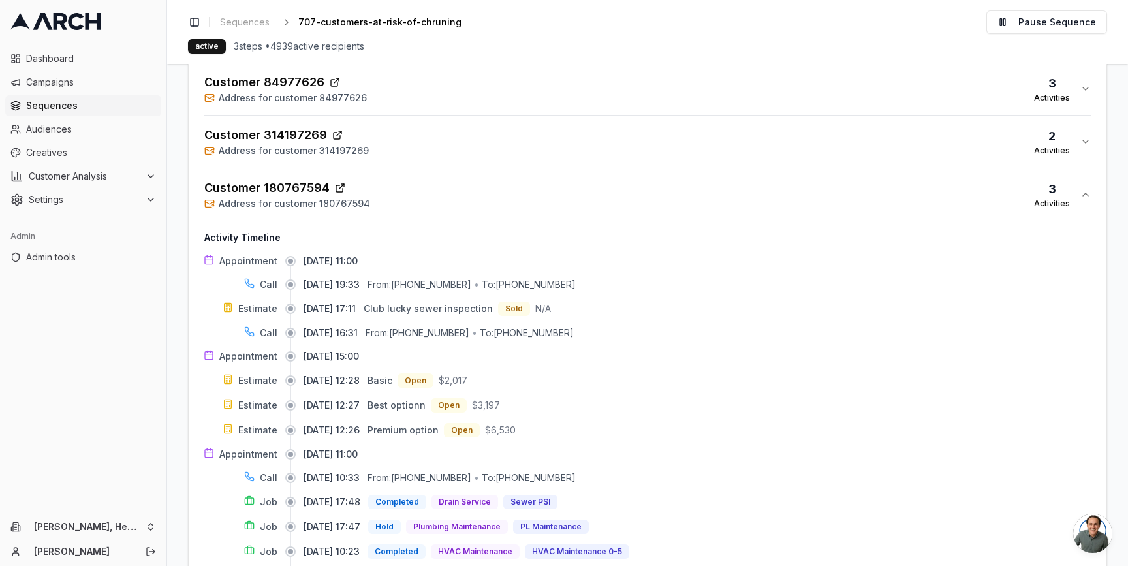
click at [423, 125] on button "Customer 314197269 Address for customer 314197269 2 Activities" at bounding box center [647, 142] width 886 height 52
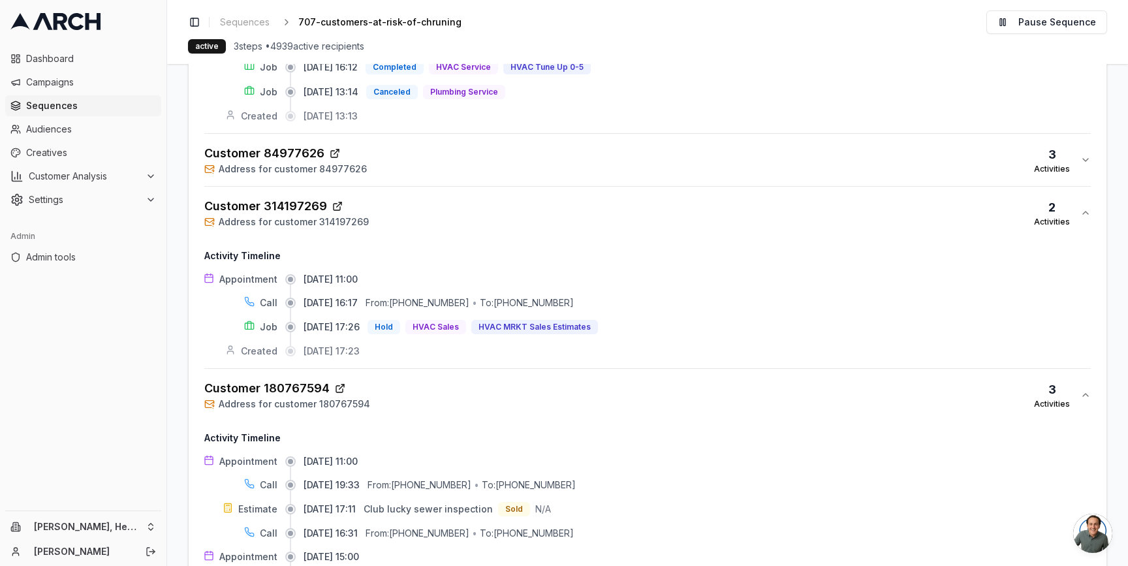
scroll to position [5720, 0]
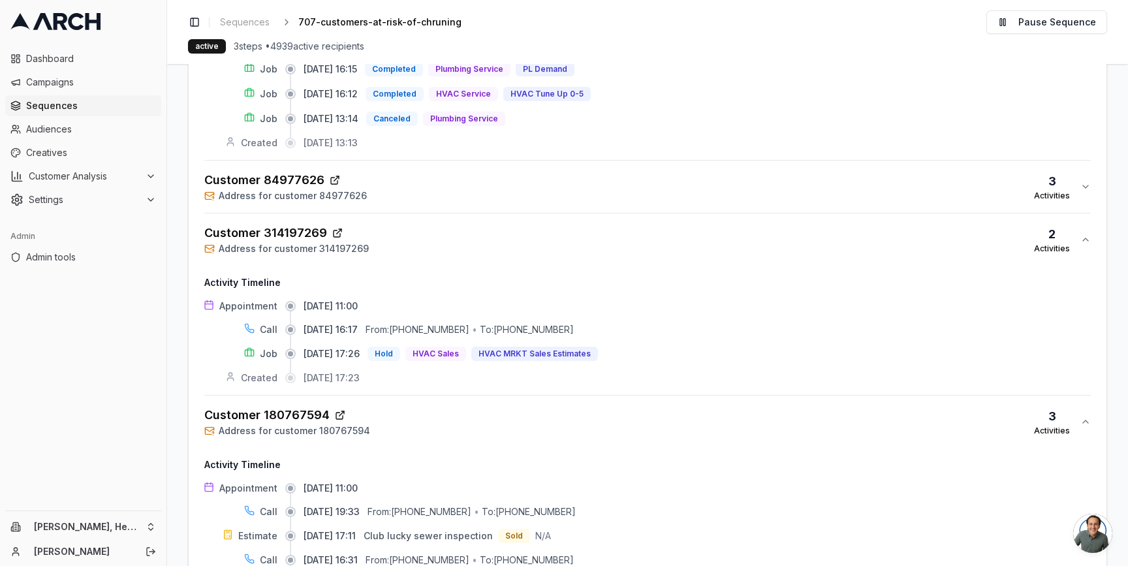
click at [413, 185] on div "Customer 84977626 Address for customer 84977626 3 Activities" at bounding box center [642, 186] width 876 height 31
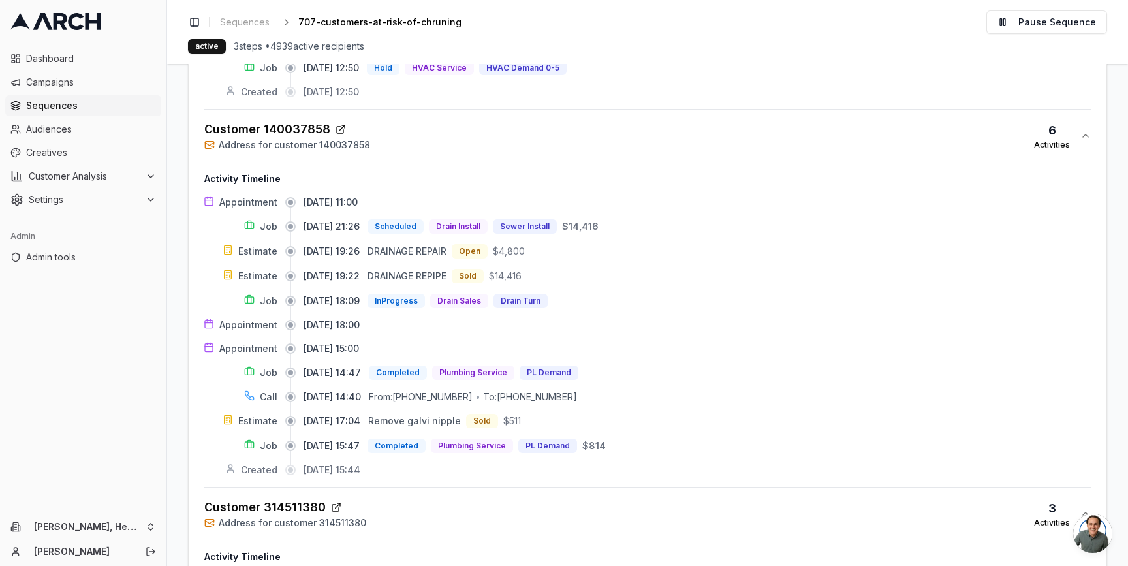
scroll to position [1879, 0]
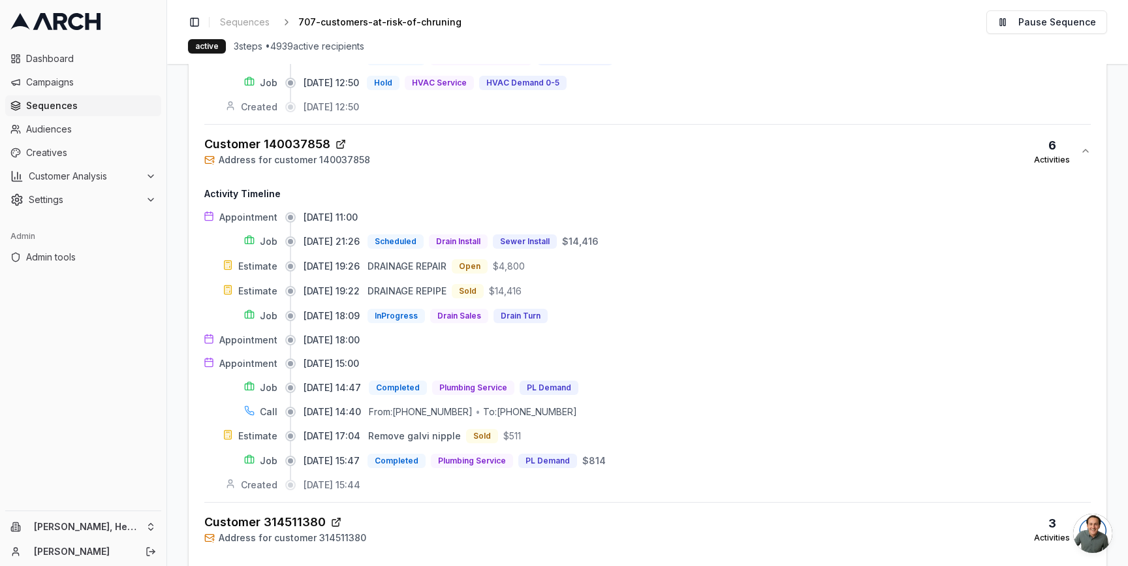
click at [174, 399] on main "Editor Recipients Performance Activities Direct Mail Performance Dashboard Reci…" at bounding box center [647, 315] width 961 height 502
drag, startPoint x: 480, startPoint y: 437, endPoint x: 392, endPoint y: 434, distance: 87.5
click at [392, 434] on div "Remove galvi nipple Sold $511" at bounding box center [444, 436] width 153 height 14
copy span "Remove galvi nipple"
click at [179, 439] on main "Editor Recipients Performance Activities Direct Mail Performance Dashboard Reci…" at bounding box center [647, 315] width 961 height 502
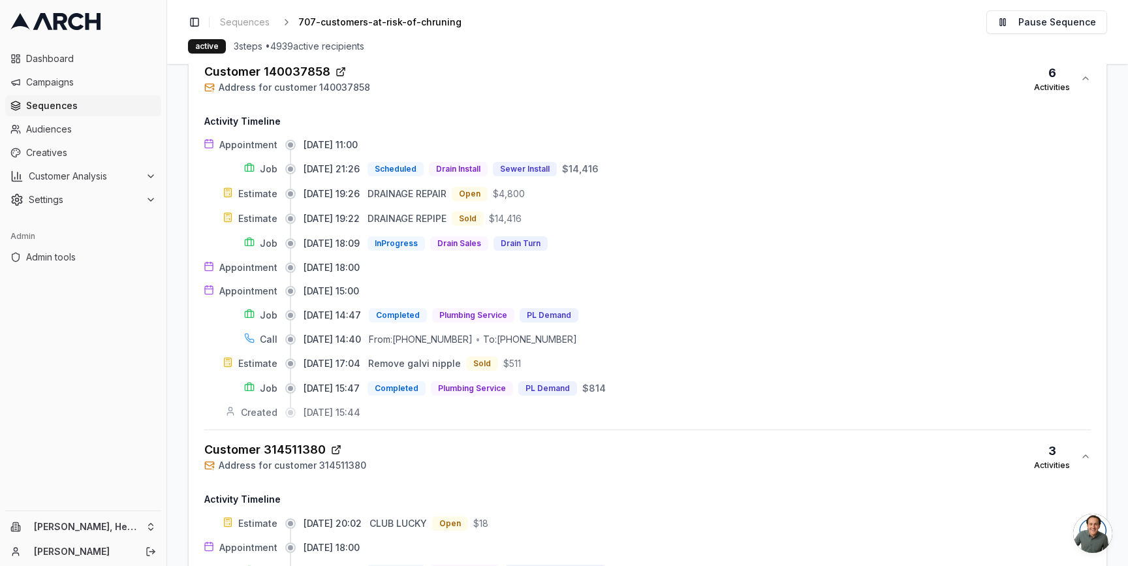
scroll to position [1954, 0]
